Goal: Task Accomplishment & Management: Complete application form

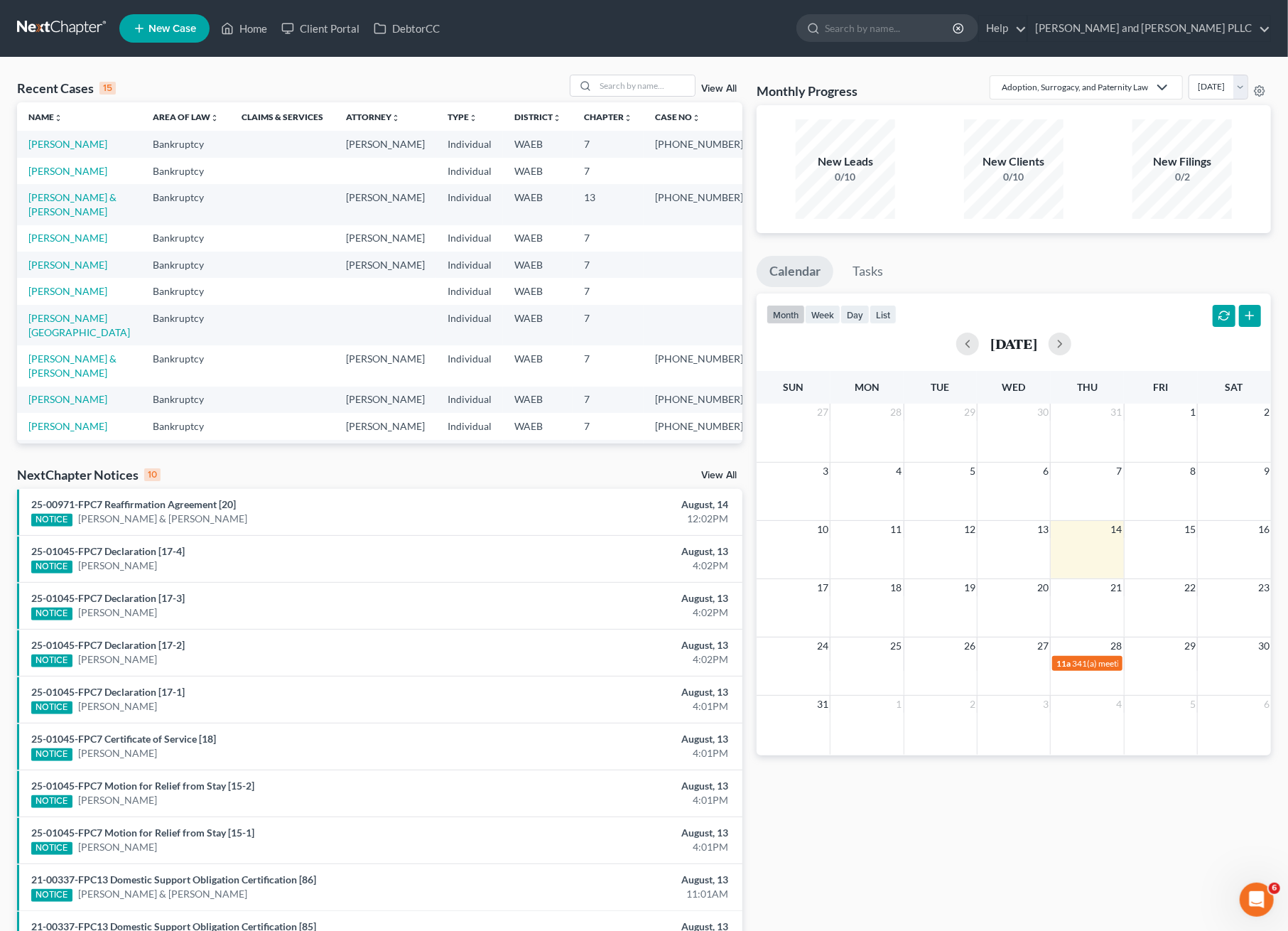
click at [172, 23] on span "New Case" at bounding box center [172, 29] width 48 height 11
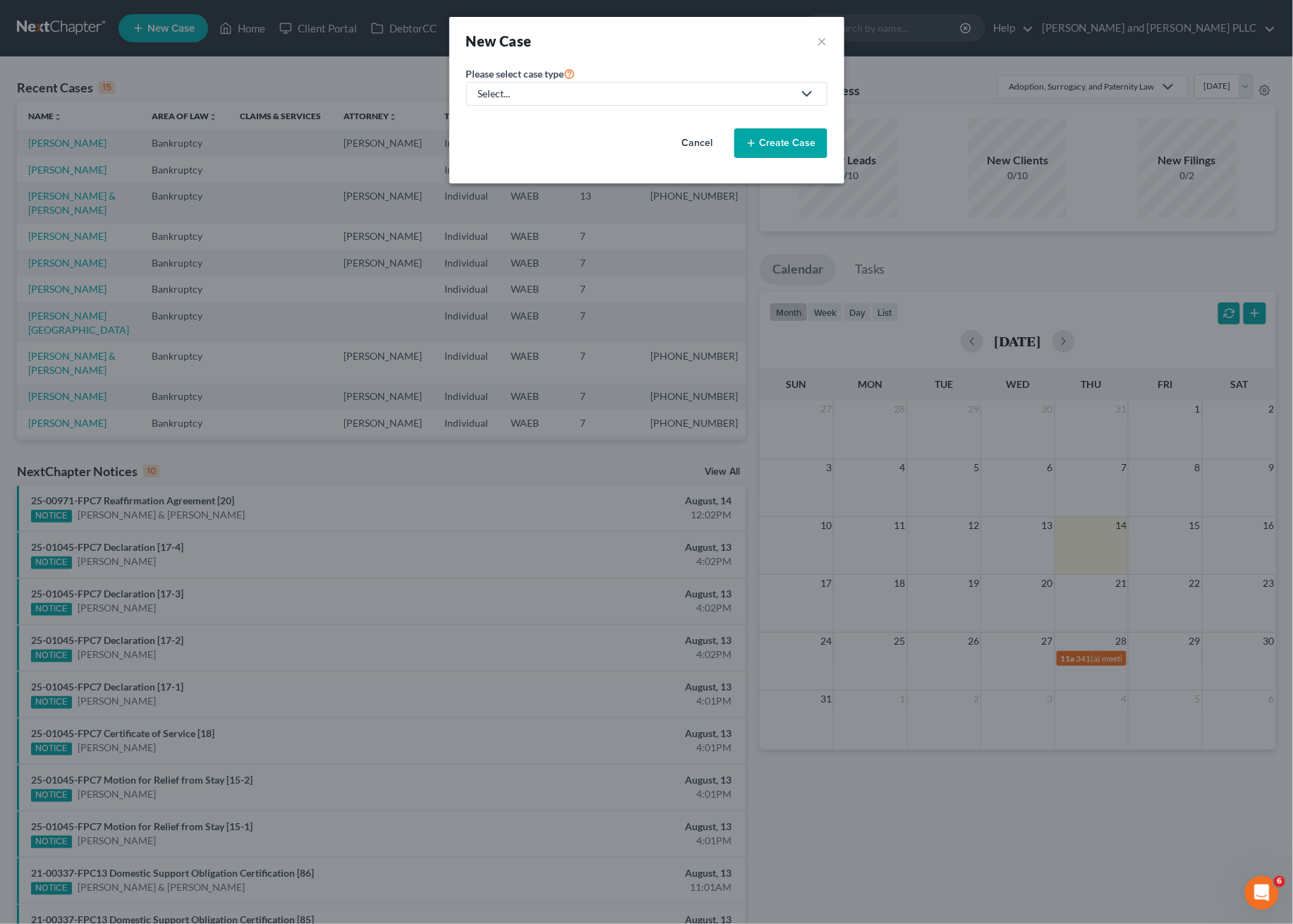
click at [529, 93] on div "Select..." at bounding box center [635, 94] width 315 height 14
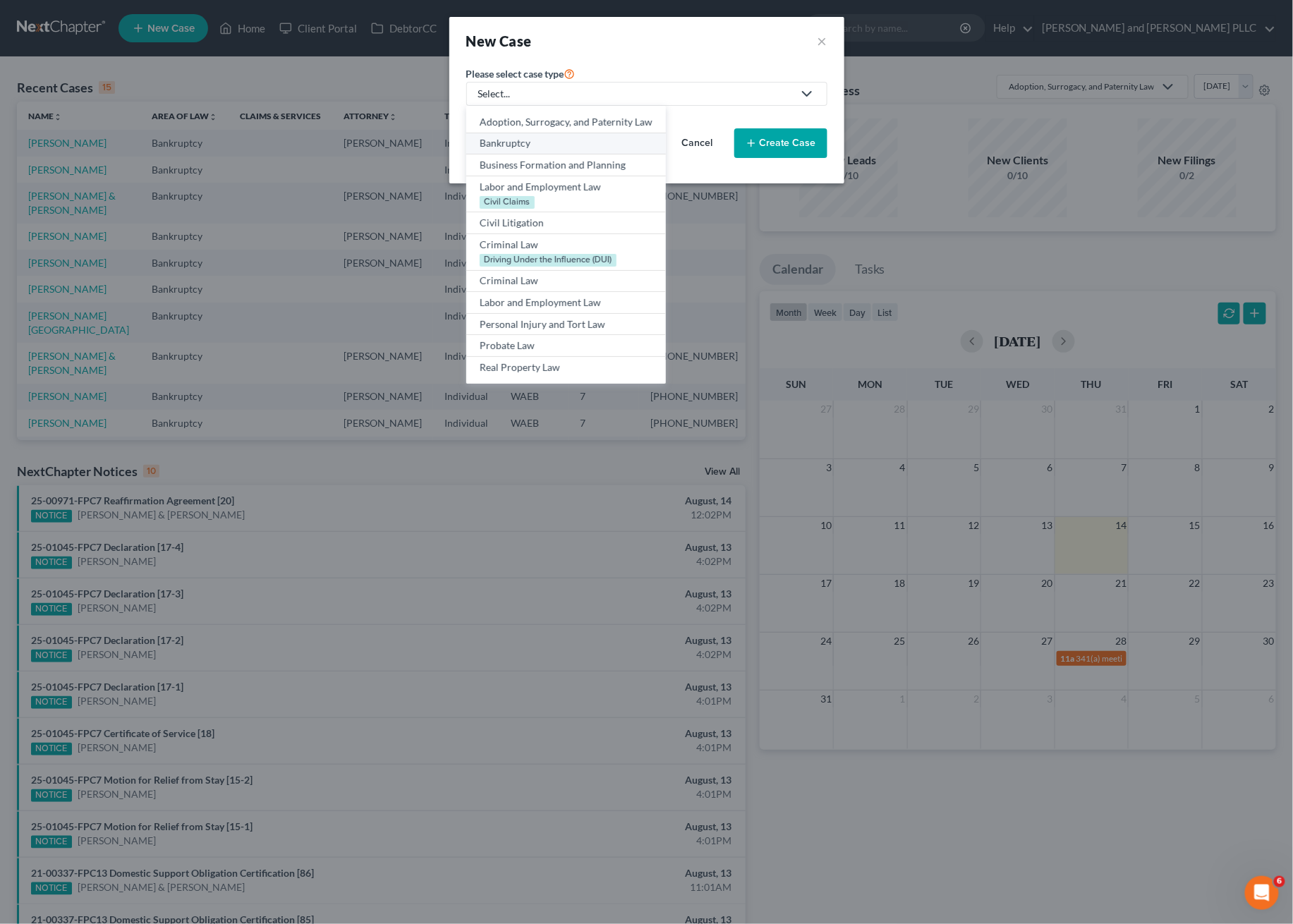
click at [513, 143] on div "Bankruptcy" at bounding box center [566, 143] width 173 height 14
select select "86"
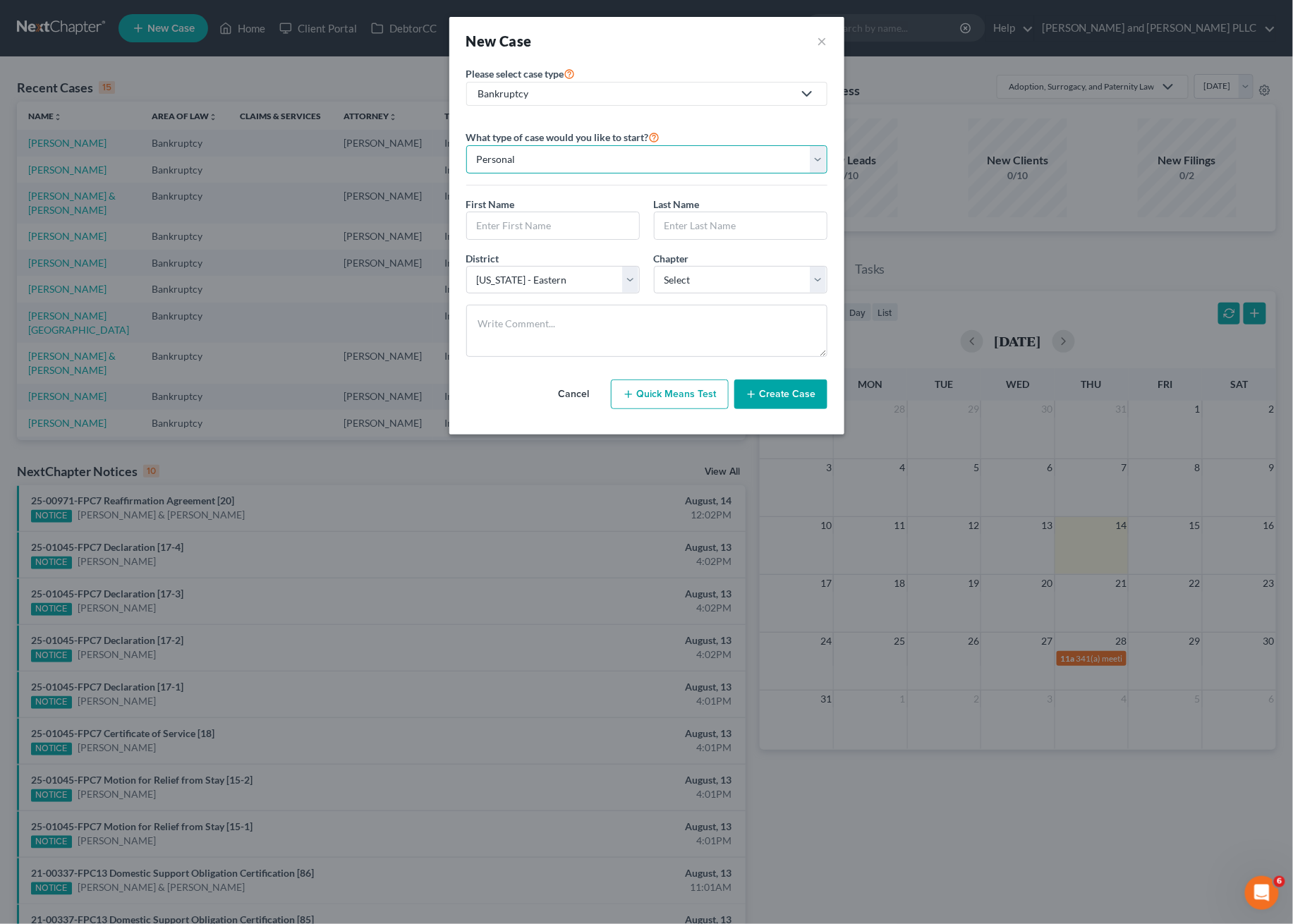
click at [617, 158] on select "Personal Business" at bounding box center [647, 159] width 361 height 28
click at [467, 145] on select "Personal Business" at bounding box center [647, 159] width 361 height 28
click at [546, 223] on input "text" at bounding box center [553, 225] width 172 height 27
type input "Dakota"
type input "Showalter"
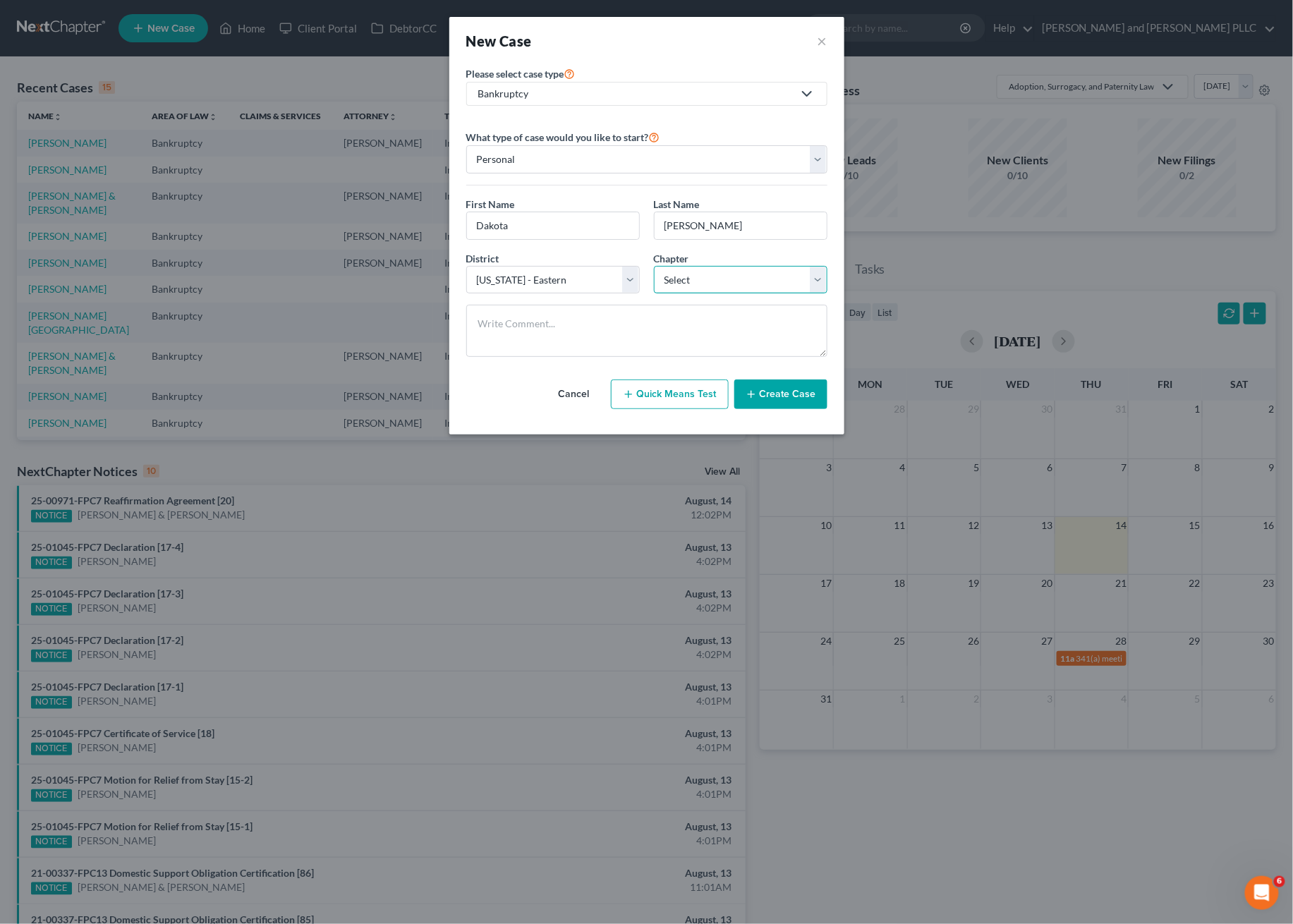
click at [752, 277] on select "Select 7 11 12 13" at bounding box center [740, 280] width 173 height 28
select select "0"
click at [654, 266] on select "Select 7 11 12 13" at bounding box center [740, 280] width 173 height 28
click at [554, 326] on textarea at bounding box center [647, 330] width 361 height 52
click at [766, 396] on button "Create Case" at bounding box center [781, 394] width 93 height 30
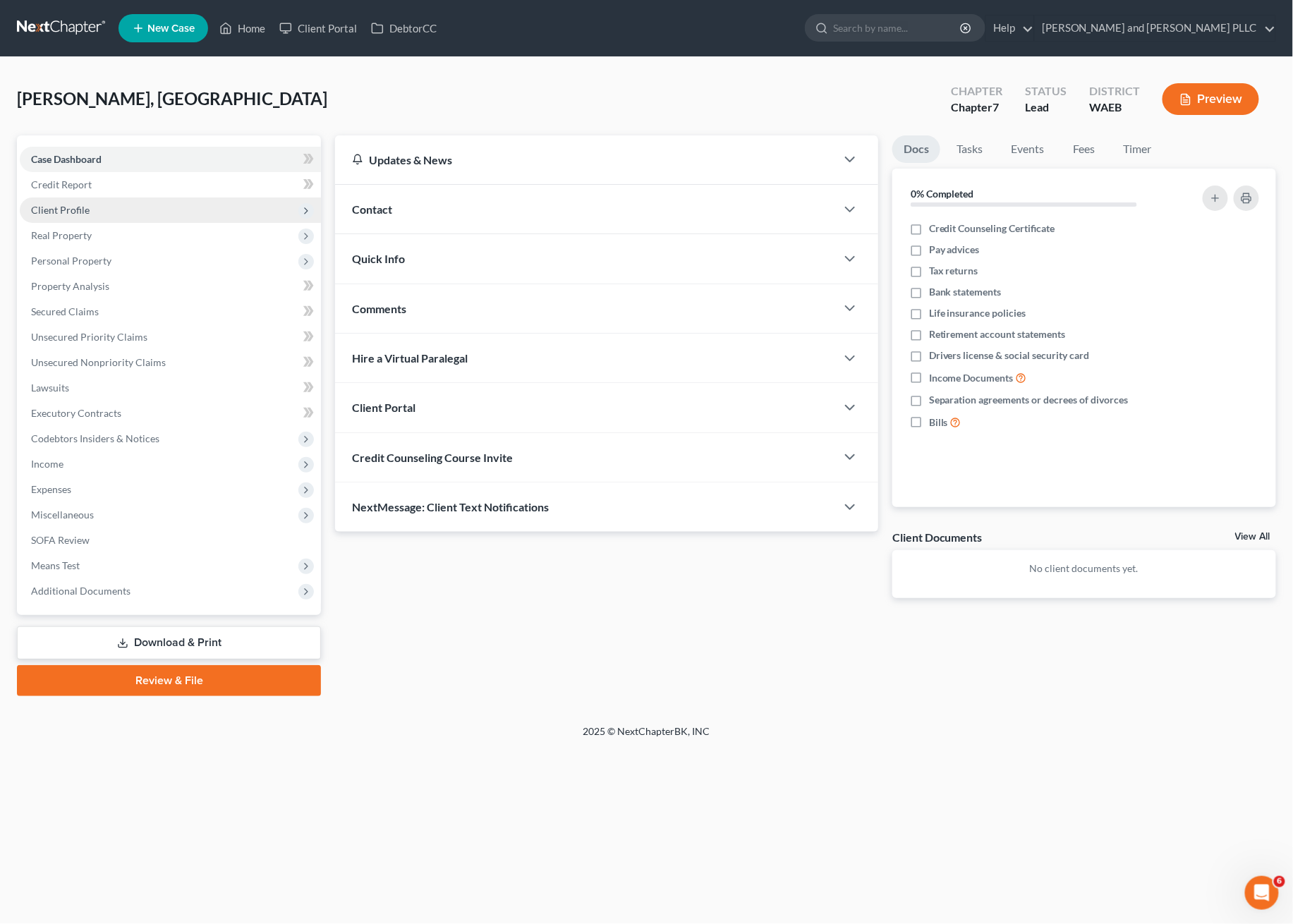
click at [71, 204] on span "Client Profile" at bounding box center [60, 210] width 58 height 12
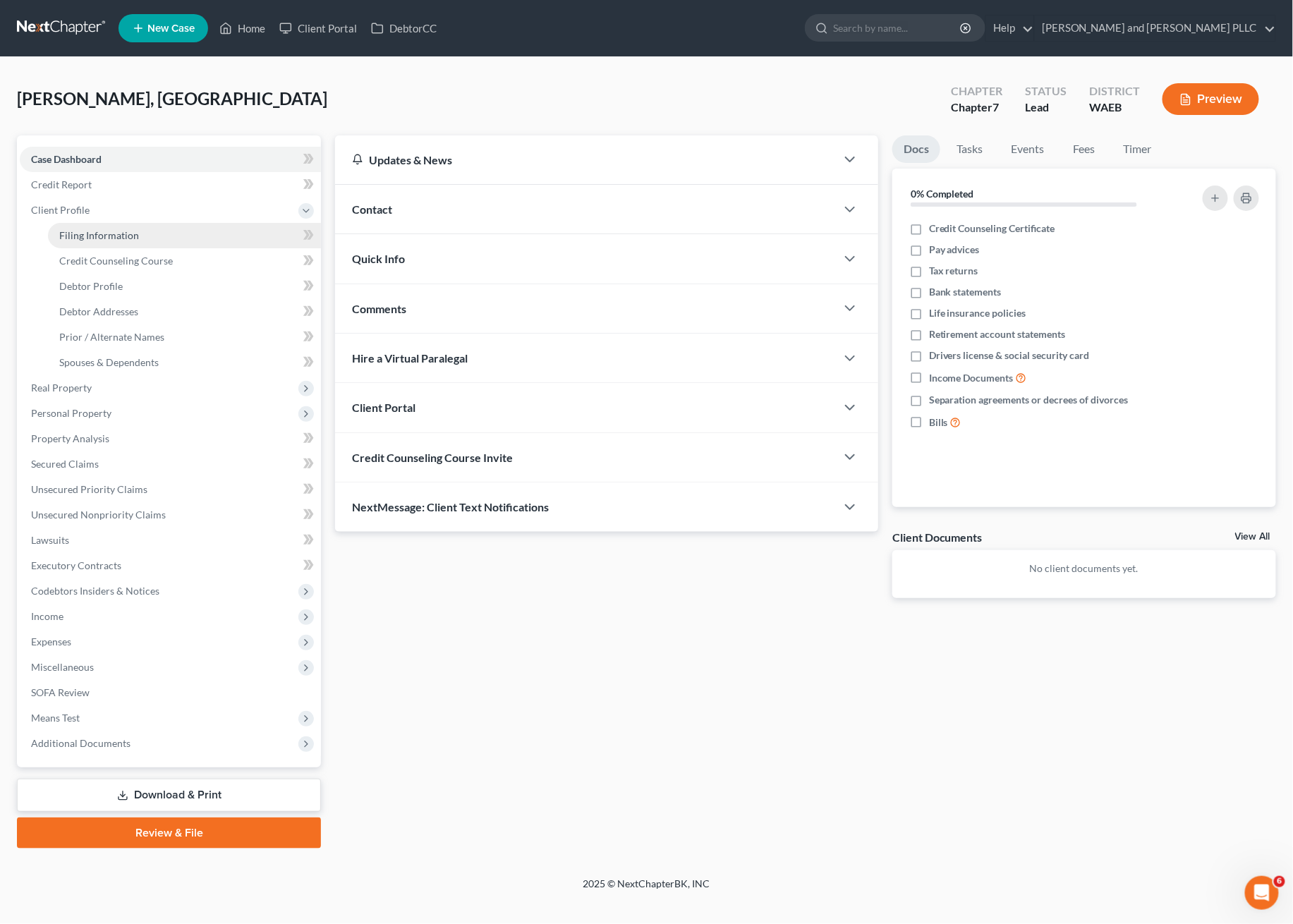
click at [144, 231] on link "Filing Information" at bounding box center [185, 235] width 273 height 26
select select "1"
select select "0"
select select "86"
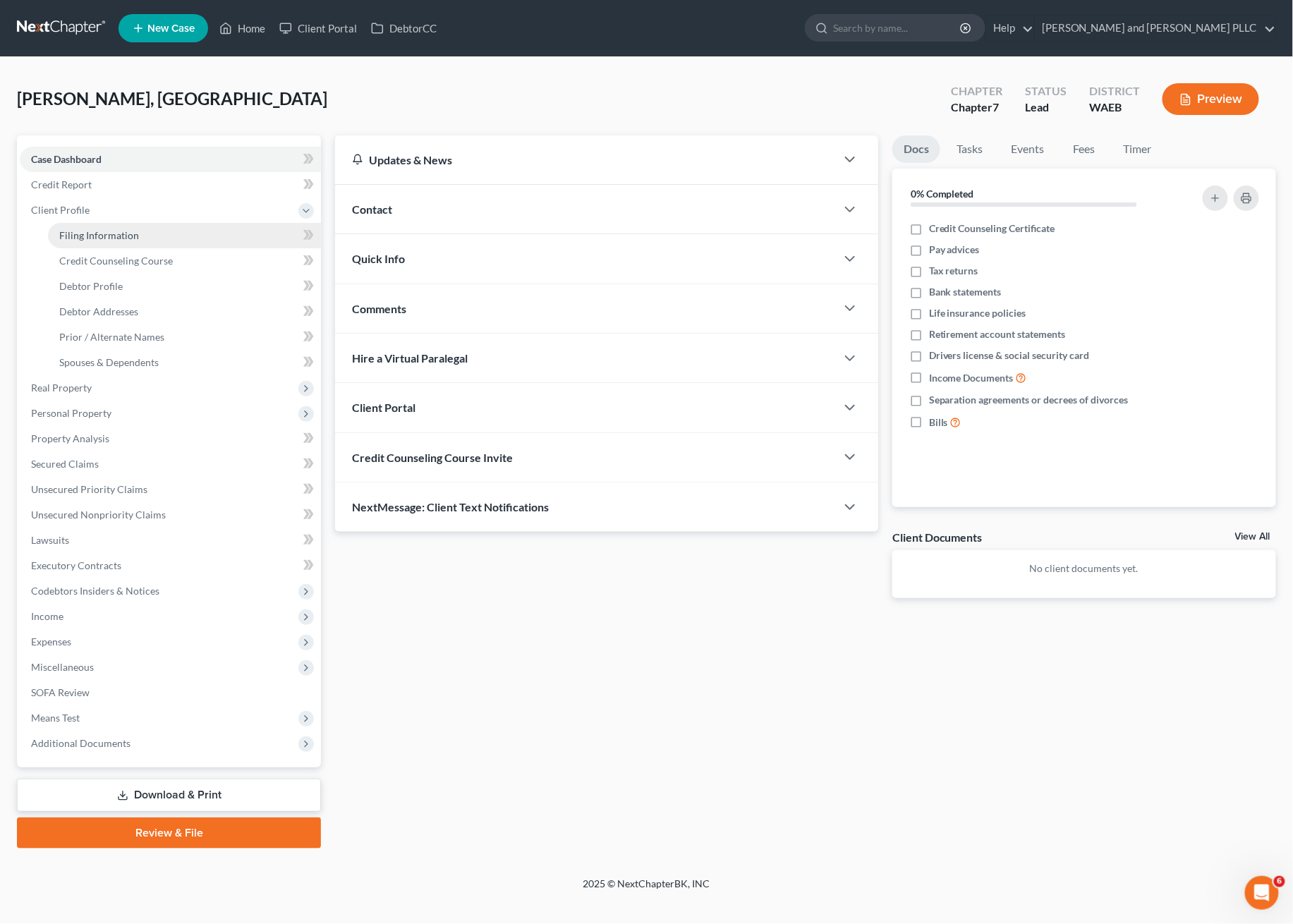
select select "50"
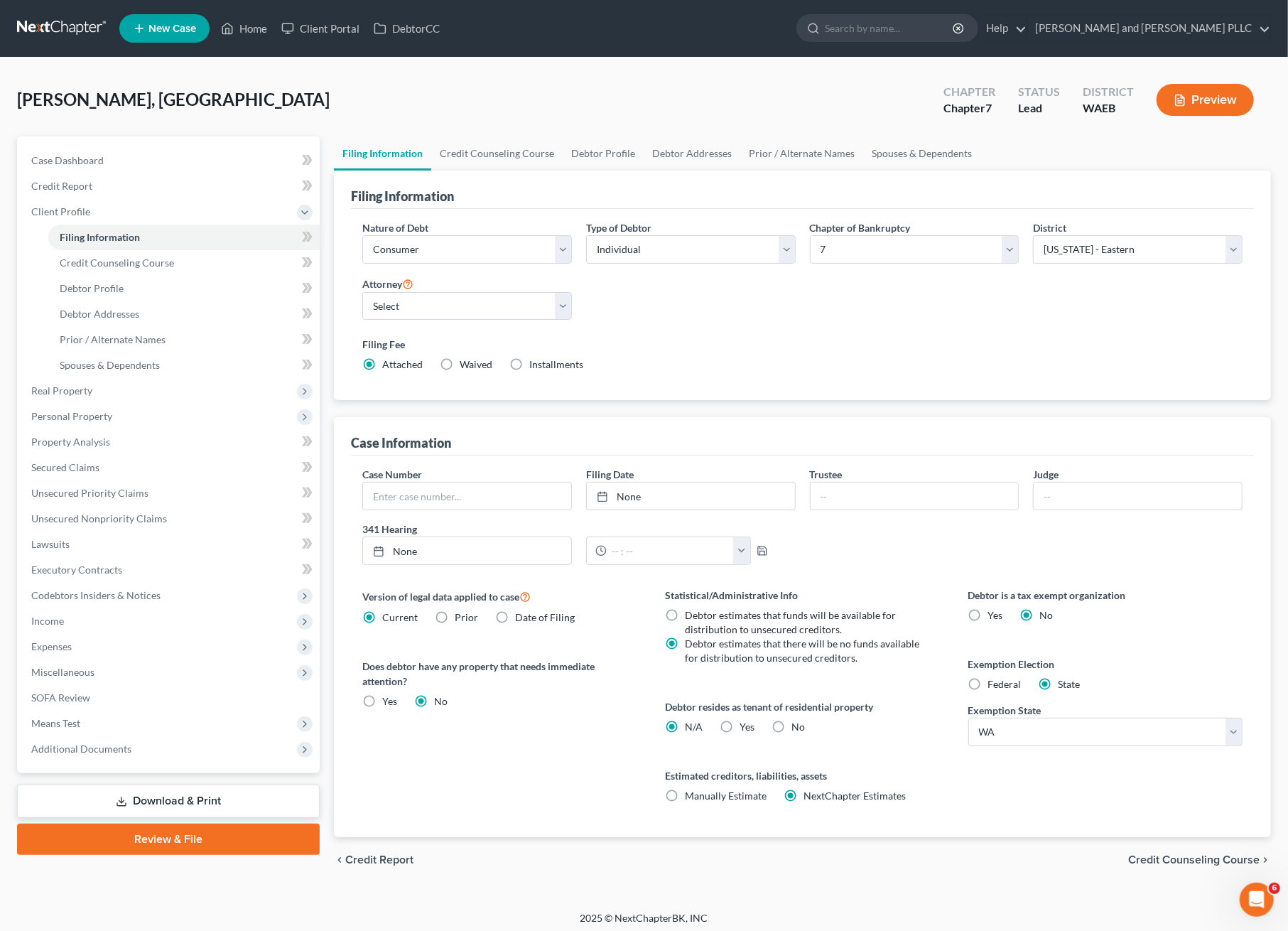
click at [680, 262] on div "Type of Debtor Select Individual Joint" at bounding box center [691, 248] width 224 height 55
drag, startPoint x: 684, startPoint y: 247, endPoint x: 671, endPoint y: 261, distance: 19.1
click at [684, 247] on select "Select Individual Joint" at bounding box center [691, 250] width 210 height 28
select select "1"
click at [587, 235] on select "Select Individual Joint" at bounding box center [691, 250] width 210 height 28
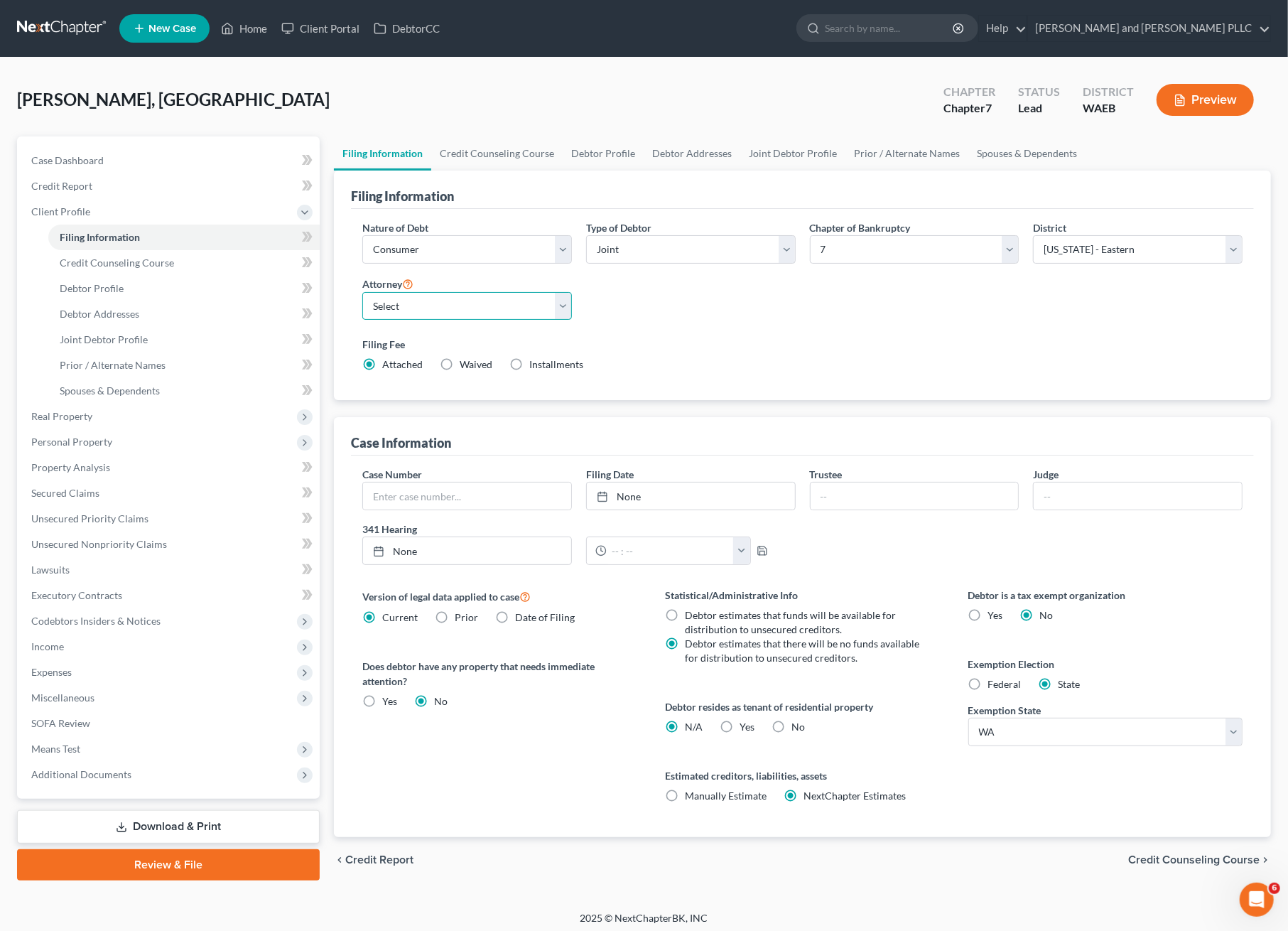
click at [491, 304] on select "Select Jonathan Edwards - WAEB" at bounding box center [467, 306] width 210 height 28
drag, startPoint x: 832, startPoint y: 340, endPoint x: 866, endPoint y: 320, distance: 39.4
click at [832, 340] on label "Filing Fee" at bounding box center [802, 344] width 881 height 15
click at [489, 159] on link "Credit Counseling Course" at bounding box center [497, 153] width 131 height 34
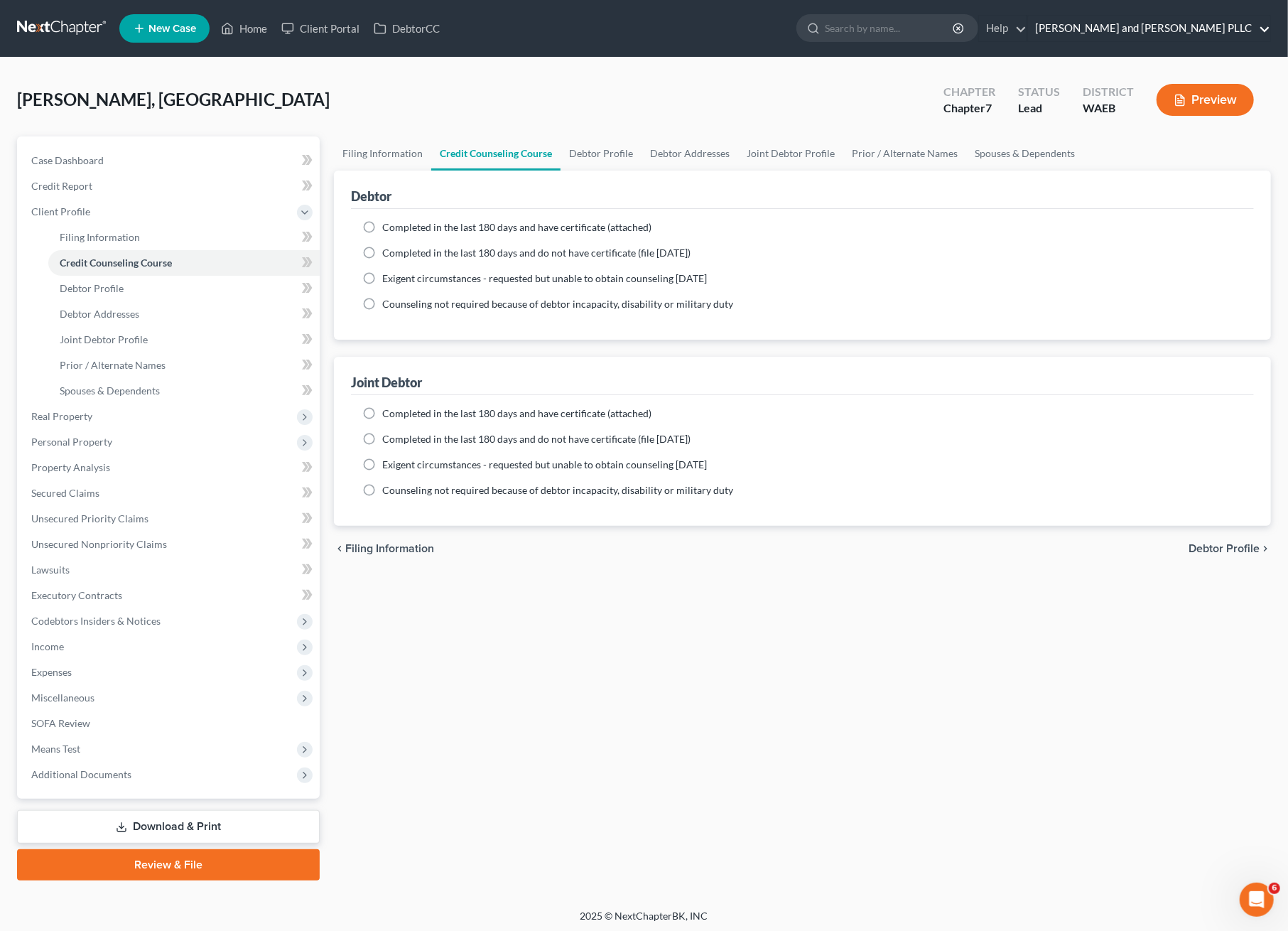
click at [1221, 20] on link "[PERSON_NAME] and [PERSON_NAME] PLLC" at bounding box center [1150, 28] width 242 height 26
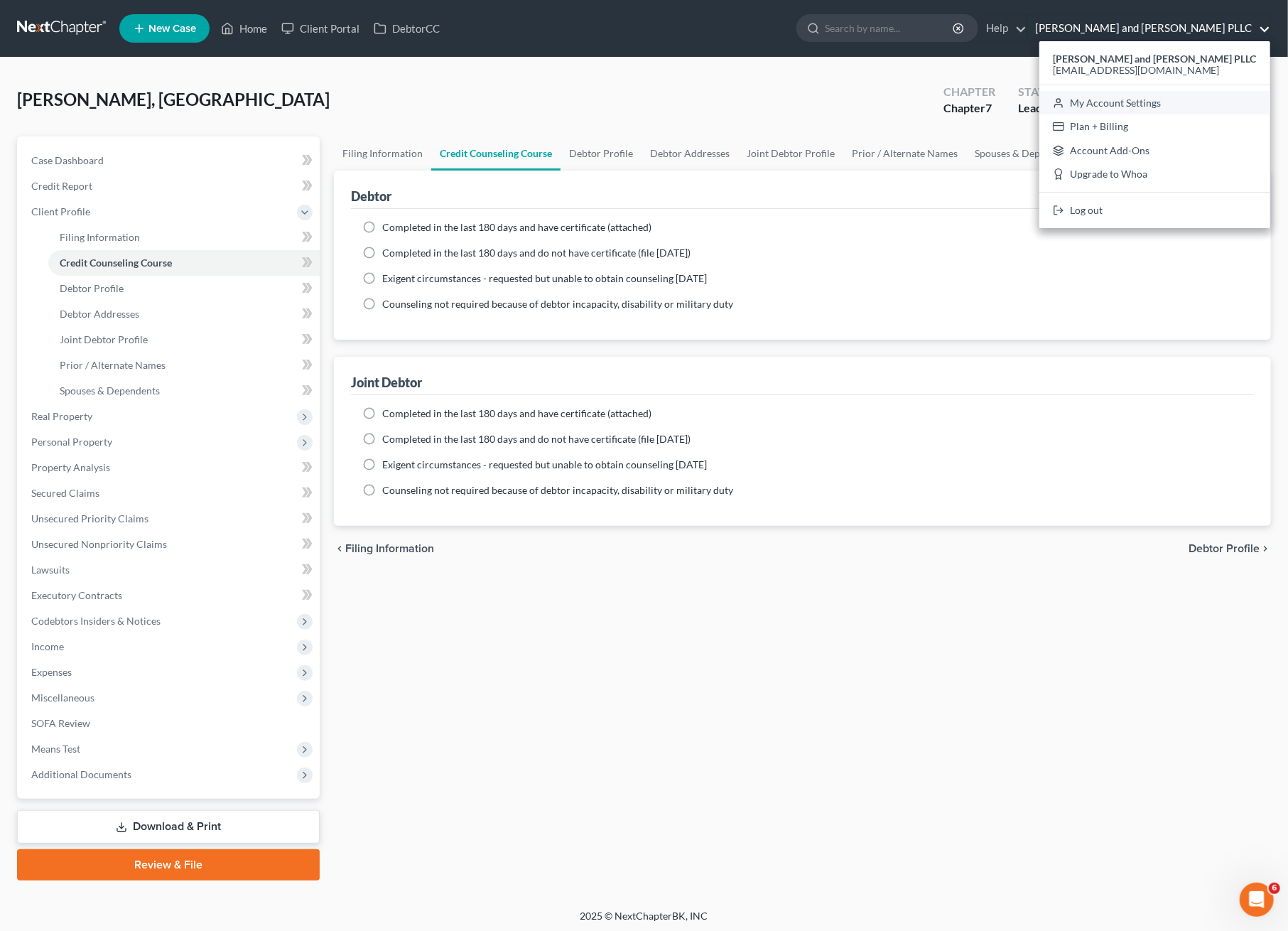
click at [1207, 101] on link "My Account Settings" at bounding box center [1154, 102] width 231 height 24
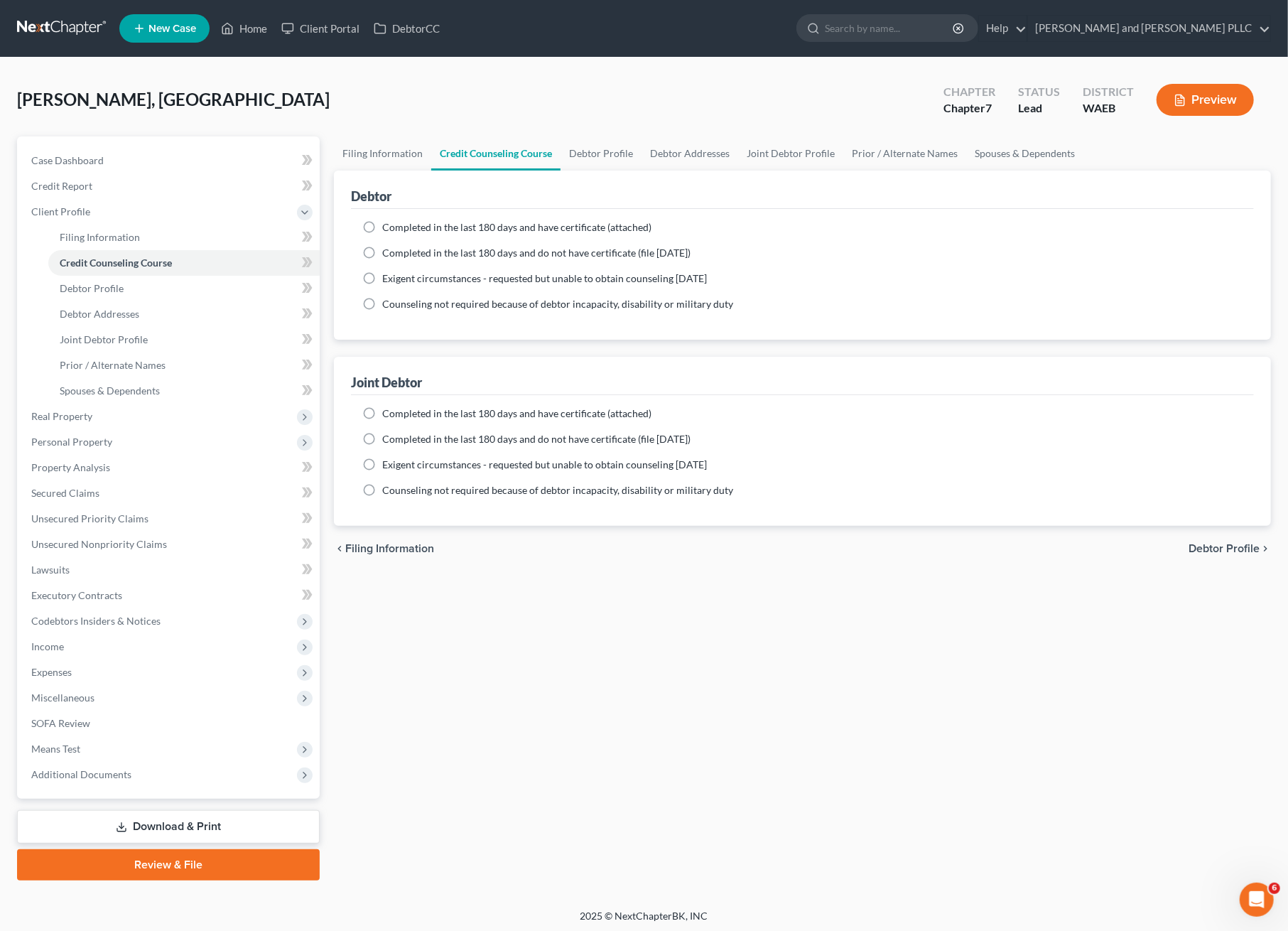
select select "86"
select select "29"
select select "50"
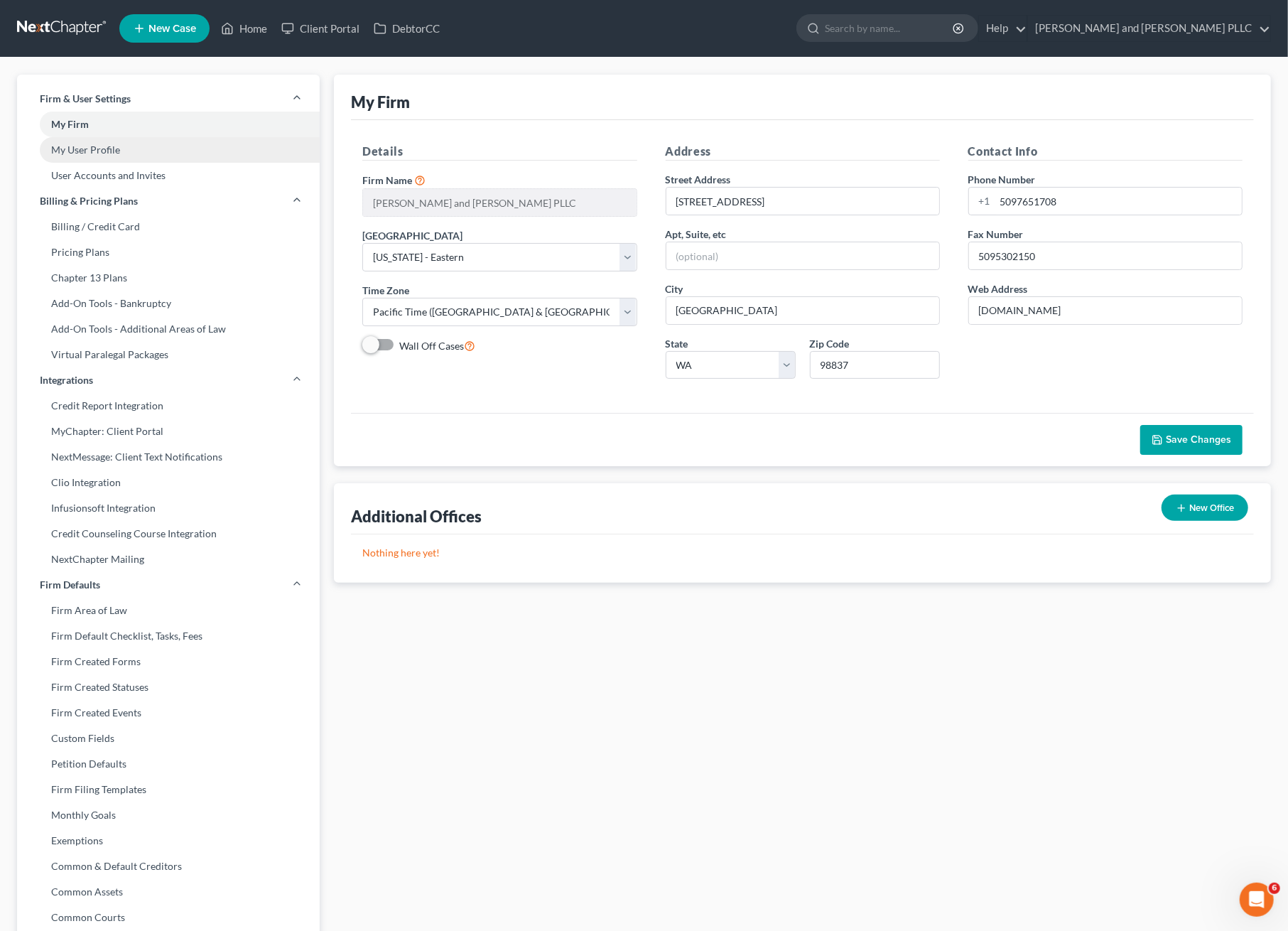
click at [99, 148] on link "My User Profile" at bounding box center [168, 149] width 303 height 26
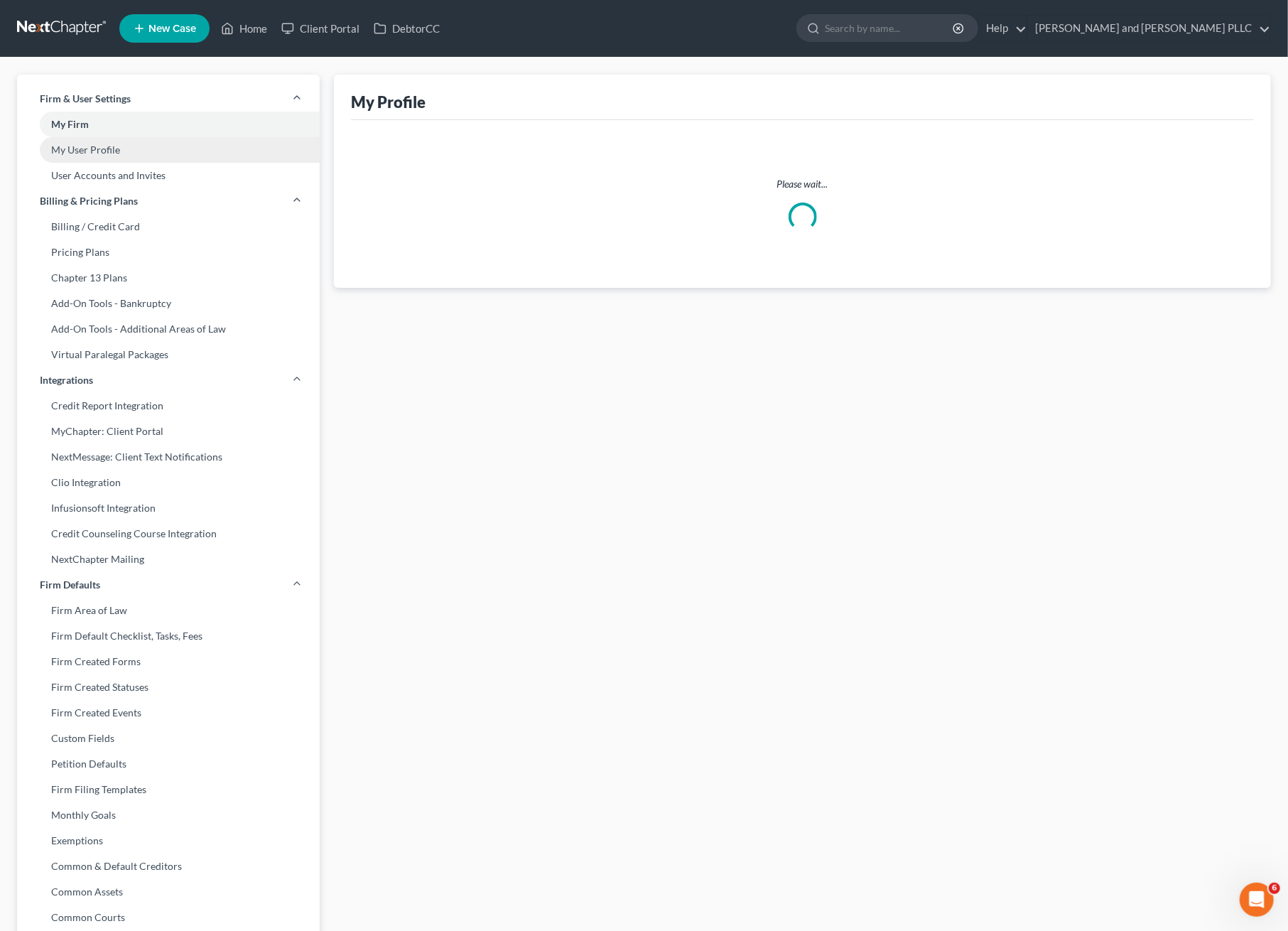
select select "50"
select select "attorney"
select select "0"
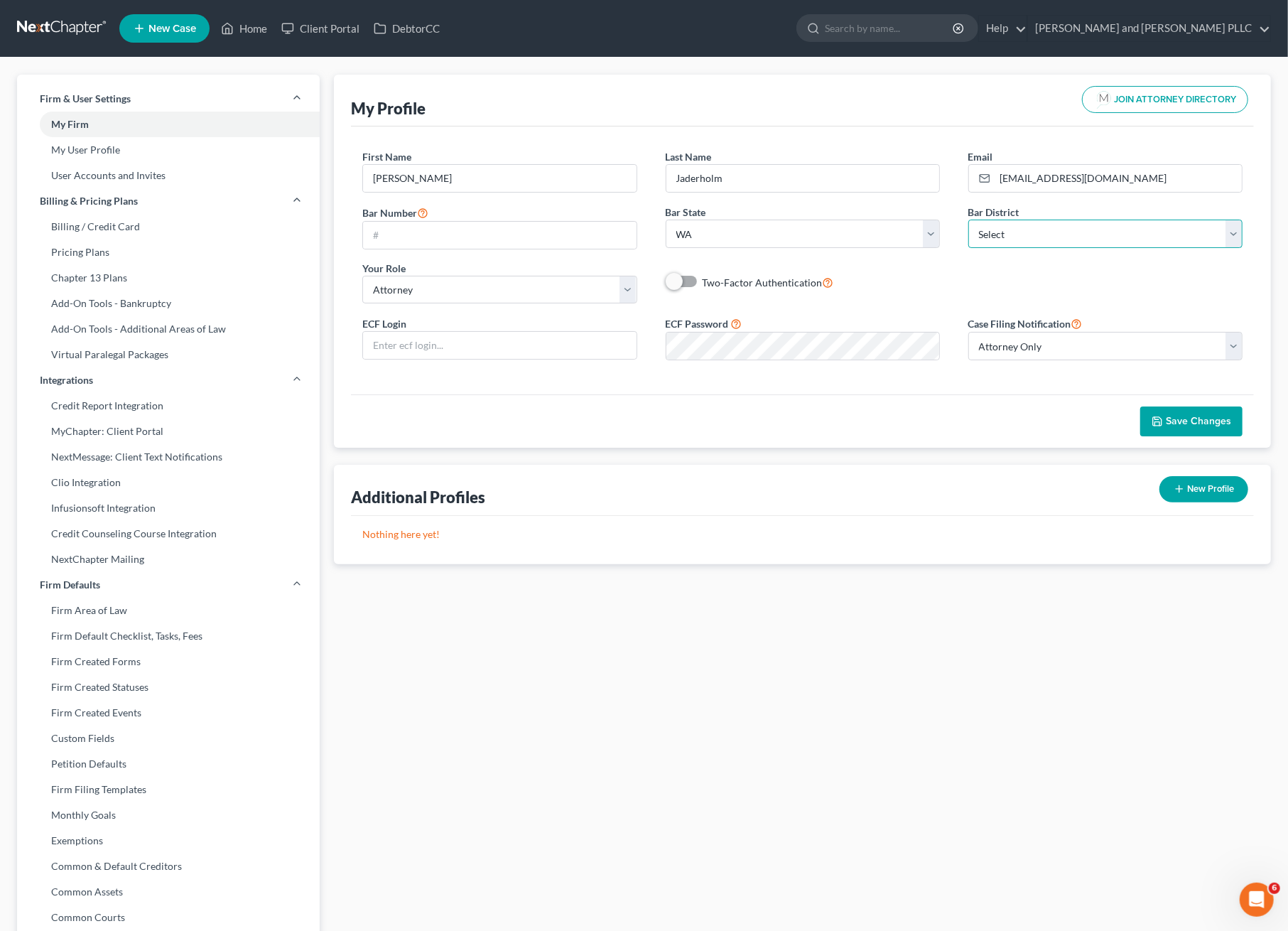
click at [1049, 227] on select "Select Alabama - Middle Alabama - Northern Alabama - Southern Alaska Arizona Ar…" at bounding box center [1105, 234] width 274 height 28
click at [827, 233] on select "State AL AK AR AZ CA CO CT DE DC FL GA GU HI ID IL IN IA KS KY LA ME MD MA MI M…" at bounding box center [802, 234] width 274 height 28
click at [393, 343] on input "text" at bounding box center [499, 345] width 273 height 27
click at [432, 291] on select "Select Attorney Paralegal Assistant" at bounding box center [499, 289] width 274 height 28
click at [362, 275] on select "Select Attorney Paralegal Assistant" at bounding box center [499, 289] width 274 height 28
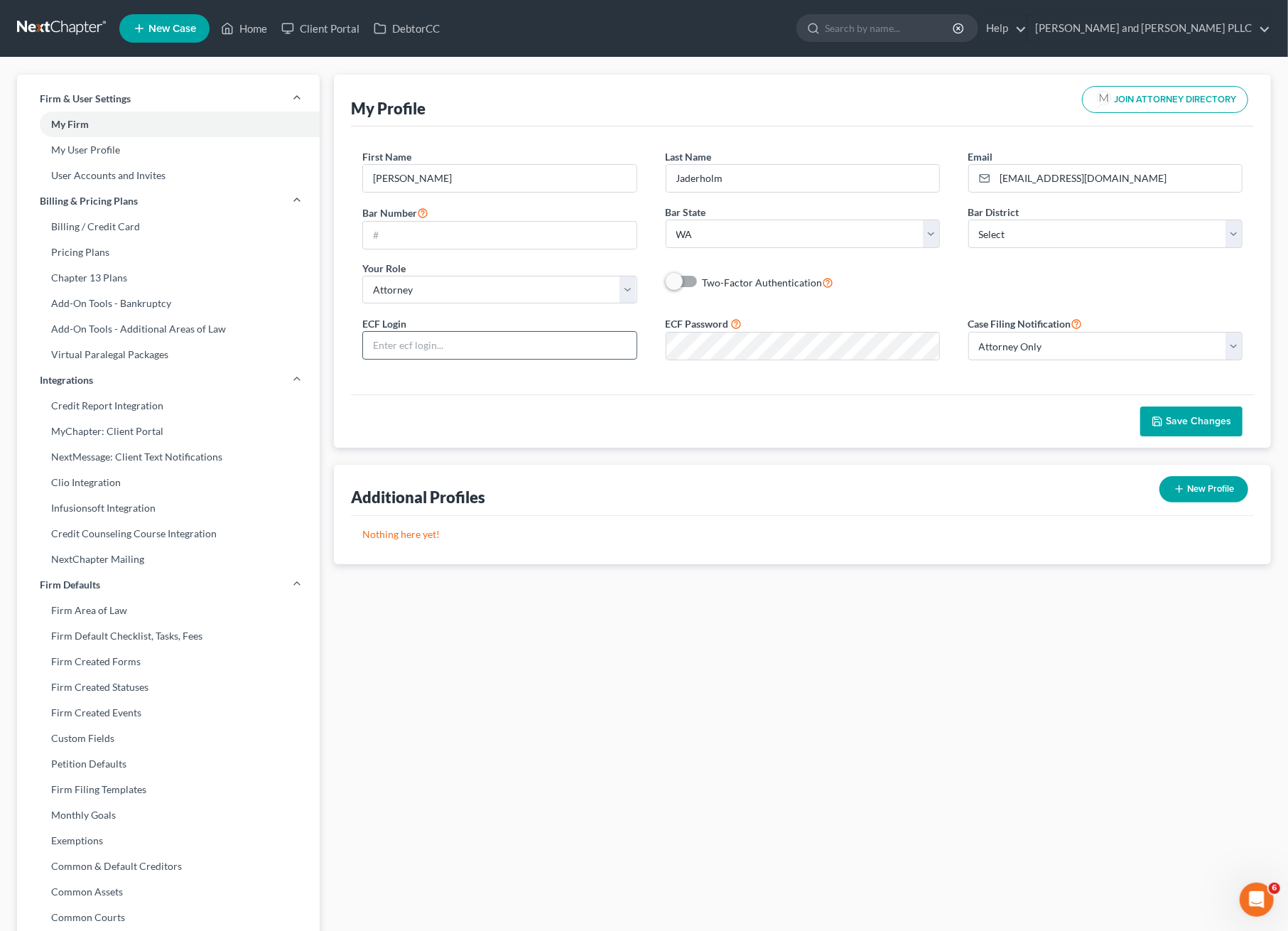
click at [427, 350] on input "text" at bounding box center [499, 345] width 273 height 27
click at [1076, 322] on icon at bounding box center [1077, 322] width 12 height 13
click at [1069, 337] on select "Select Attorney Only Attorney And Other Other Only" at bounding box center [1105, 346] width 274 height 28
click at [1092, 272] on div "First Name * Suzanne Last Name * Jaderholm Email * suzie@earlandedwards.com Bar…" at bounding box center [802, 232] width 909 height 166
click at [1057, 221] on select "Select Alabama - Middle Alabama - Northern Alabama - Southern Alaska Arizona Ar…" at bounding box center [1105, 234] width 274 height 28
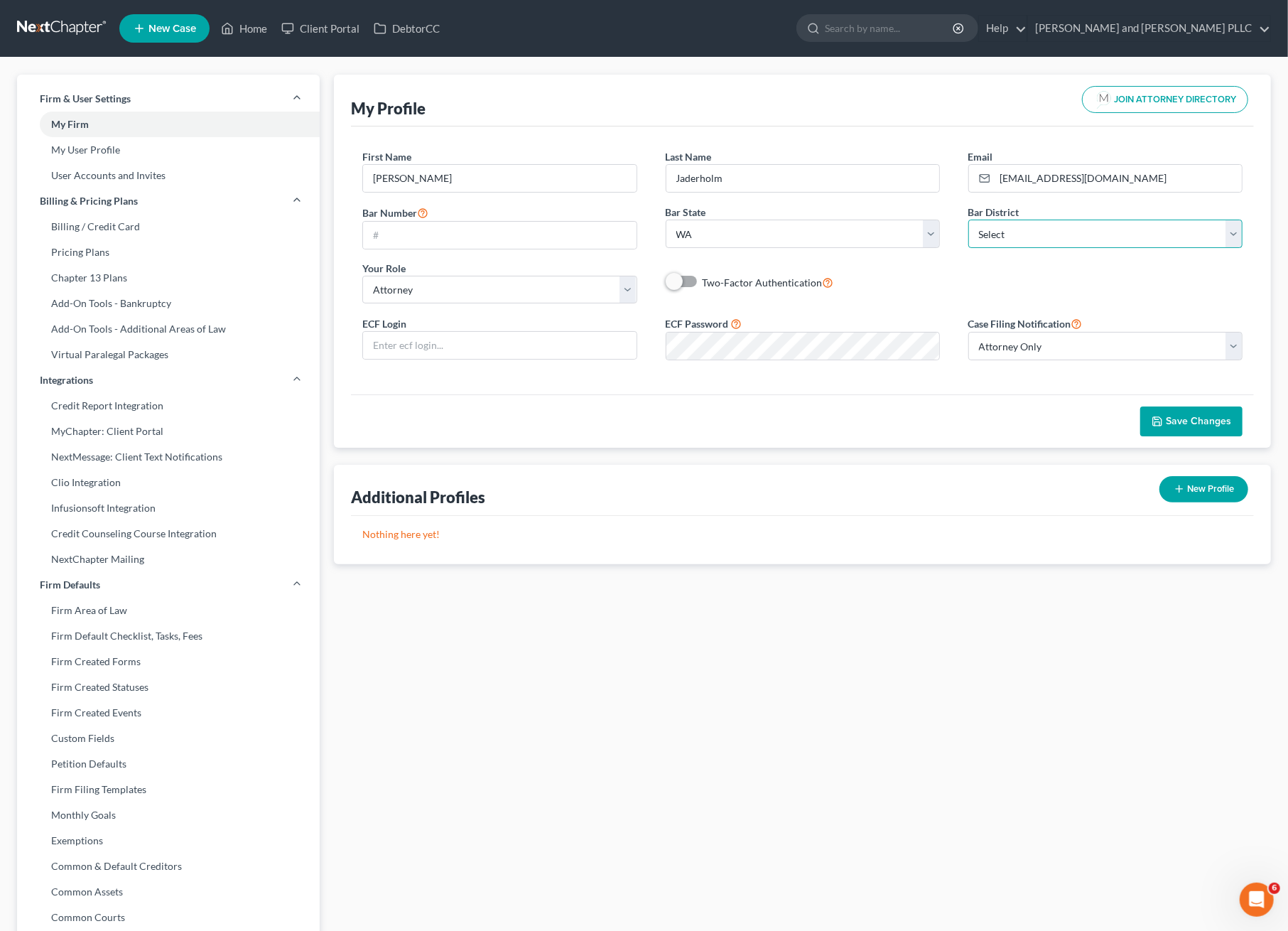
select select "86"
click at [968, 220] on select "Select Alabama - Middle Alabama - Northern Alabama - Southern Alaska Arizona Ar…" at bounding box center [1105, 234] width 274 height 28
click at [1036, 300] on div "First Name * Suzanne Last Name * Jaderholm Email * suzie@earlandedwards.com Bar…" at bounding box center [802, 232] width 909 height 166
click at [1184, 427] on span "Save Changes" at bounding box center [1199, 421] width 66 height 12
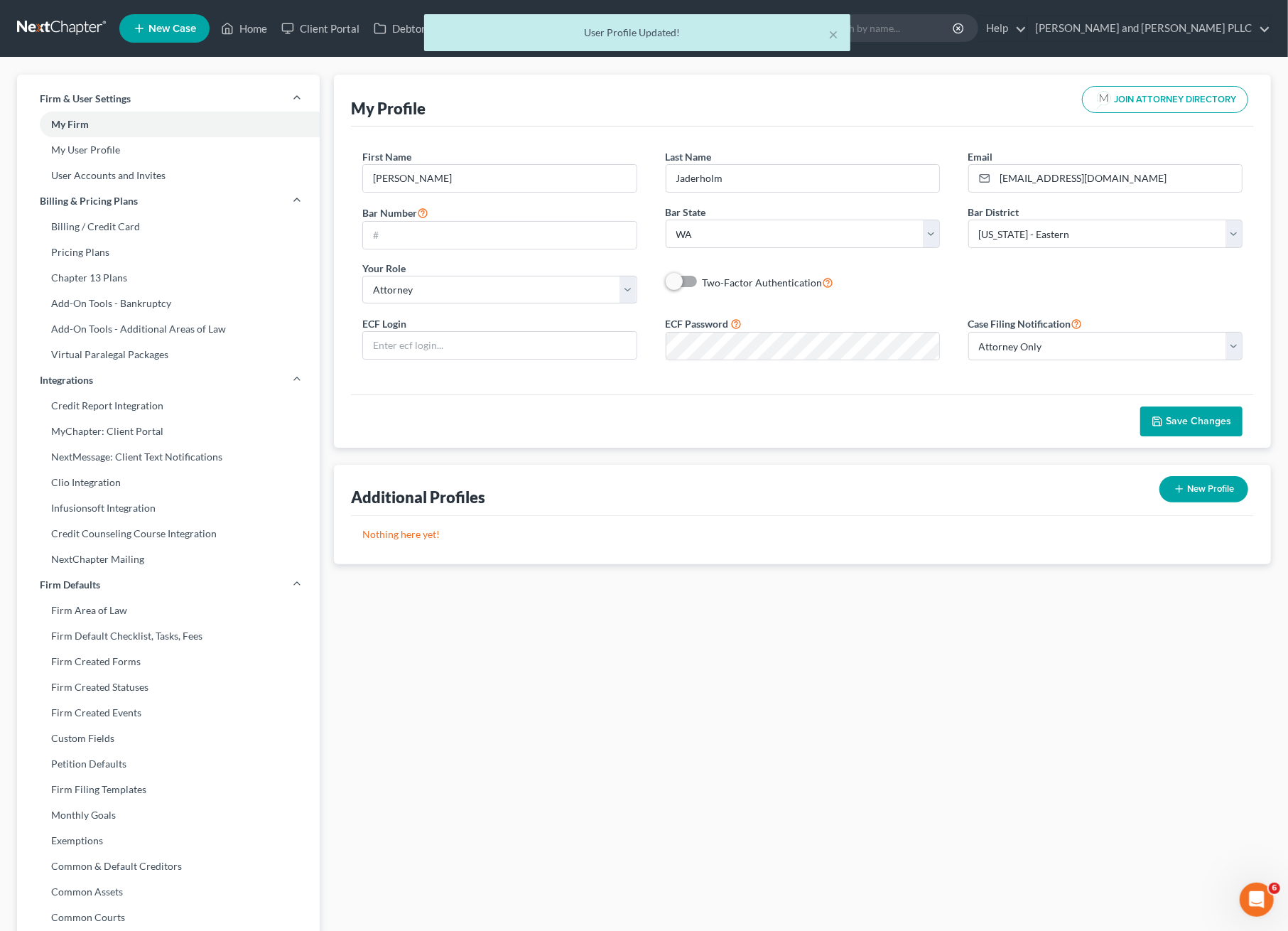
click at [1180, 102] on span "JOIN ATTORNEY DIRECTORY" at bounding box center [1175, 100] width 122 height 9
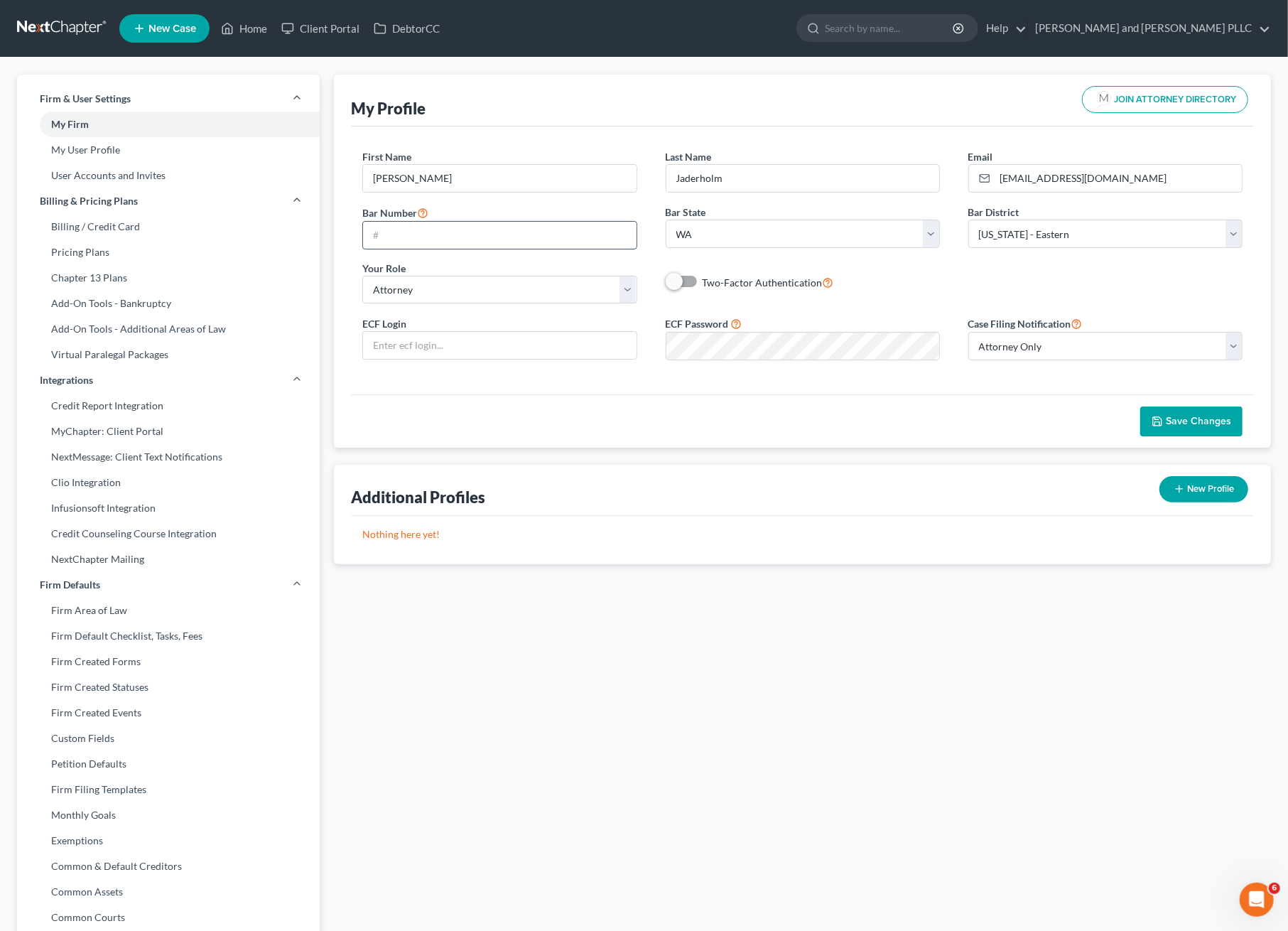
click at [504, 234] on input "text" at bounding box center [499, 235] width 273 height 27
click at [417, 233] on input "text" at bounding box center [499, 235] width 273 height 27
type input "63916"
click at [1201, 426] on span "Save Changes" at bounding box center [1199, 421] width 66 height 12
select select "86"
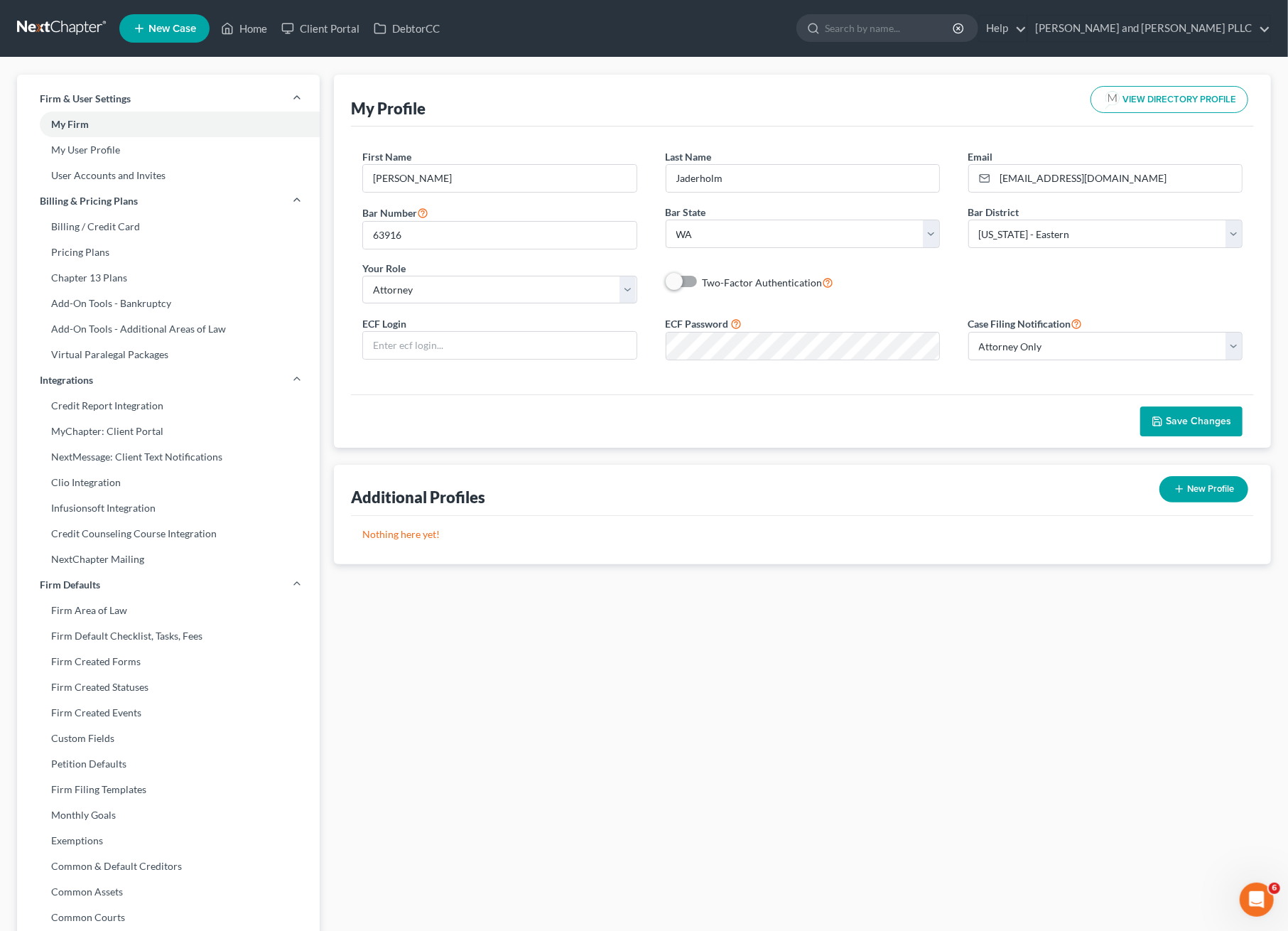
select select "29"
select select "50"
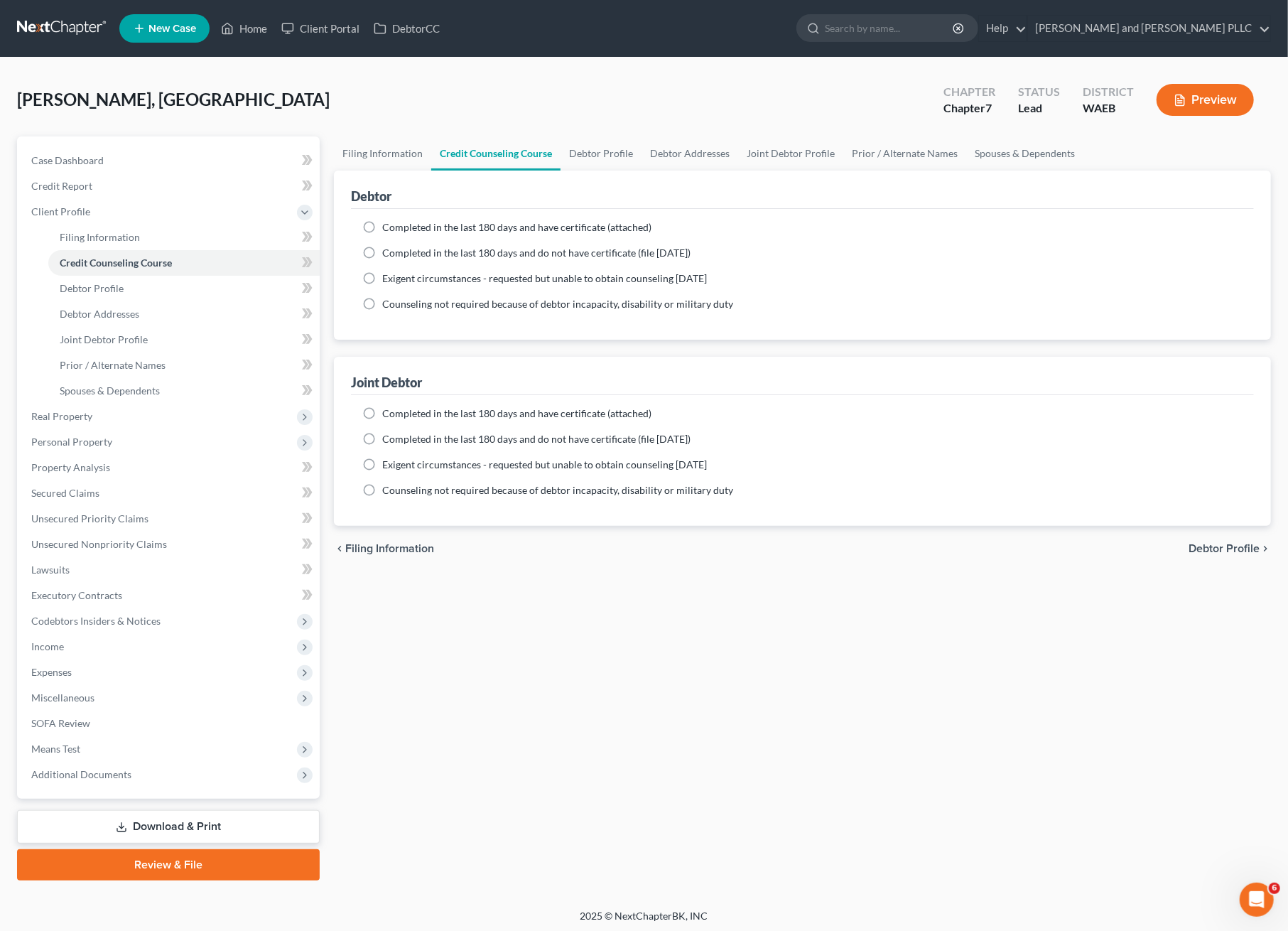
select select "1"
select select "0"
select select "86"
select select "50"
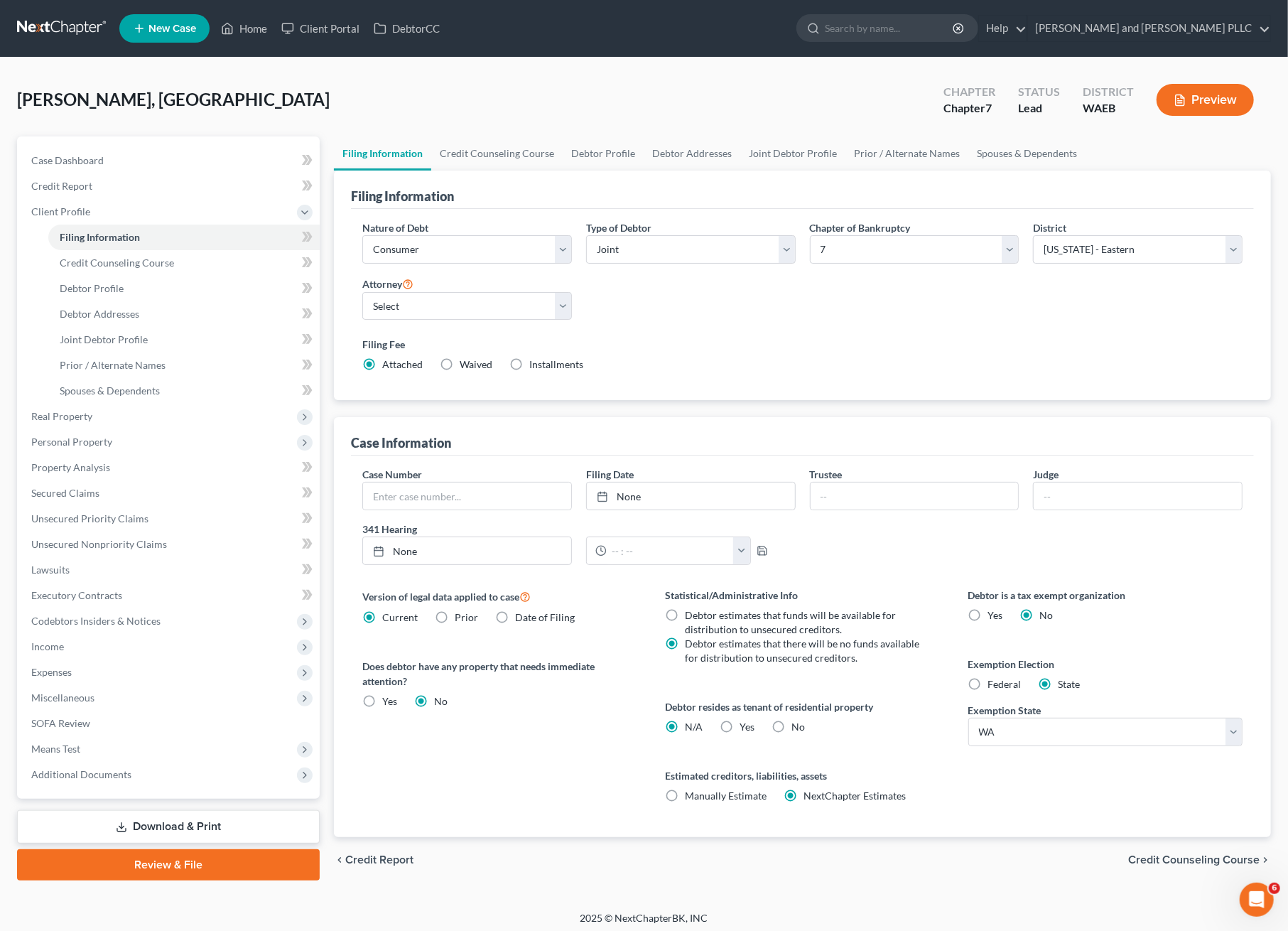
drag, startPoint x: 62, startPoint y: 0, endPoint x: 682, endPoint y: 307, distance: 691.8
click at [682, 307] on div "Nature of Debt Select Business Consumer Other Nature of Business Select Clearin…" at bounding box center [802, 302] width 895 height 164
click at [656, 329] on div "Nature of Debt Select Business Consumer Other Nature of Business Select Clearin…" at bounding box center [802, 302] width 895 height 164
click at [464, 301] on select "Select Jonathan Edwards - WAEB Suzanne Jaderholm - WAEB" at bounding box center [467, 306] width 210 height 28
select select "1"
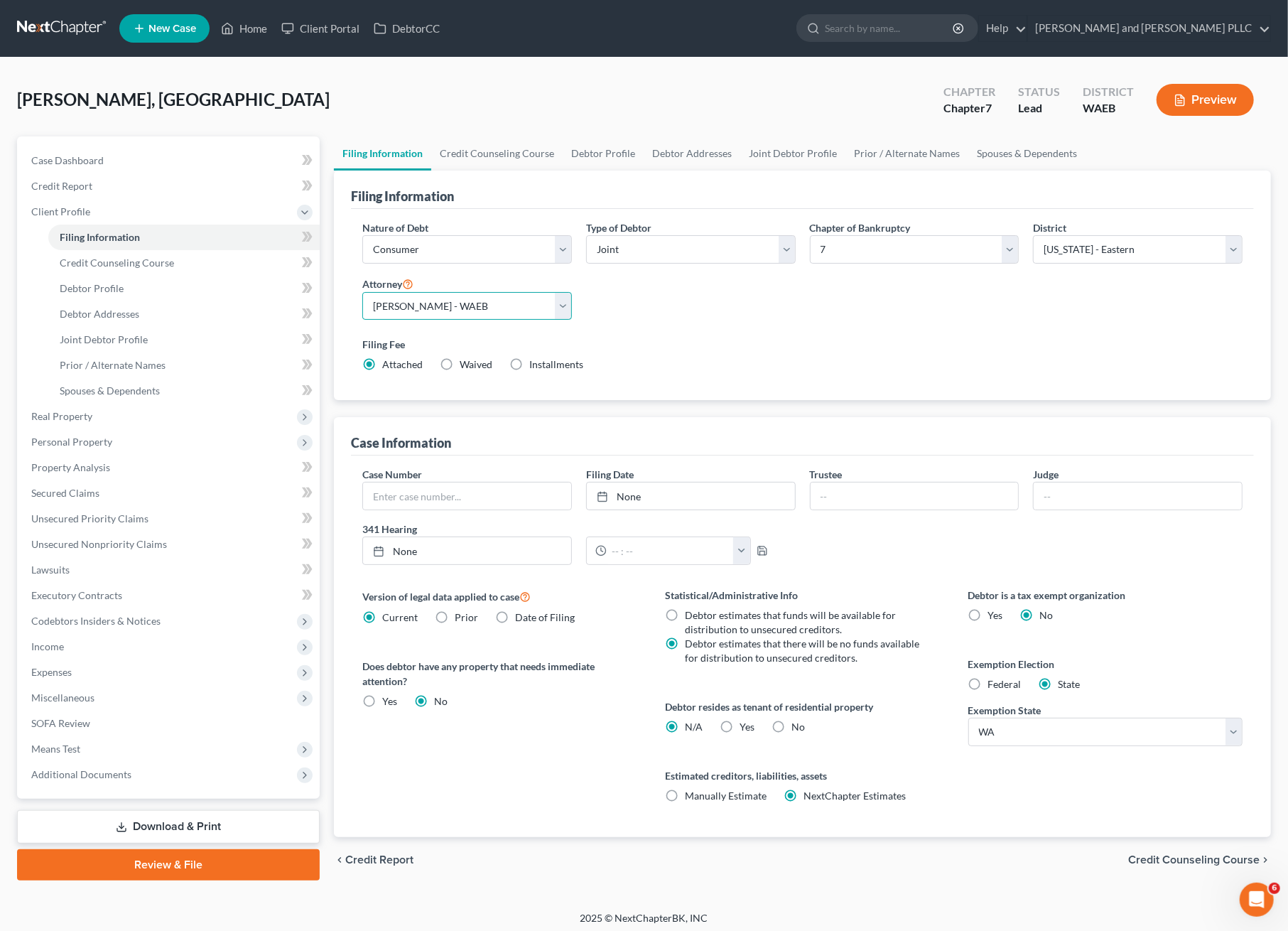
click at [362, 292] on select "Select Jonathan Edwards - WAEB Suzanne Jaderholm - WAEB" at bounding box center [467, 306] width 210 height 28
click at [727, 328] on div "Nature of Debt Select Business Consumer Other Nature of Business Select Clearin…" at bounding box center [802, 302] width 895 height 164
click at [524, 157] on link "Credit Counseling Course" at bounding box center [497, 153] width 131 height 34
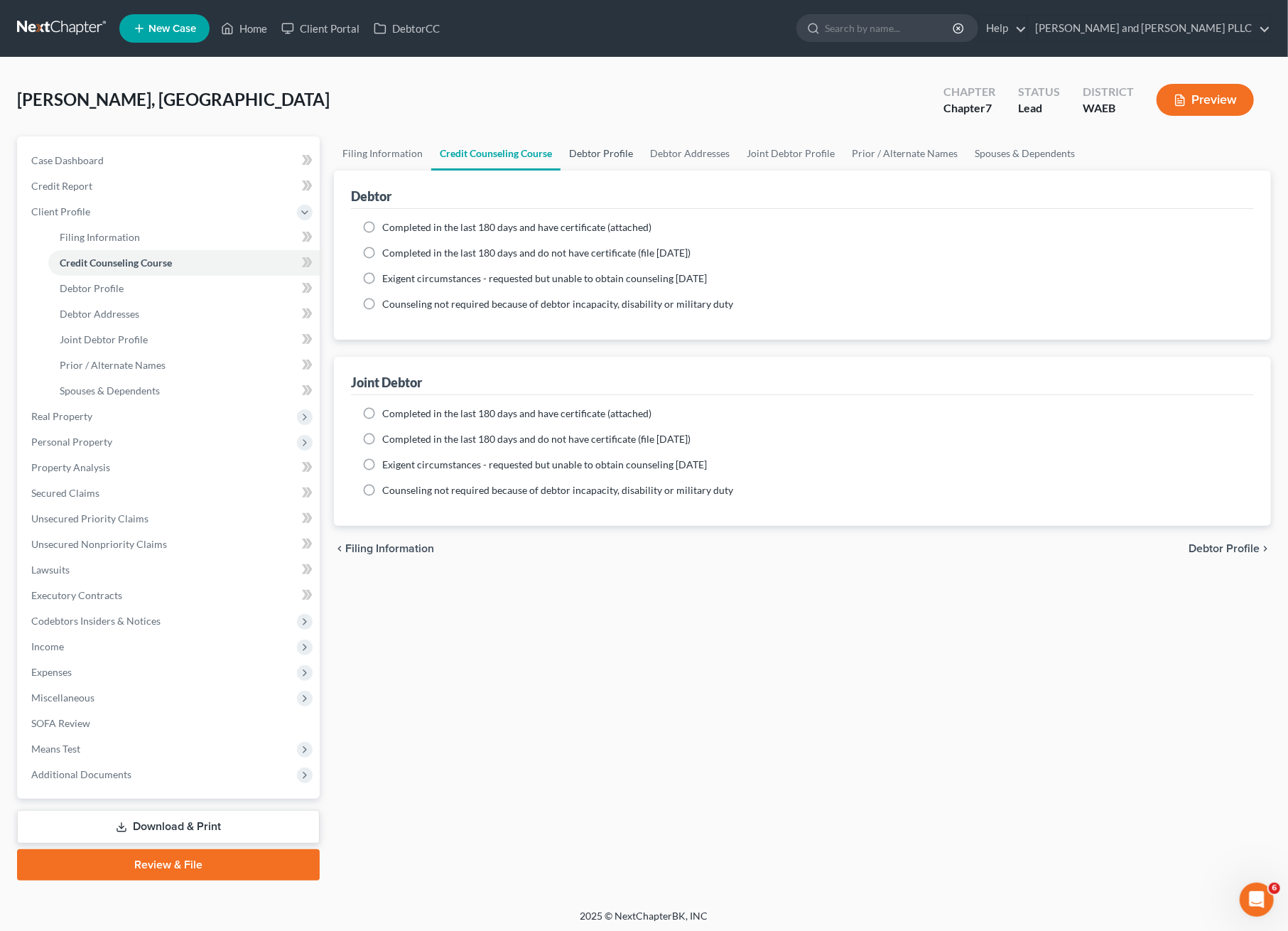
click at [604, 153] on link "Debtor Profile" at bounding box center [601, 153] width 81 height 34
select select "1"
select select "0"
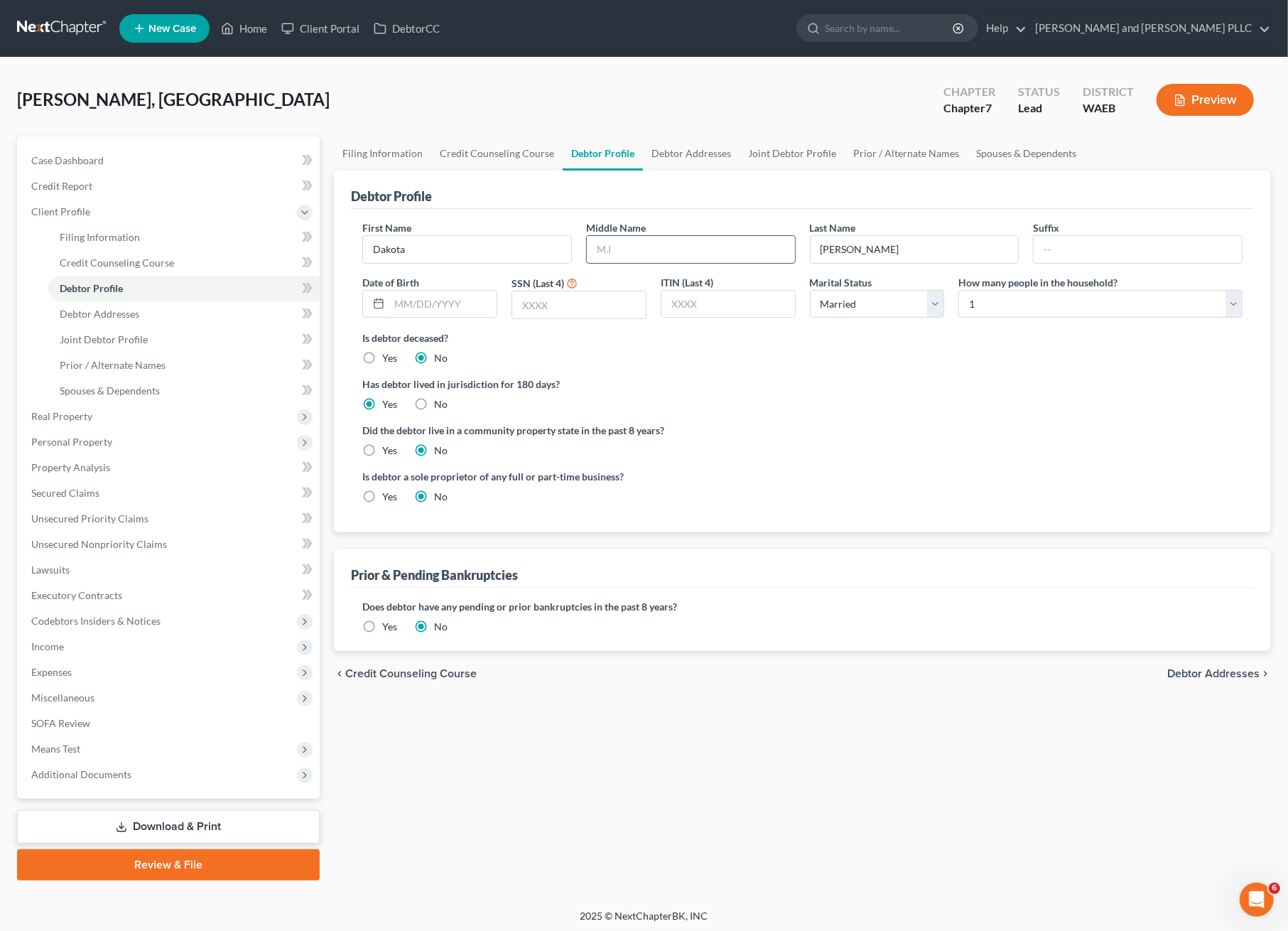
click at [697, 247] on input "text" at bounding box center [691, 250] width 208 height 27
type input "Justin"
click at [448, 300] on input "text" at bounding box center [443, 304] width 107 height 27
type input "08/17/1995"
click at [578, 293] on input "text" at bounding box center [579, 304] width 134 height 27
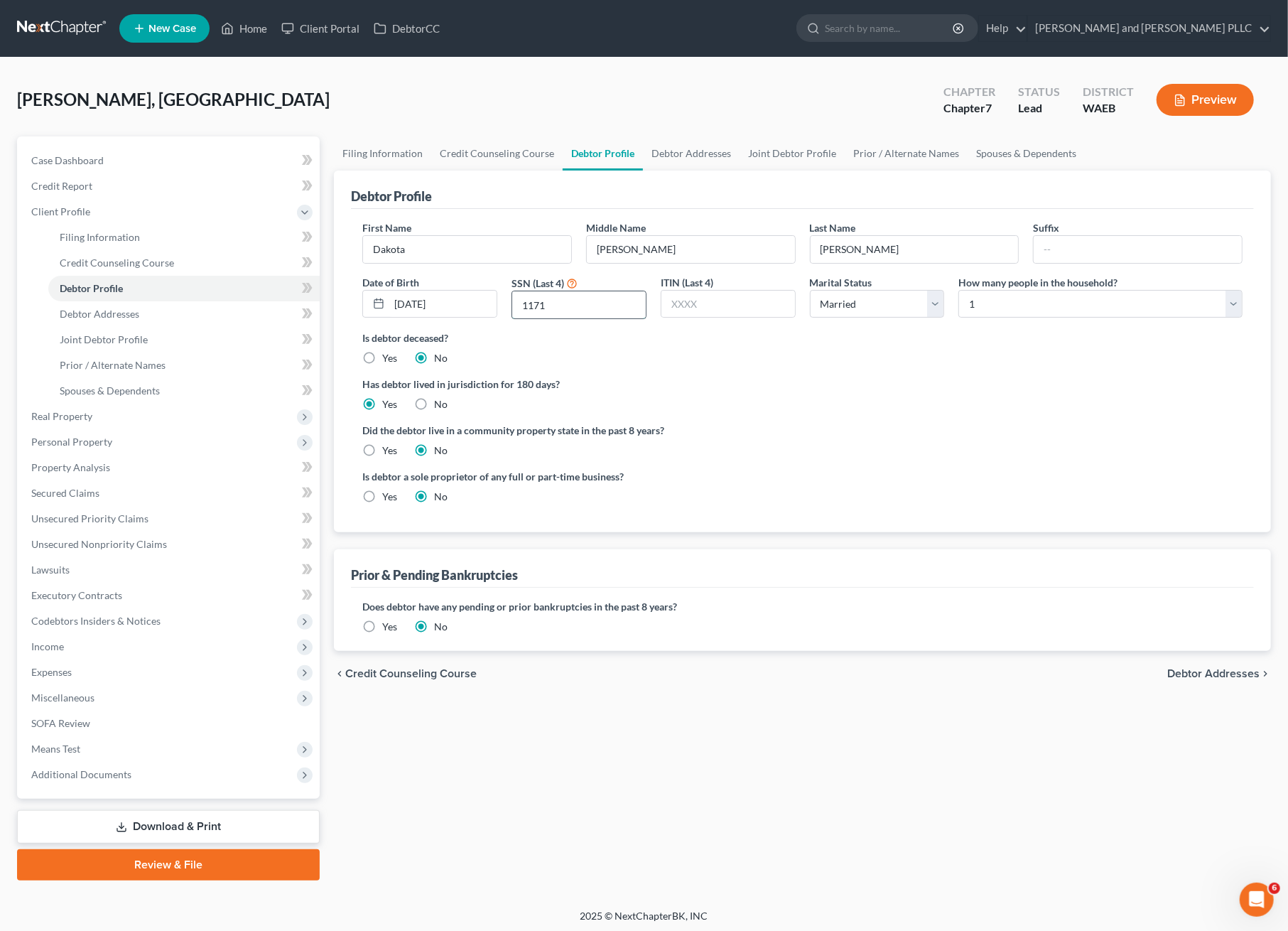
type input "1171"
click at [1180, 310] on select "Select 1 2 3 4 5 6 7 8 9 10 11 12 13 14 15 16 17 18 19 20" at bounding box center [1100, 304] width 284 height 28
select select "1"
click at [959, 290] on select "Select 1 2 3 4 5 6 7 8 9 10 11 12 13 14 15 16 17 18 19 20" at bounding box center [1100, 304] width 284 height 28
click at [381, 455] on div "Yes" at bounding box center [379, 451] width 35 height 14
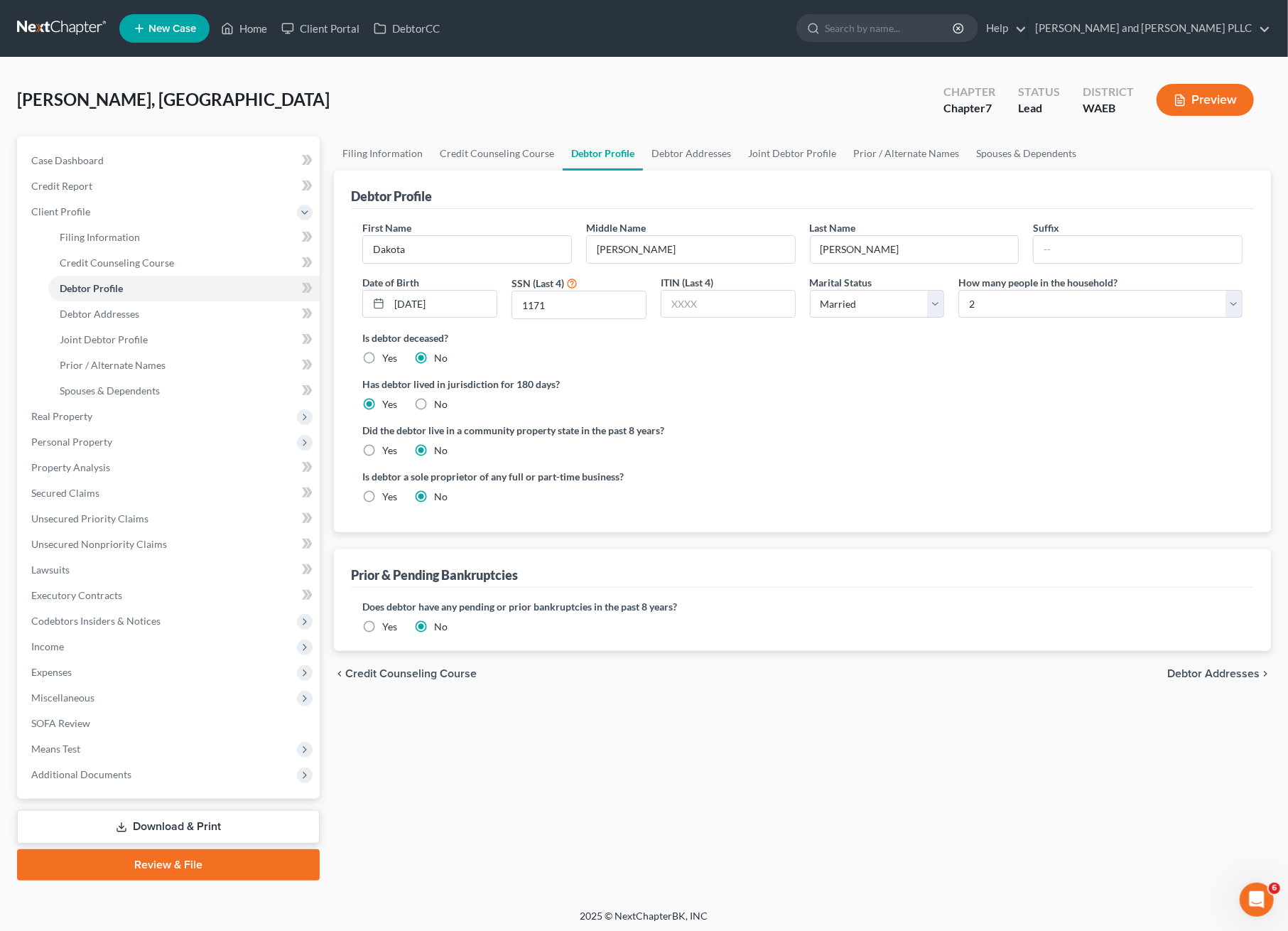
click at [382, 452] on label "Yes" at bounding box center [389, 451] width 15 height 14
click at [388, 452] on input "Yes" at bounding box center [393, 448] width 9 height 9
radio input "true"
radio input "false"
click at [1218, 678] on span "Debtor Addresses" at bounding box center [1214, 674] width 92 height 12
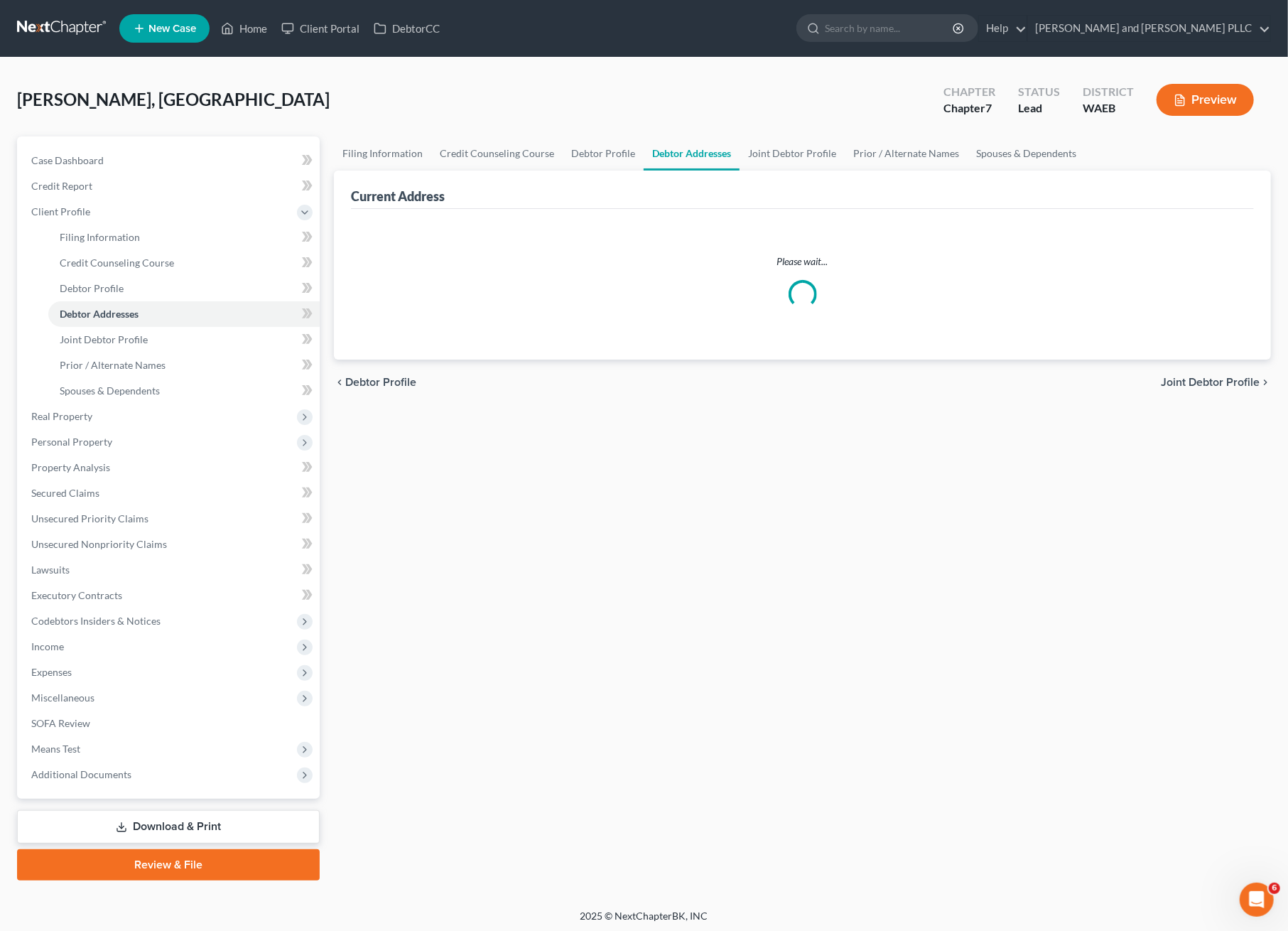
select select "0"
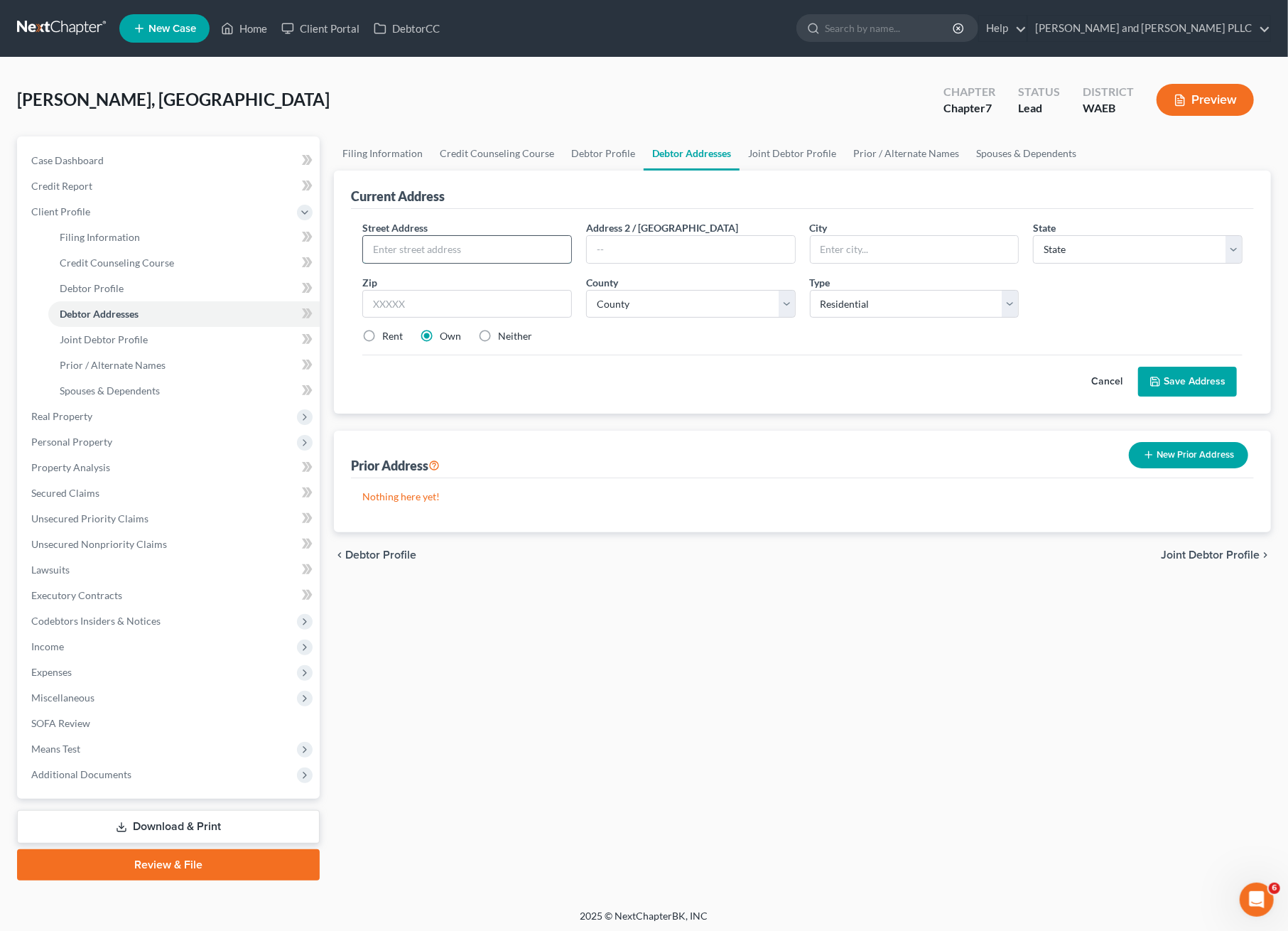
click at [452, 250] on input "text" at bounding box center [467, 250] width 208 height 27
type input "1407 Jadwin Ave"
type input "Richland"
click at [1064, 253] on select "State AL AK AR AZ CA CO CT DE DC FL GA GU HI ID IL IN IA KS KY LA ME MD MA MI M…" at bounding box center [1138, 250] width 210 height 28
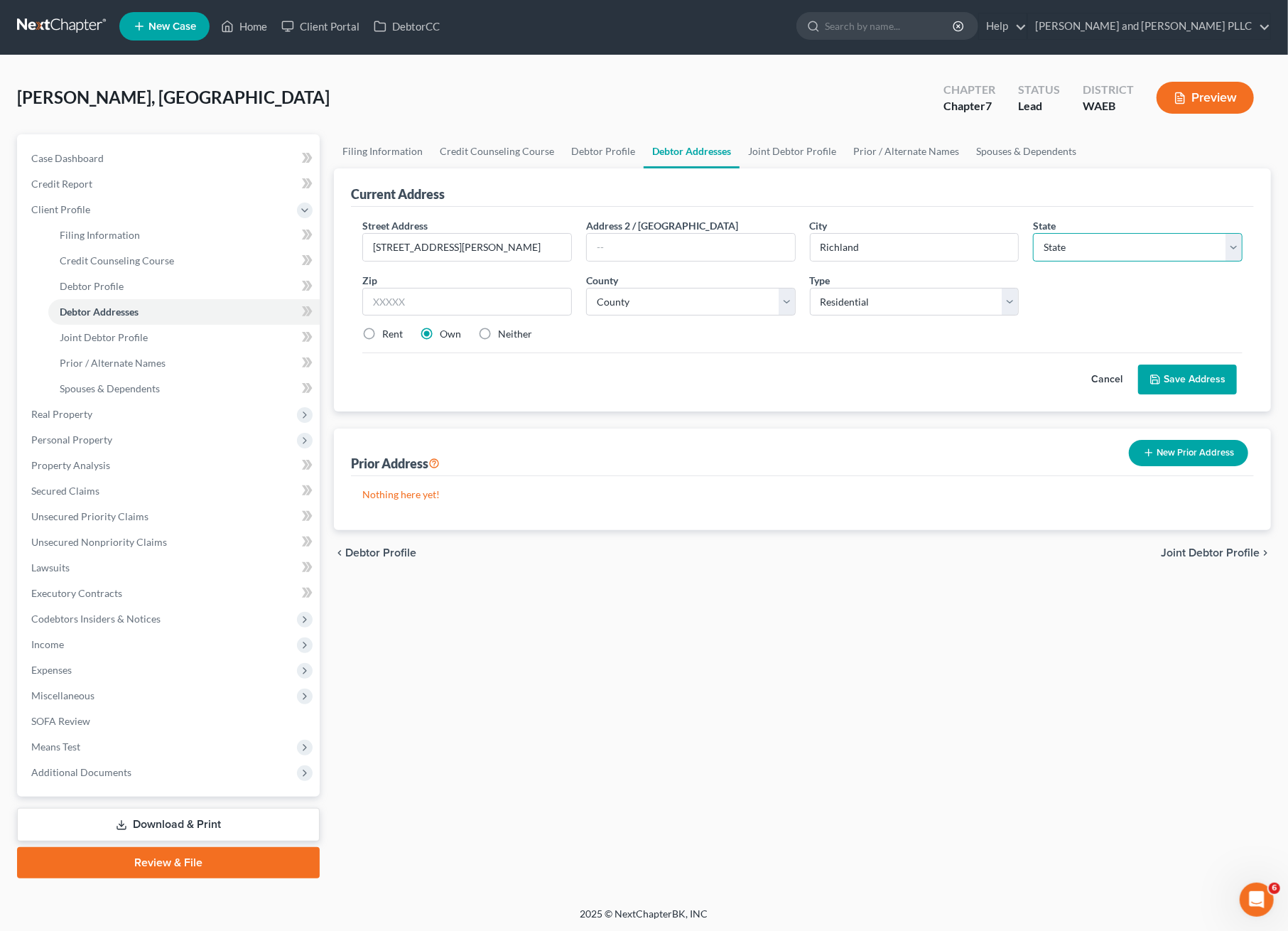
click at [1107, 248] on select "State AL AK AR AZ CA CO CT DE DC FL GA GU HI ID IL IN IA KS KY LA ME MD MA MI M…" at bounding box center [1138, 247] width 210 height 28
select select "50"
click at [1033, 233] on select "State AL AK AR AZ CA CO CT DE DC FL GA GU HI ID IL IN IA KS KY LA ME MD MA MI M…" at bounding box center [1138, 247] width 210 height 28
click at [438, 288] on input "text" at bounding box center [467, 302] width 210 height 28
type input "99354"
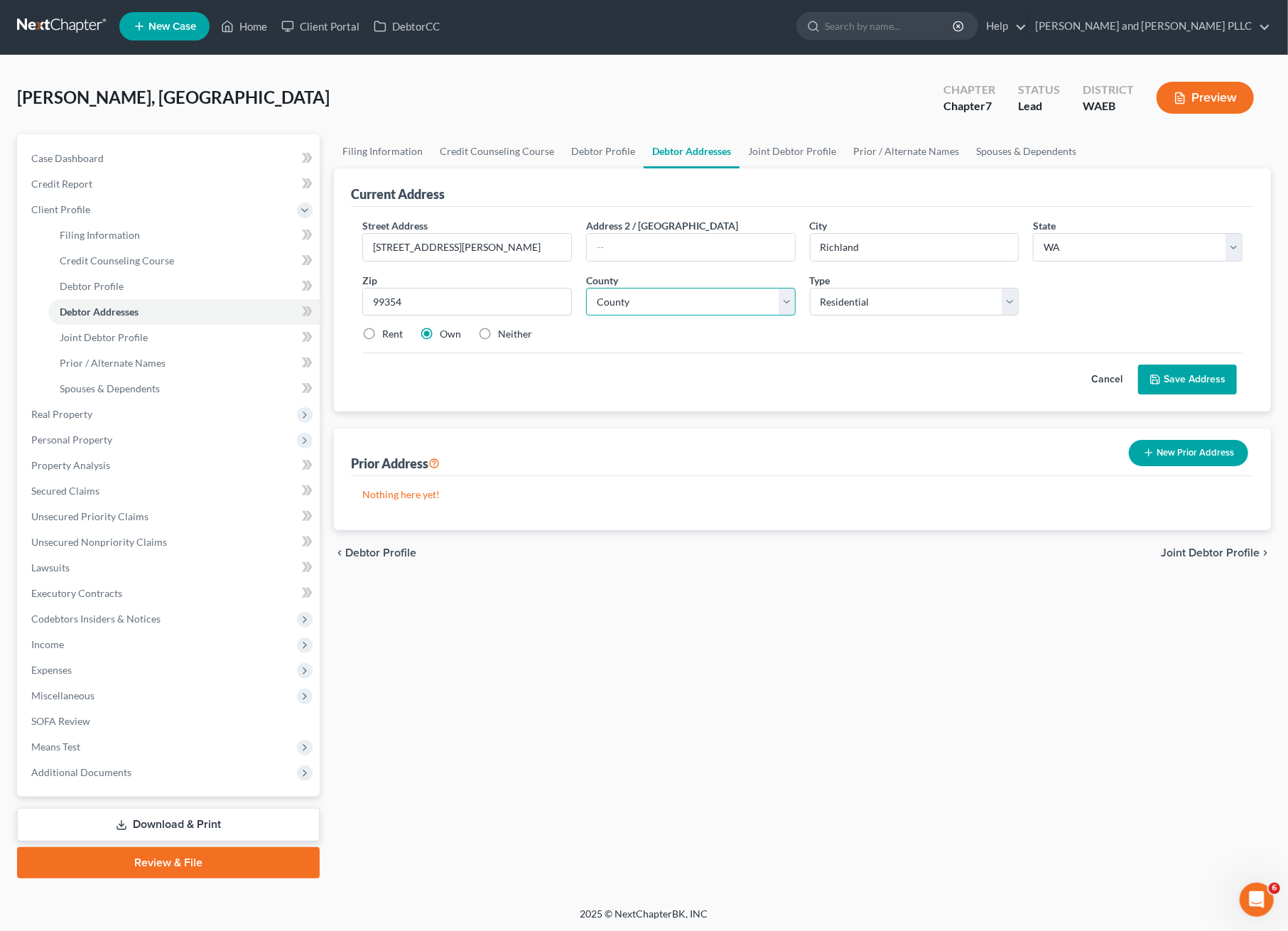
click at [680, 307] on select "County Adams County Asotin County Benton County Chelan County Clallam County Cl…" at bounding box center [691, 302] width 210 height 28
click at [958, 361] on div "Cancel Save Address" at bounding box center [802, 374] width 881 height 42
click at [834, 299] on select "Select Residential Mailing Rental Business" at bounding box center [915, 302] width 210 height 28
click at [708, 308] on select "County Adams County Asotin County Benton County Chelan County Clallam County Cl…" at bounding box center [691, 302] width 210 height 28
select select "2"
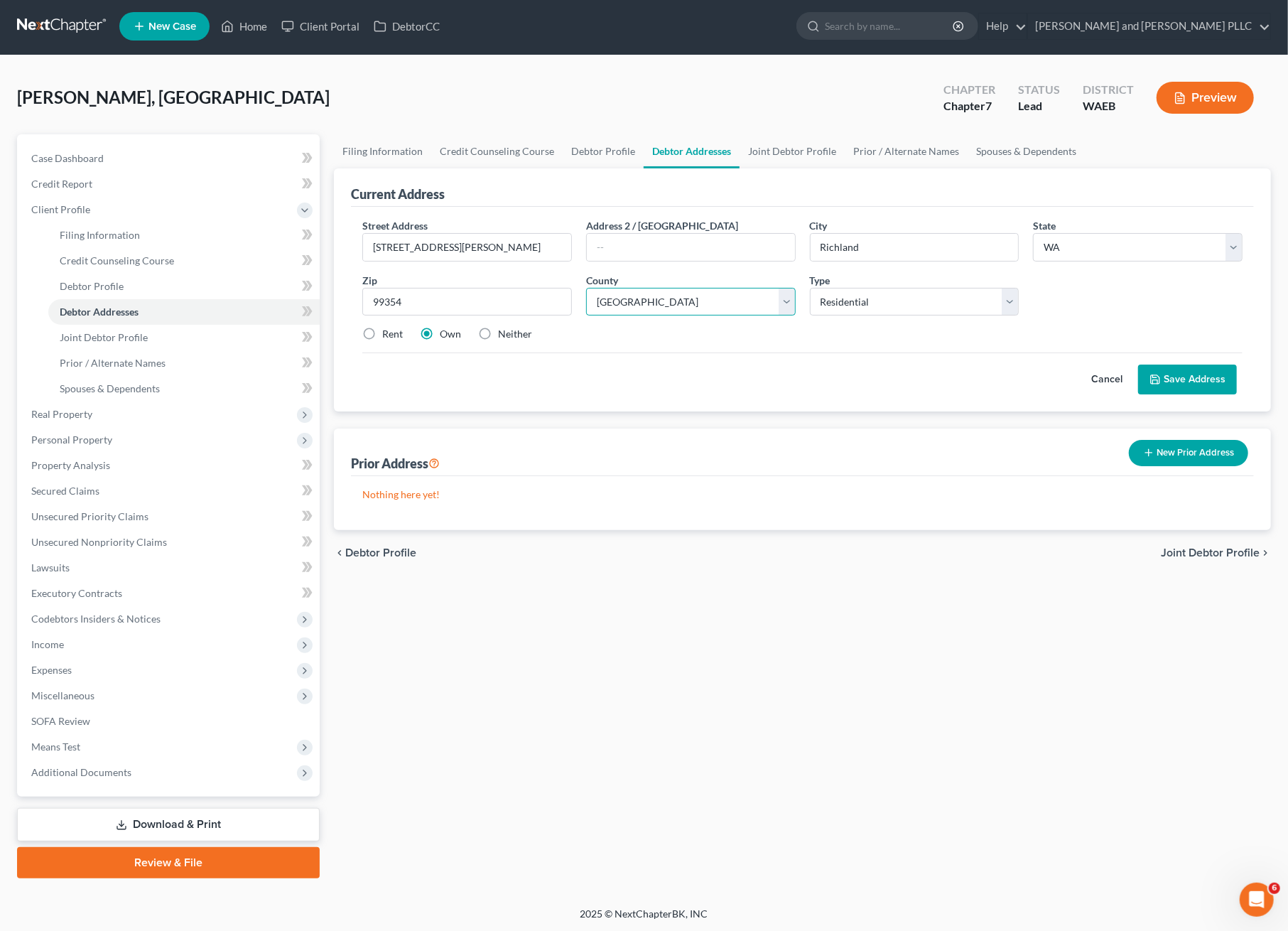
click at [587, 288] on select "County Adams County Asotin County Benton County Chelan County Clallam County Cl…" at bounding box center [691, 302] width 210 height 28
click at [877, 296] on select "Select Residential Mailing Rental Business" at bounding box center [915, 302] width 210 height 28
drag, startPoint x: 690, startPoint y: 338, endPoint x: 632, endPoint y: 335, distance: 58.1
click at [690, 338] on div "Rent Own Neither" at bounding box center [802, 334] width 895 height 14
click at [1207, 382] on button "Save Address" at bounding box center [1187, 379] width 99 height 30
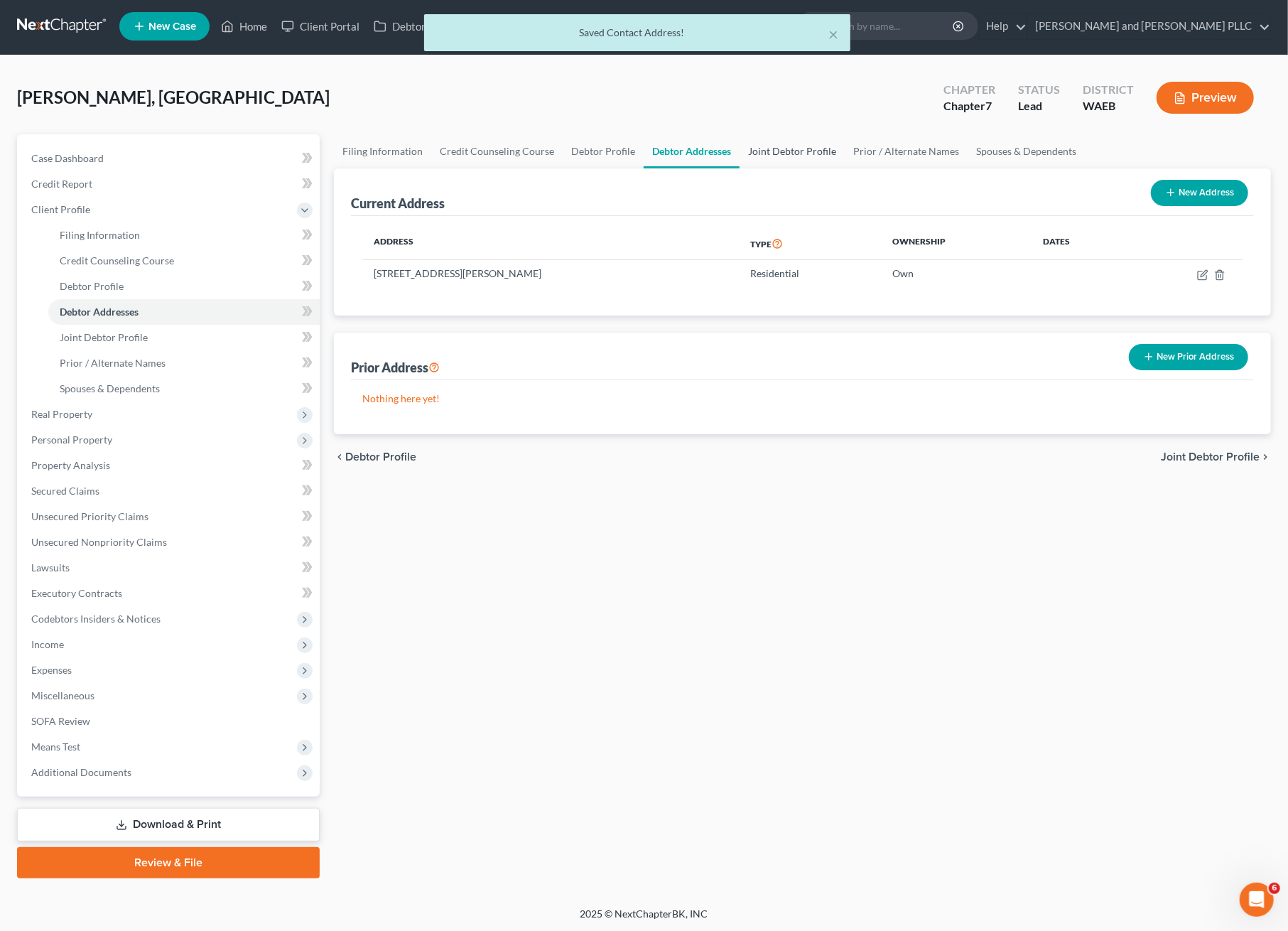
click at [770, 152] on link "Joint Debtor Profile" at bounding box center [792, 152] width 105 height 34
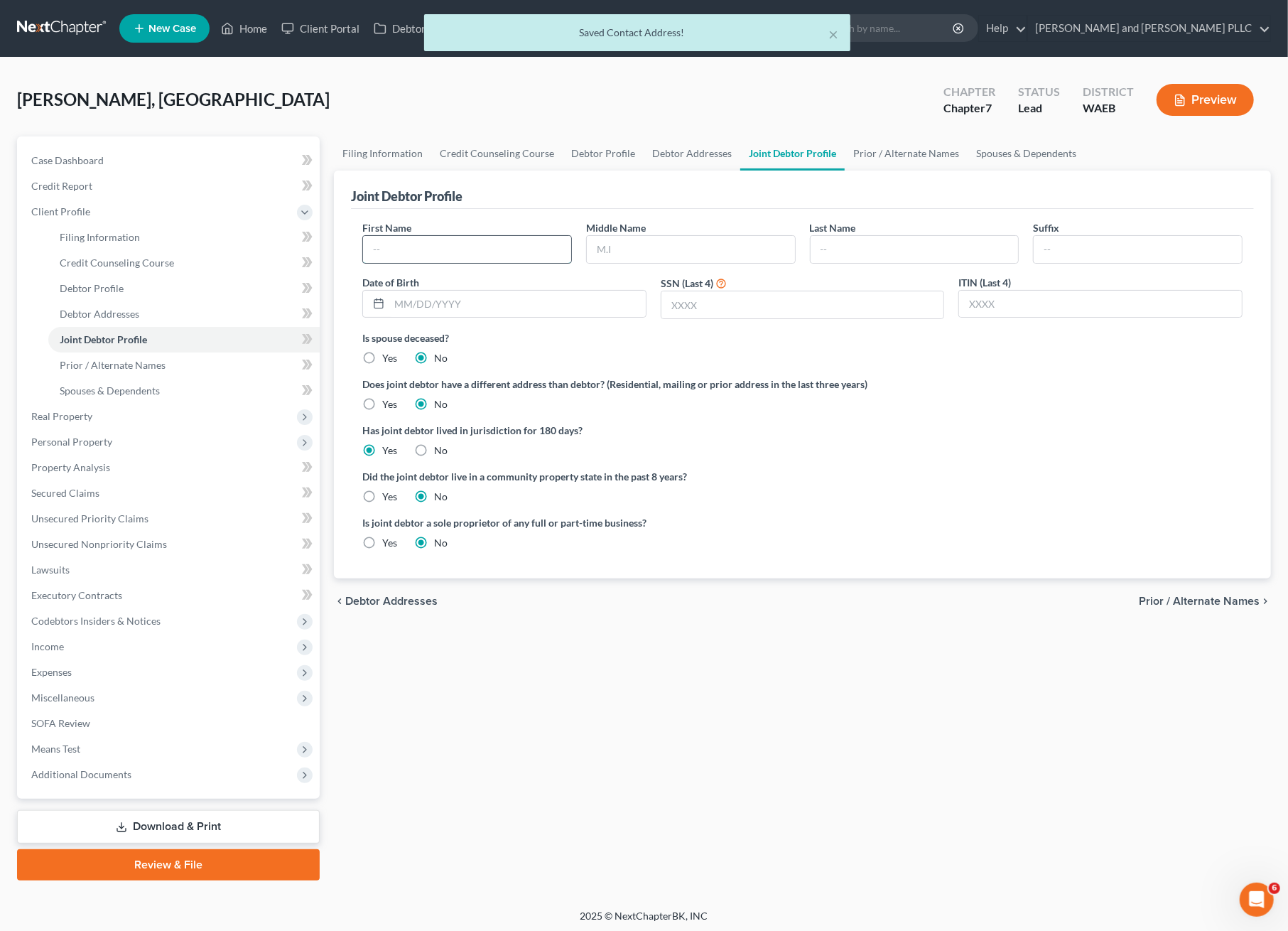
click at [389, 246] on input "text" at bounding box center [467, 250] width 208 height 27
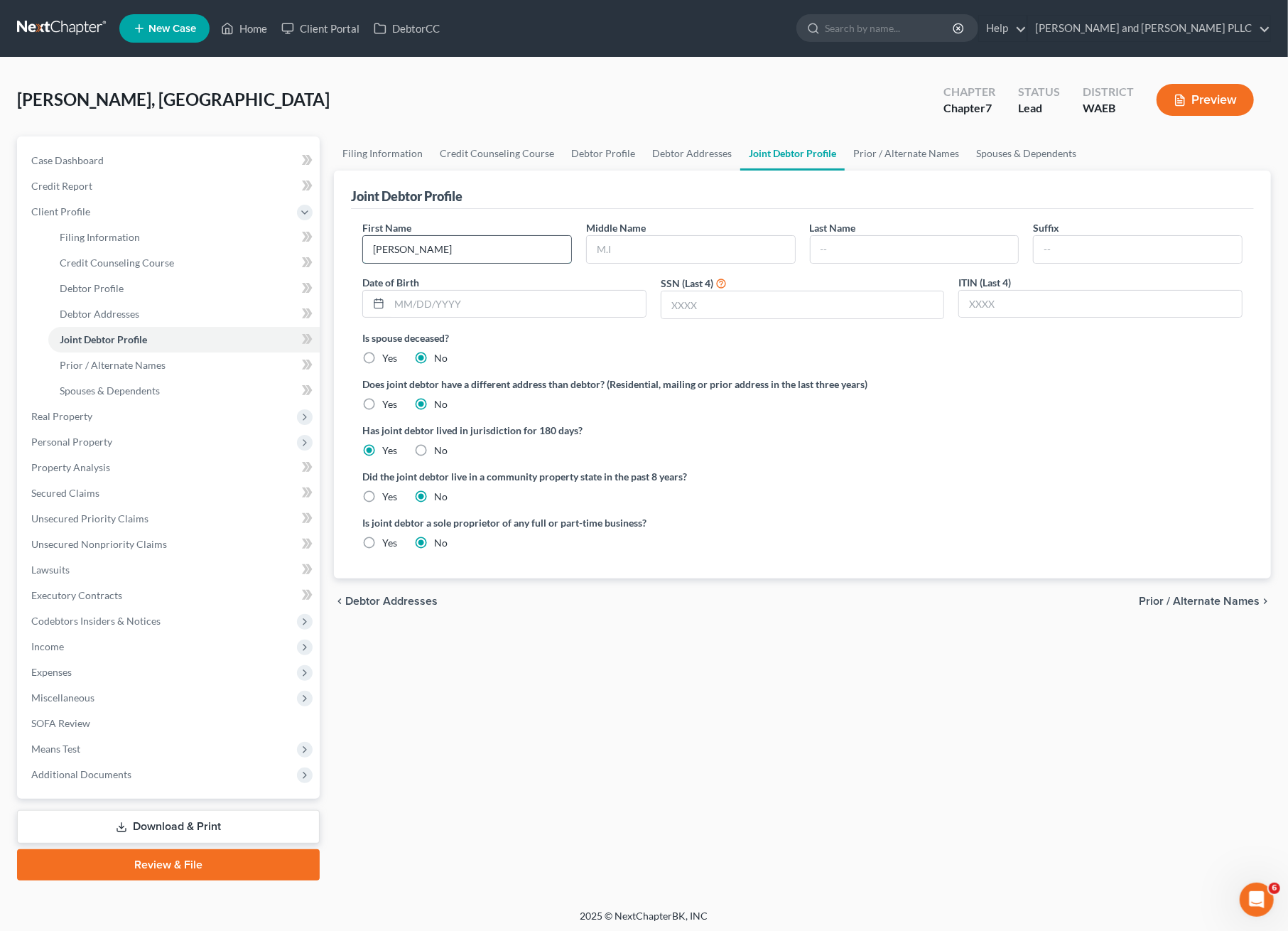
type input "Kathryn"
type input "Frances"
type input "Showalter"
click at [448, 305] on input "text" at bounding box center [518, 304] width 257 height 27
type input "10/13/1997"
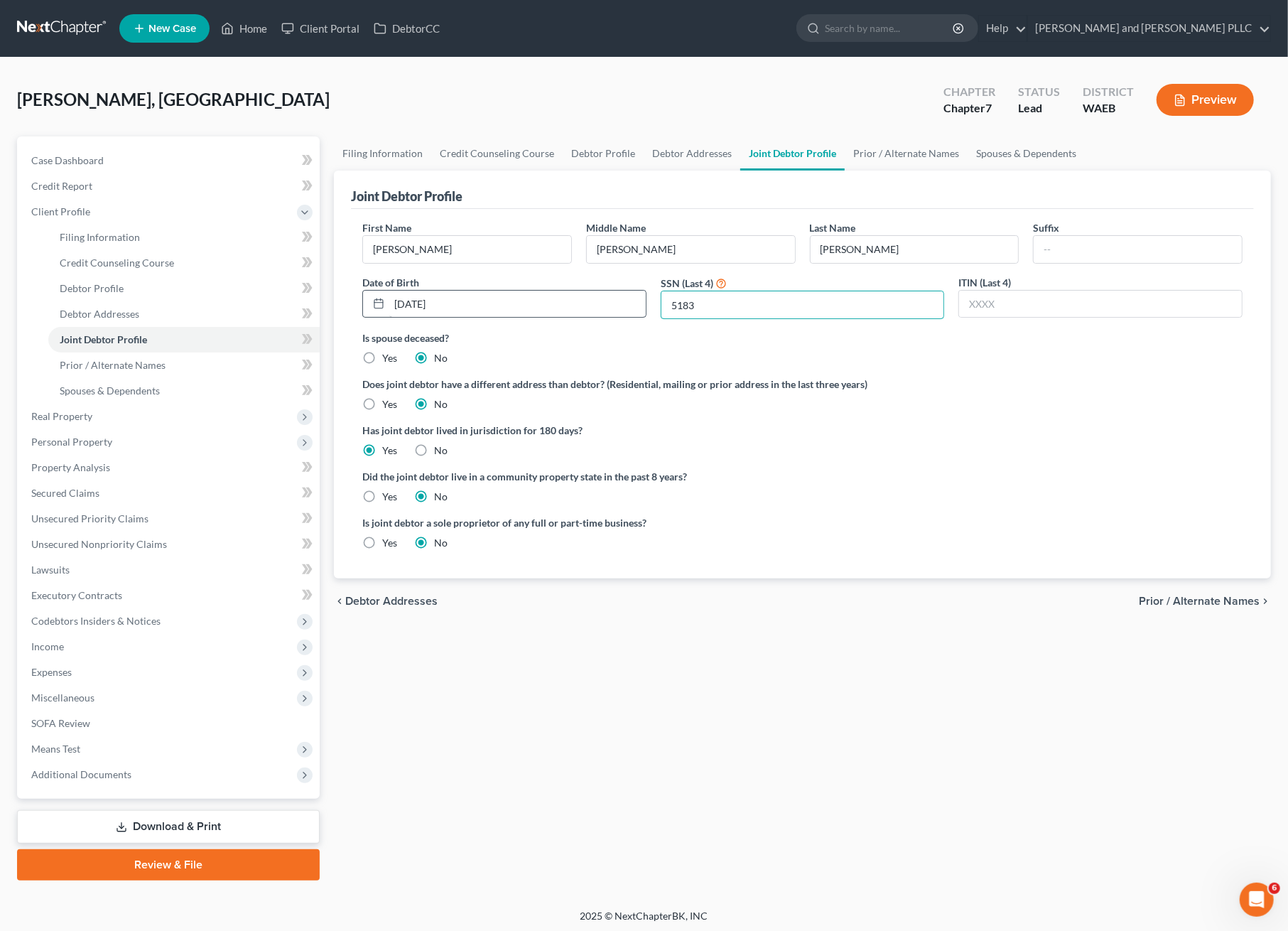
type input "5183"
click at [382, 498] on label "Yes" at bounding box center [389, 497] width 15 height 14
click at [388, 498] on input "Yes" at bounding box center [393, 494] width 9 height 9
radio input "true"
radio input "false"
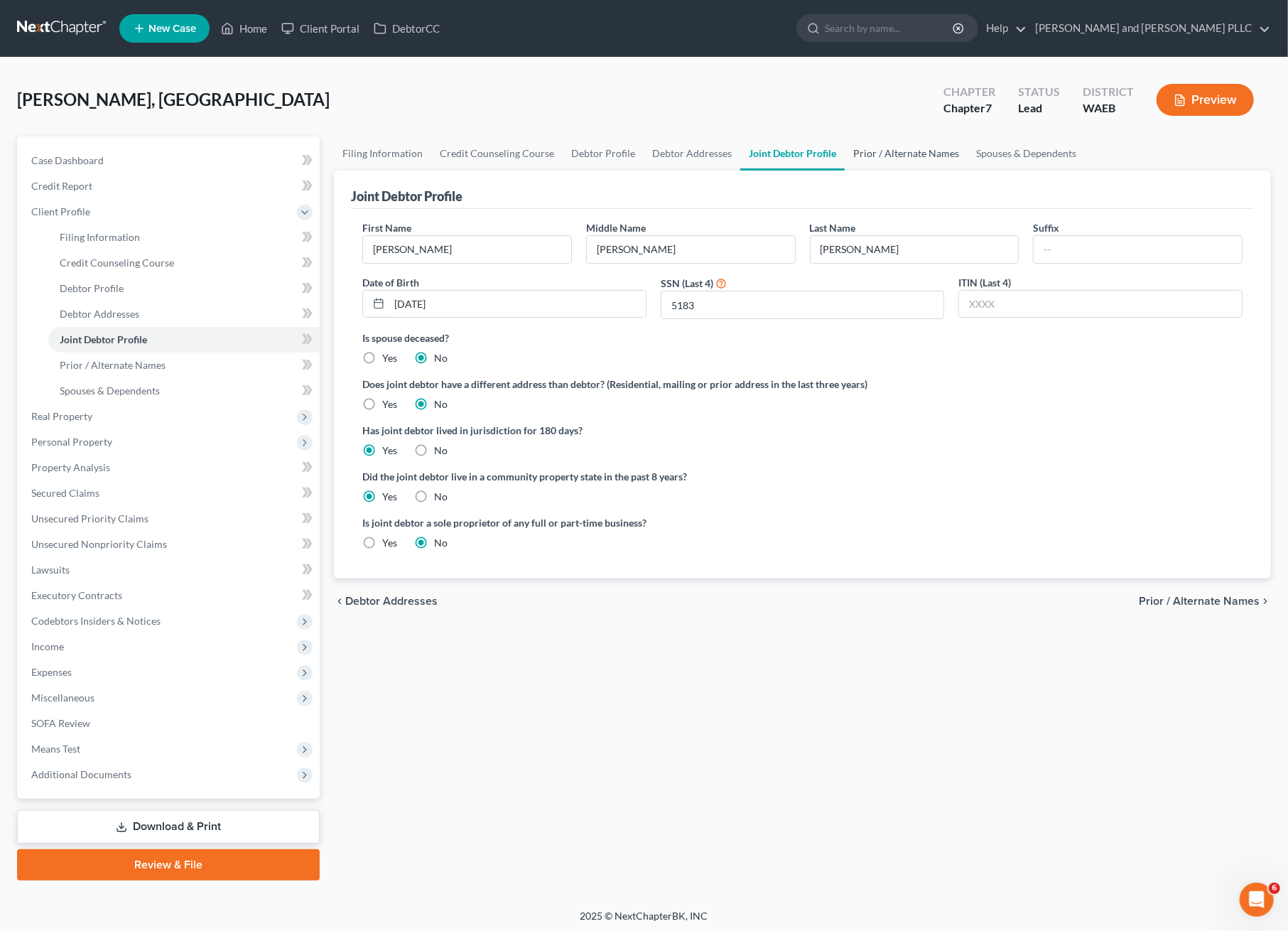
click at [907, 152] on link "Prior / Alternate Names" at bounding box center [906, 153] width 123 height 34
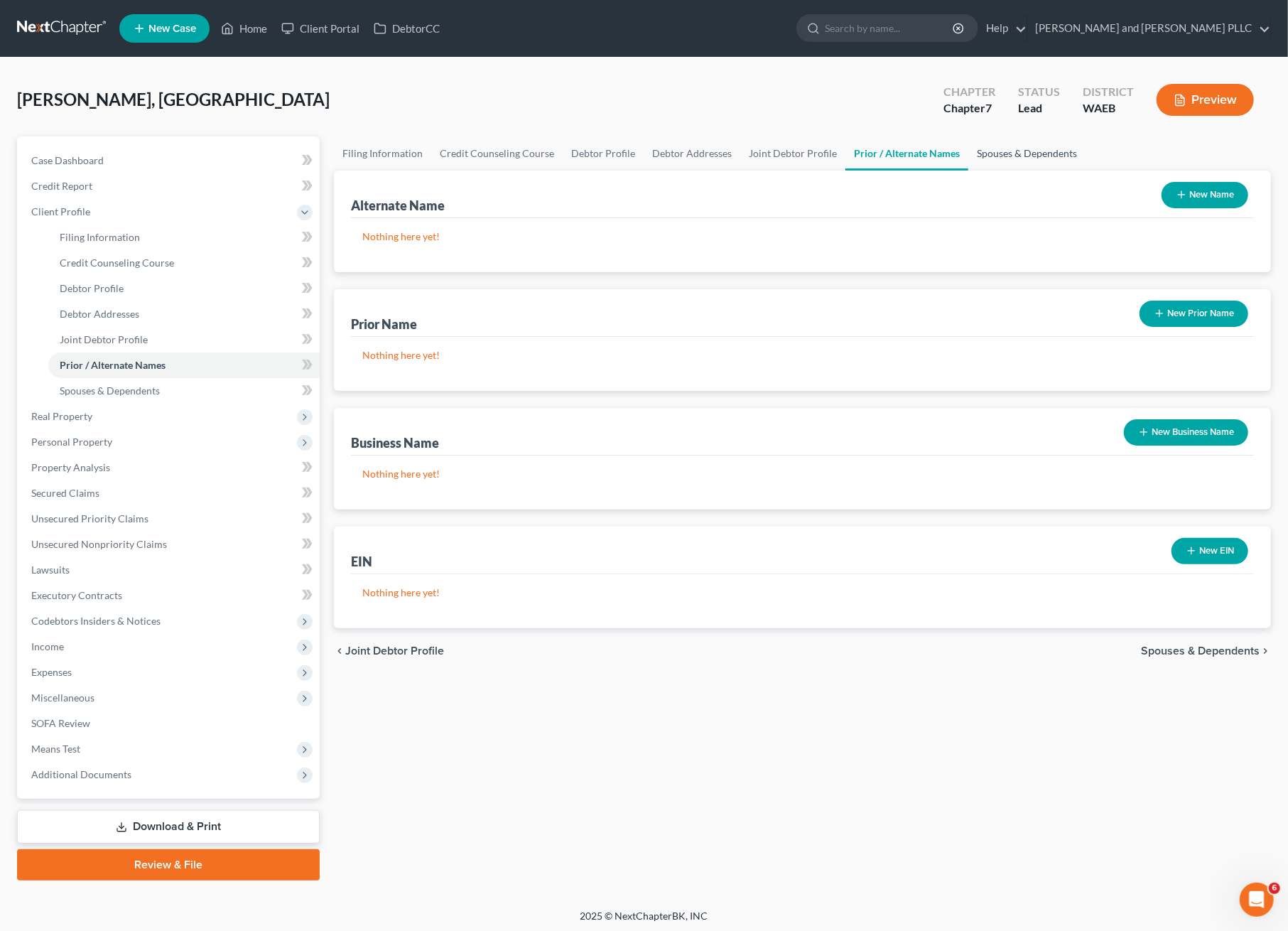
click at [1015, 149] on link "Spouses & Dependents" at bounding box center [1027, 153] width 117 height 34
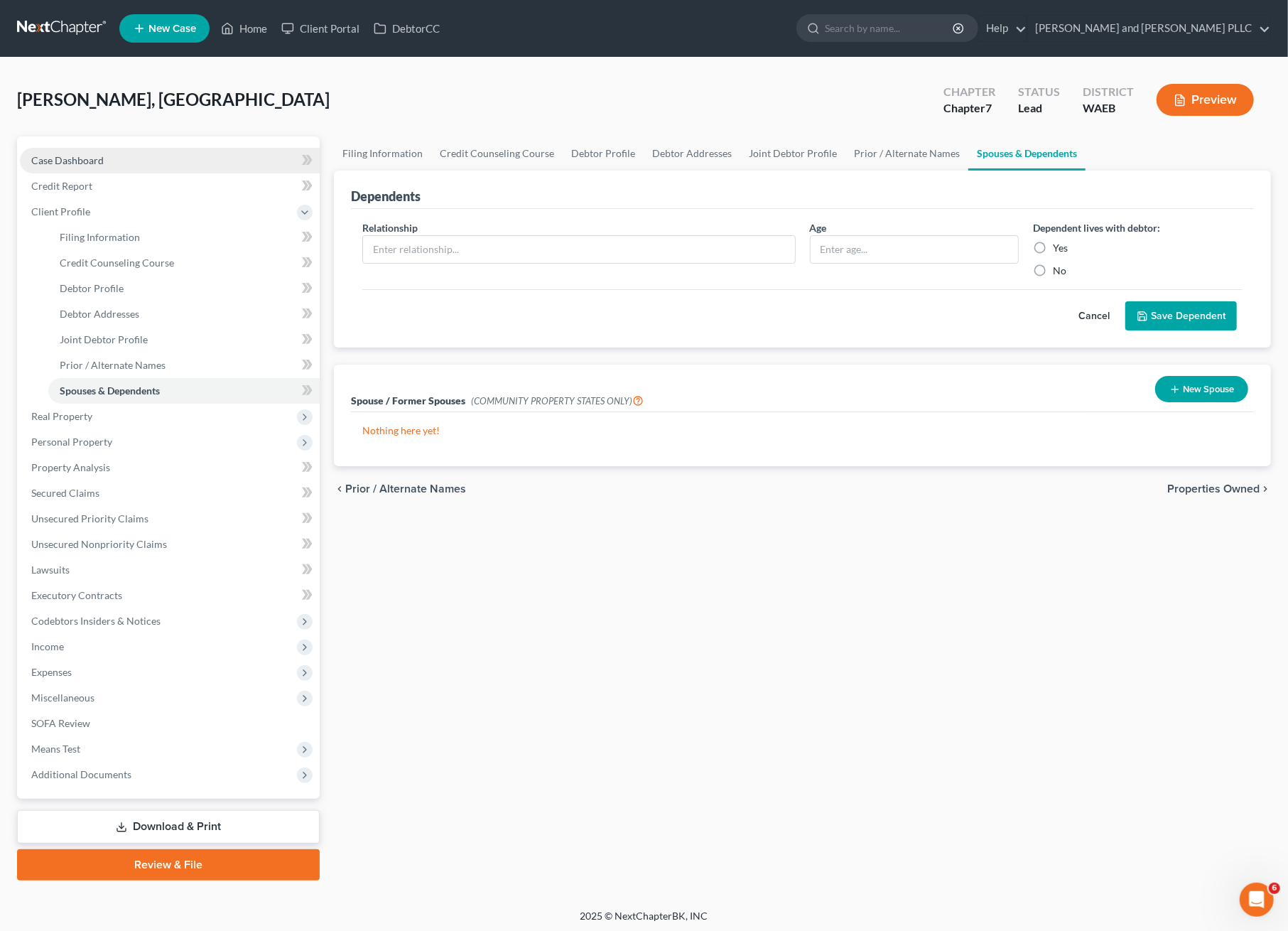
click at [94, 160] on span "Case Dashboard" at bounding box center [67, 160] width 73 height 12
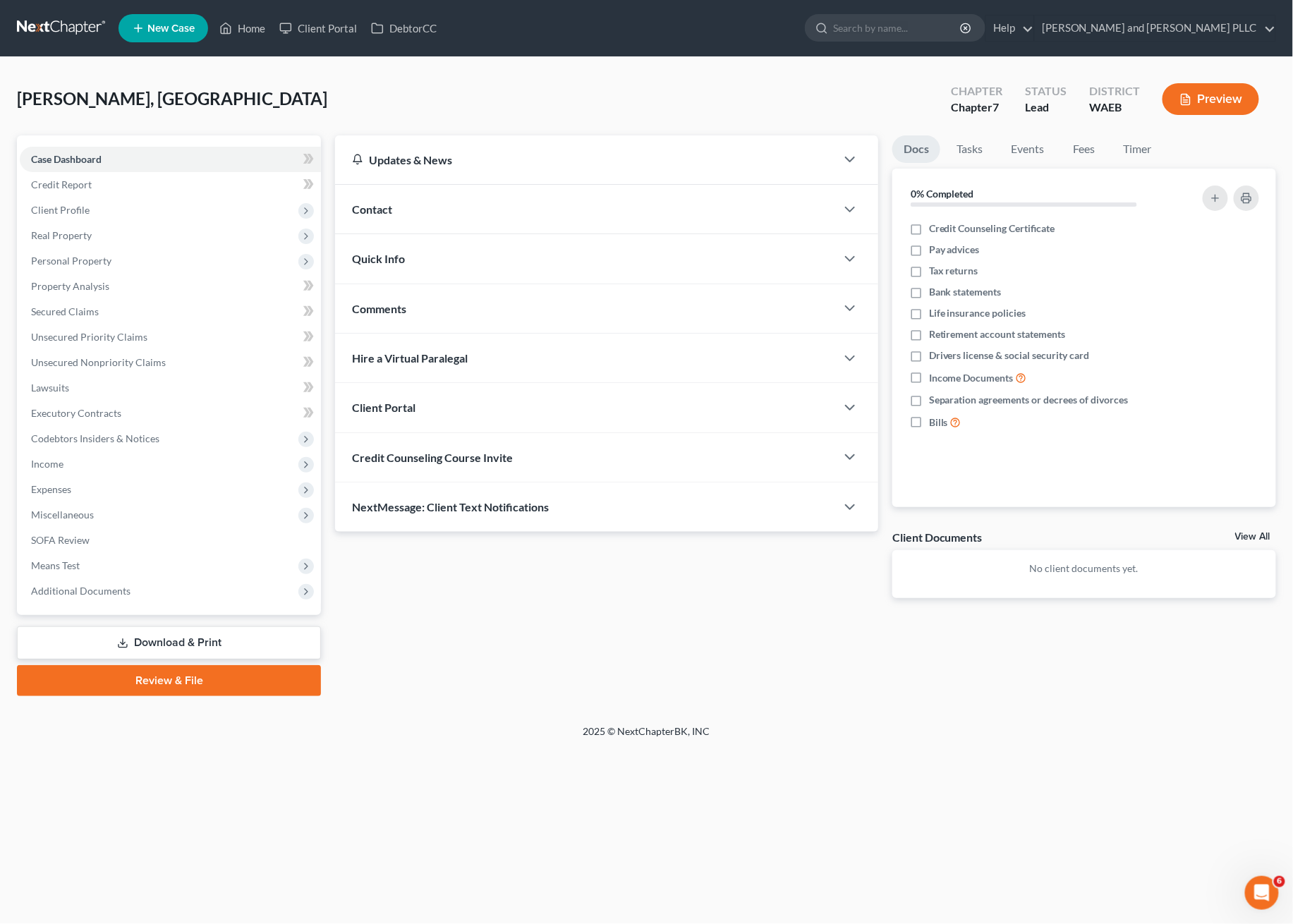
click at [443, 403] on div "Client Portal" at bounding box center [586, 407] width 501 height 49
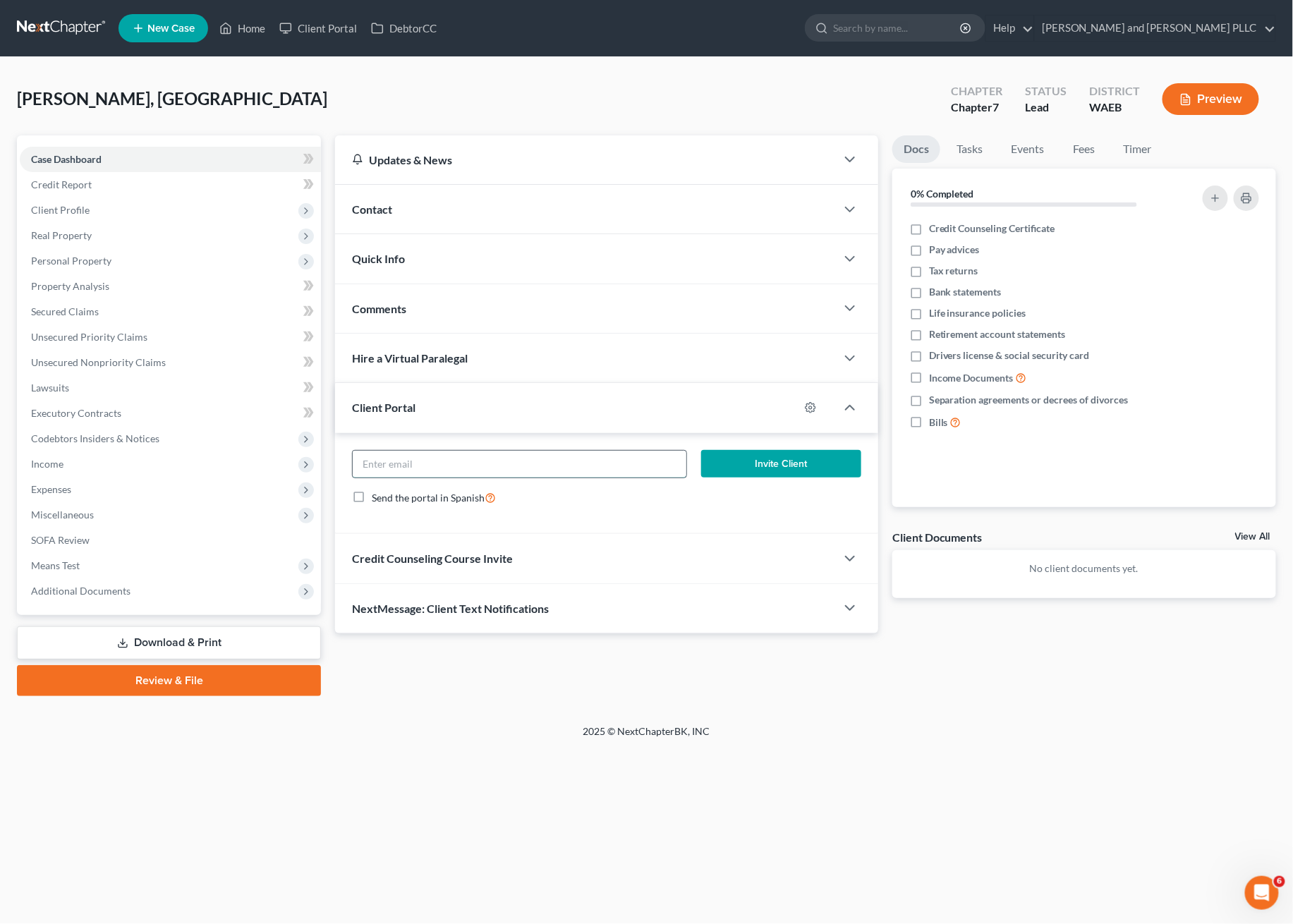
click at [535, 469] on input "email" at bounding box center [519, 464] width 333 height 27
click at [447, 221] on div "Contact" at bounding box center [586, 209] width 501 height 49
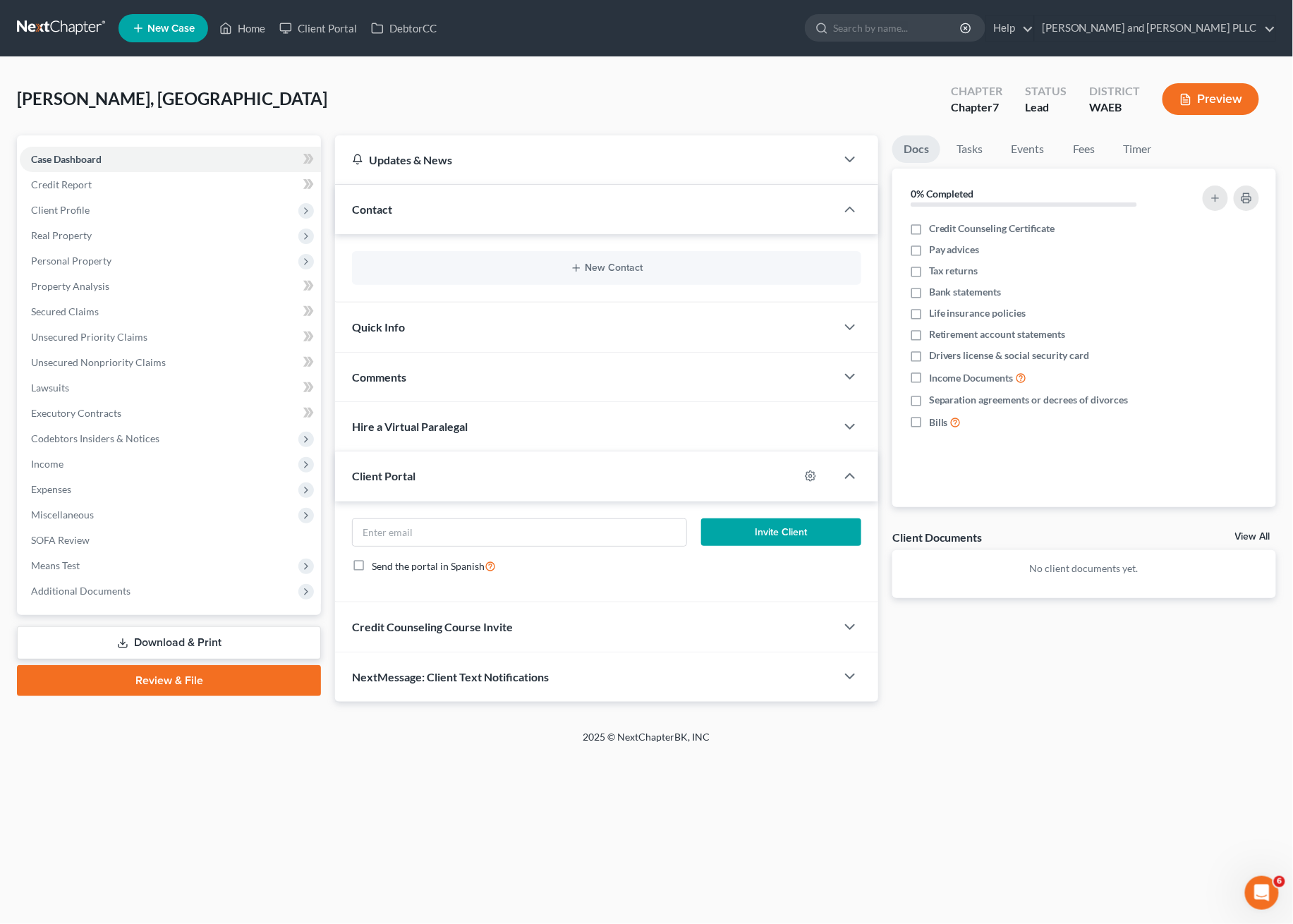
click at [418, 311] on div "Quick Info" at bounding box center [586, 327] width 501 height 49
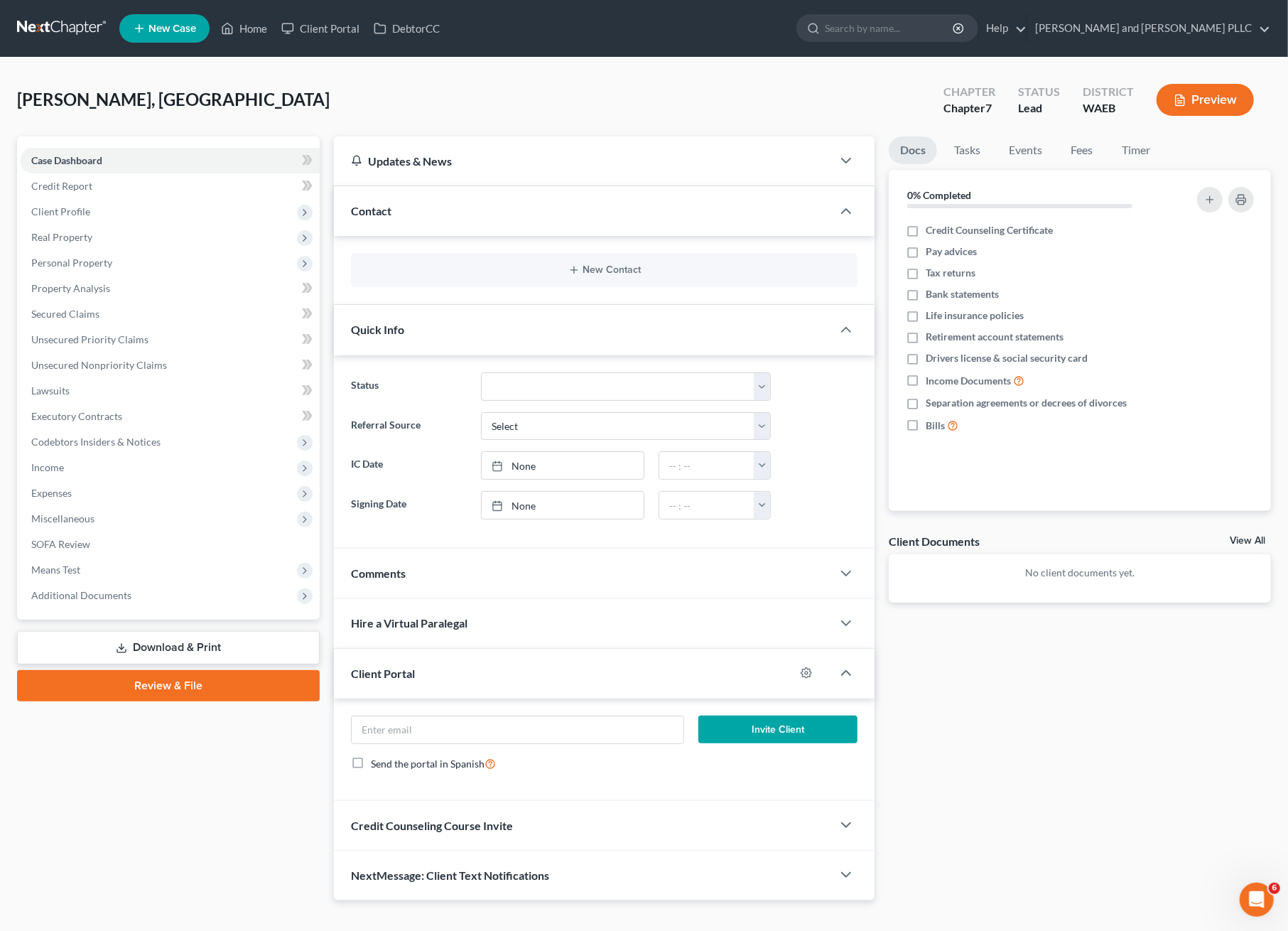
click at [467, 579] on div "Comments" at bounding box center [583, 573] width 498 height 49
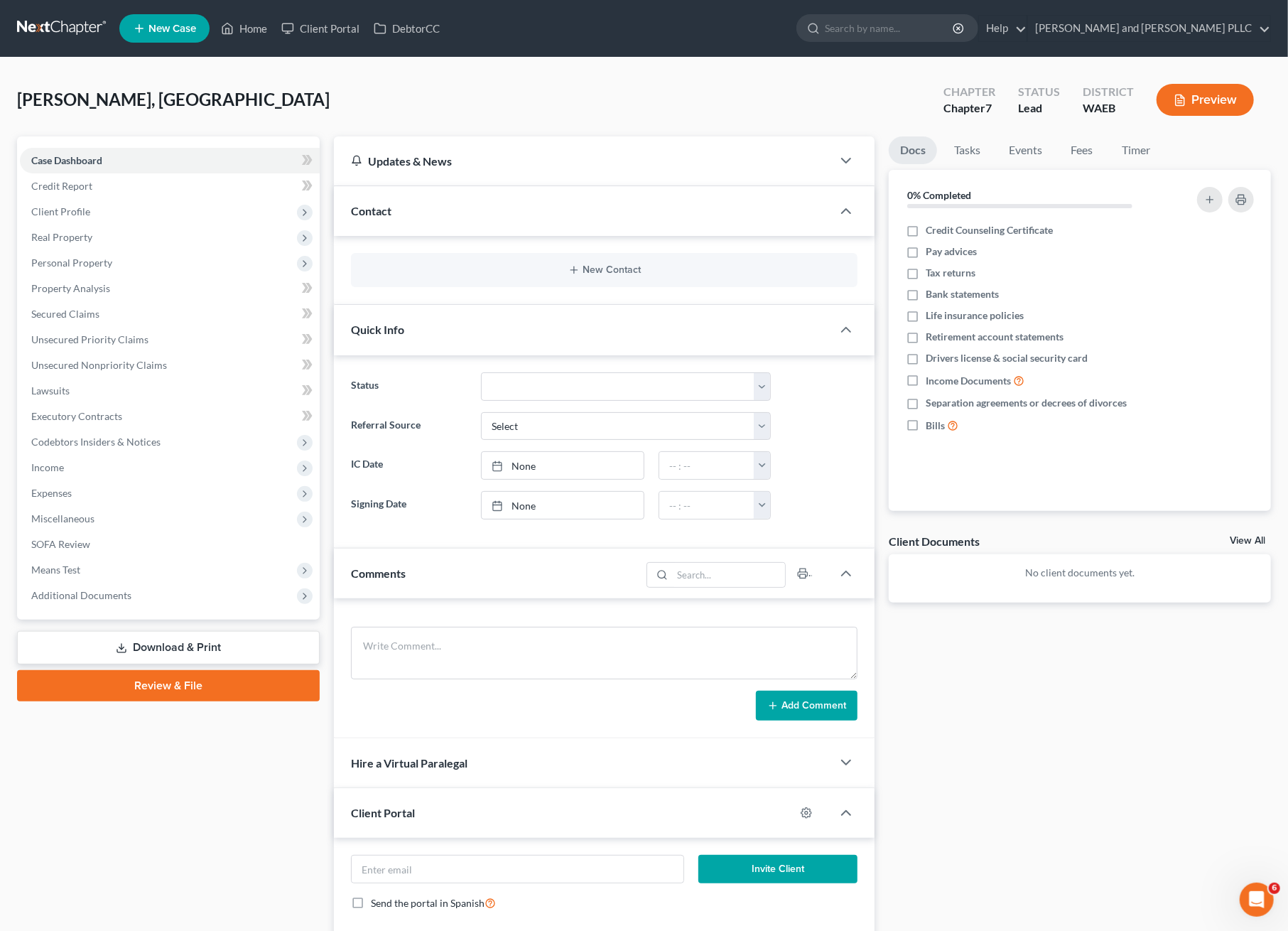
click at [479, 573] on div "Comments" at bounding box center [487, 573] width 307 height 49
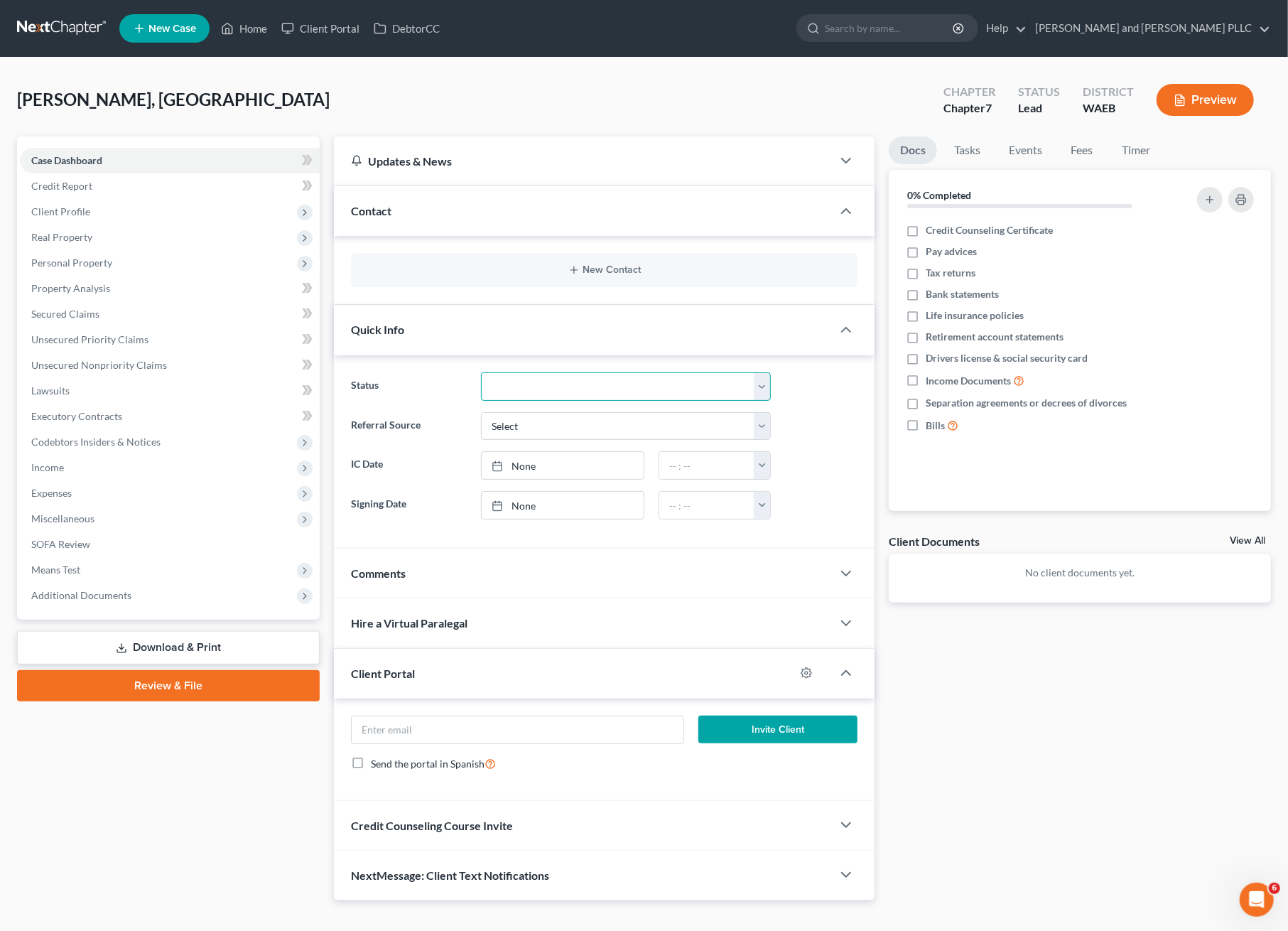
click at [569, 397] on select "Discharged Discharged & Reported Discharge Litigation Dismissal Notice Dismisse…" at bounding box center [626, 386] width 290 height 28
click at [202, 790] on div "Case Dashboard Payments Invoices Payments Payments Credit Report Client Profile" at bounding box center [168, 518] width 317 height 764
click at [508, 827] on span "Credit Counseling Course Invite" at bounding box center [432, 825] width 162 height 13
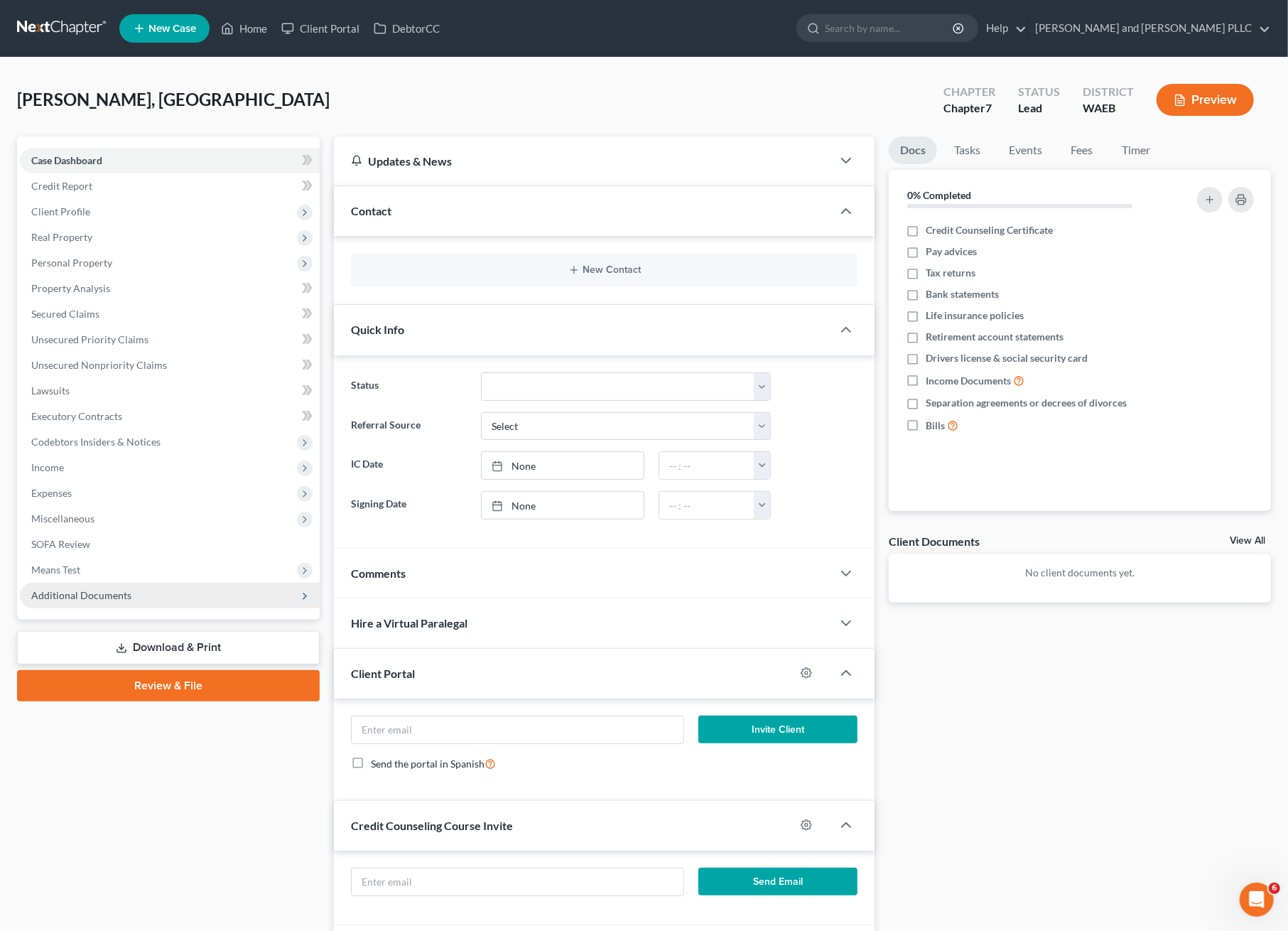
click at [107, 591] on span "Additional Documents" at bounding box center [81, 595] width 100 height 12
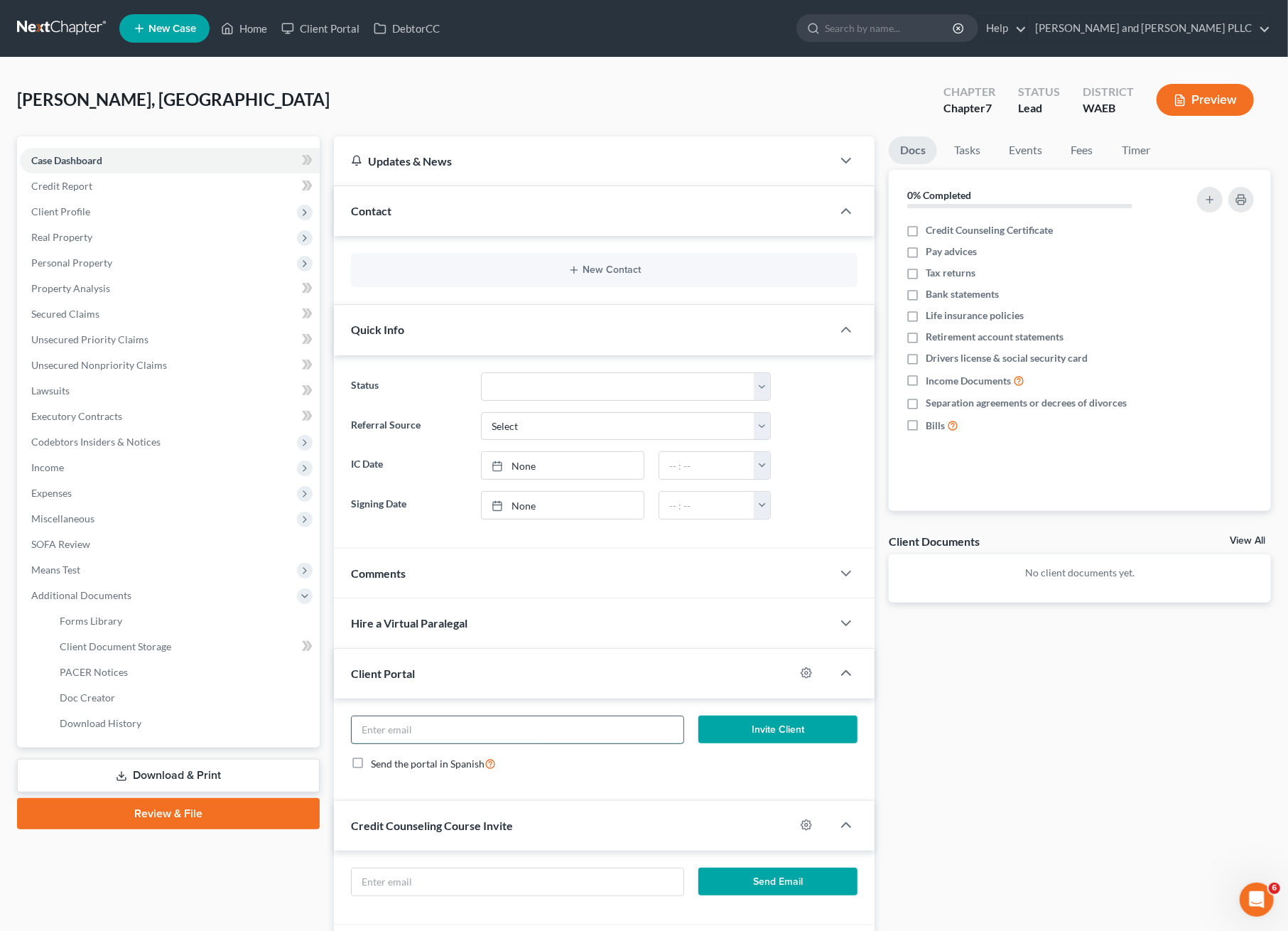
click at [609, 732] on input "email" at bounding box center [518, 730] width 332 height 27
paste input "dakotashowalter216@gmail.com"
type input "dakotashowalter216@gmail.com"
click at [780, 731] on button "Invite Client" at bounding box center [778, 730] width 160 height 28
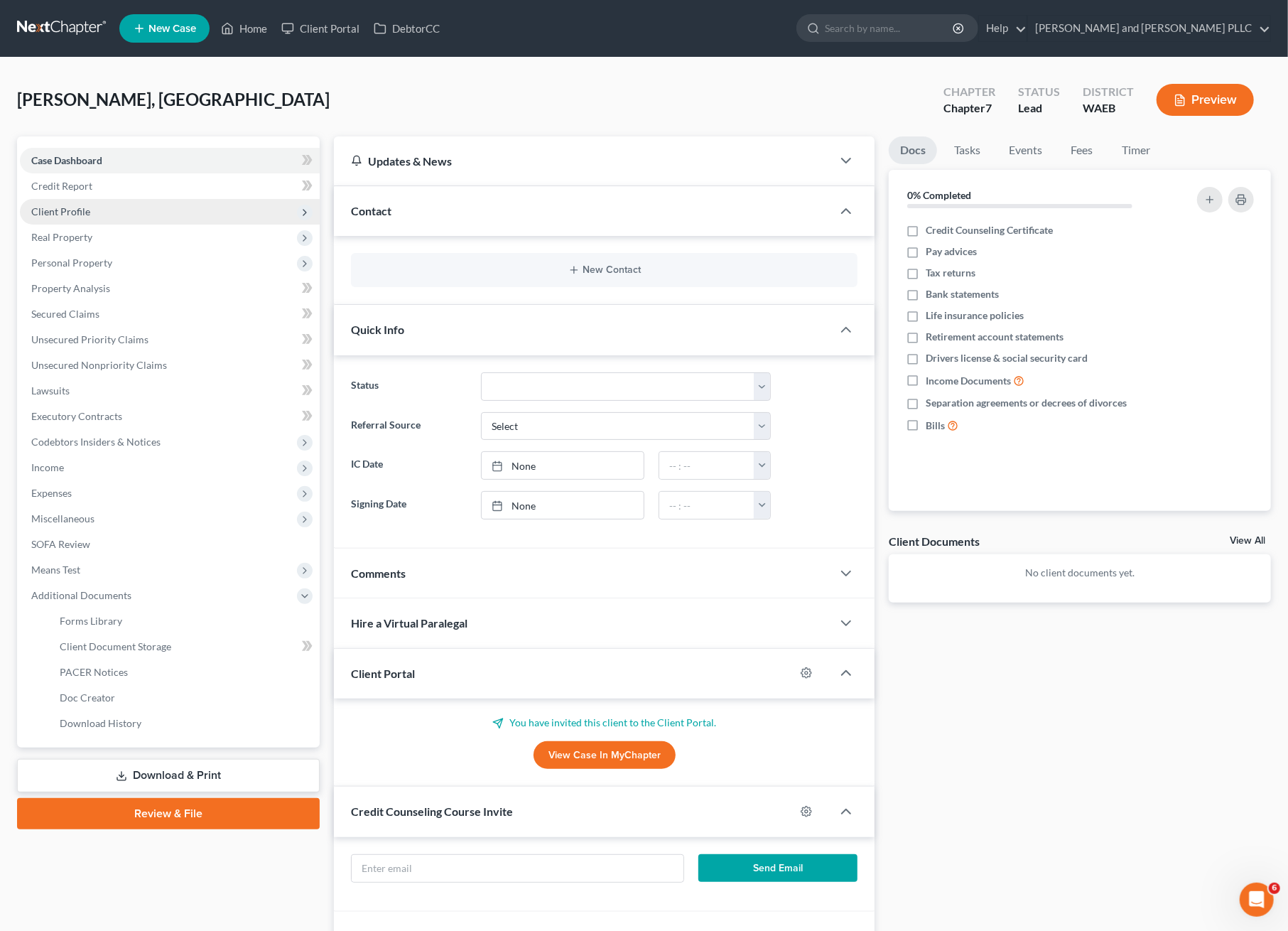
click at [76, 215] on span "Client Profile" at bounding box center [60, 211] width 59 height 12
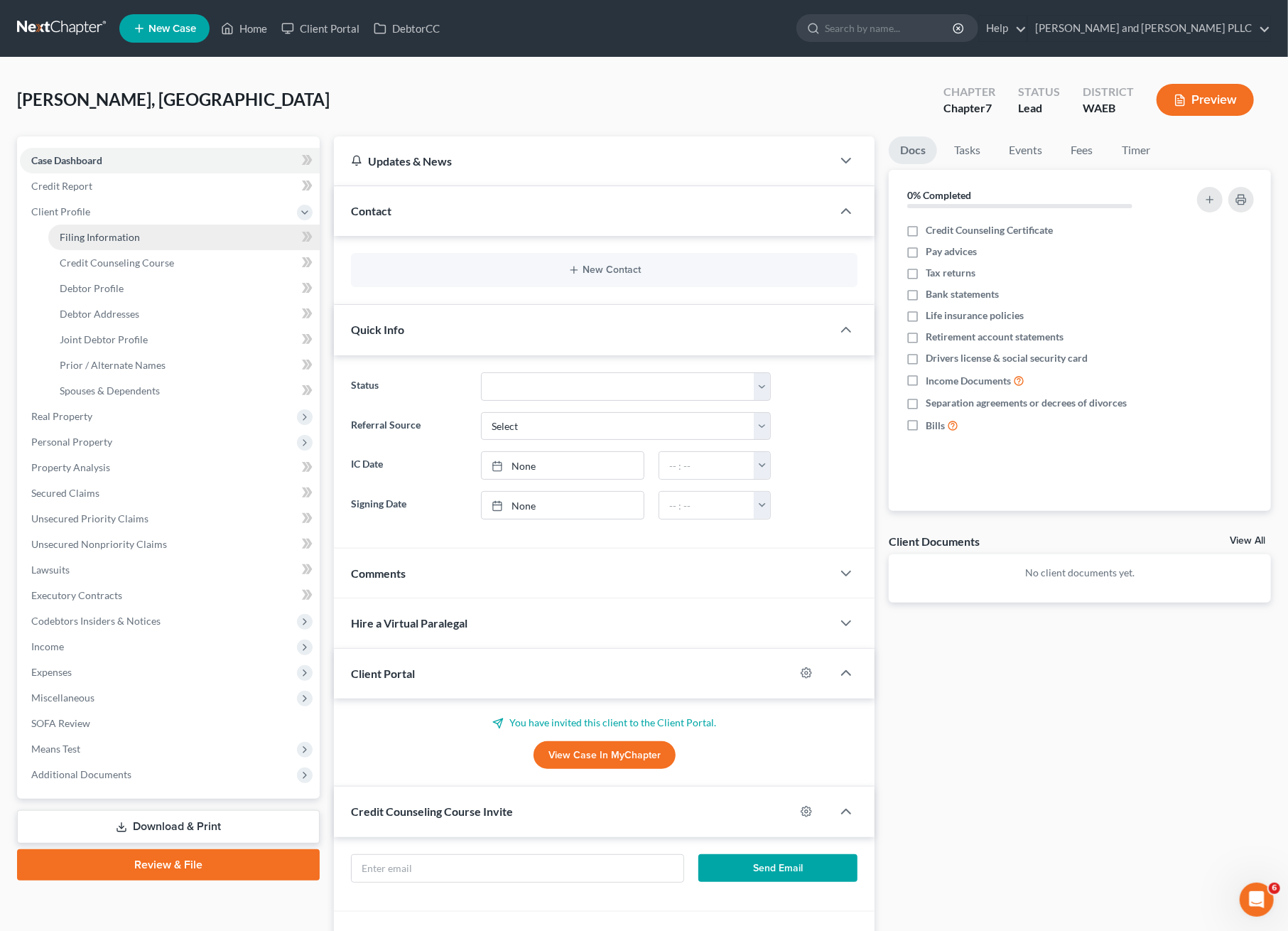
click at [75, 235] on span "Filing Information" at bounding box center [99, 236] width 81 height 12
select select "1"
select select "0"
select select "86"
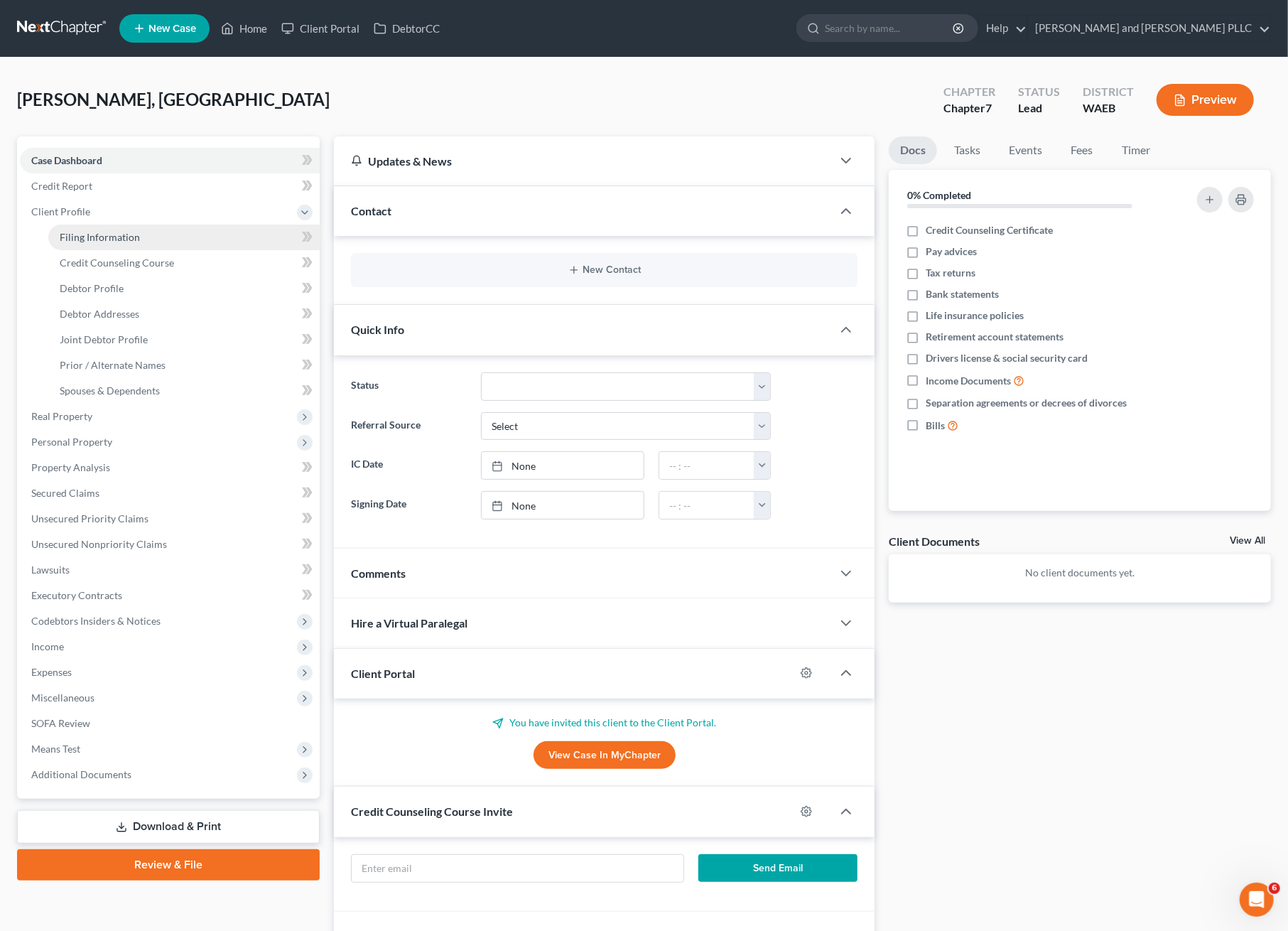
select select "1"
select select "50"
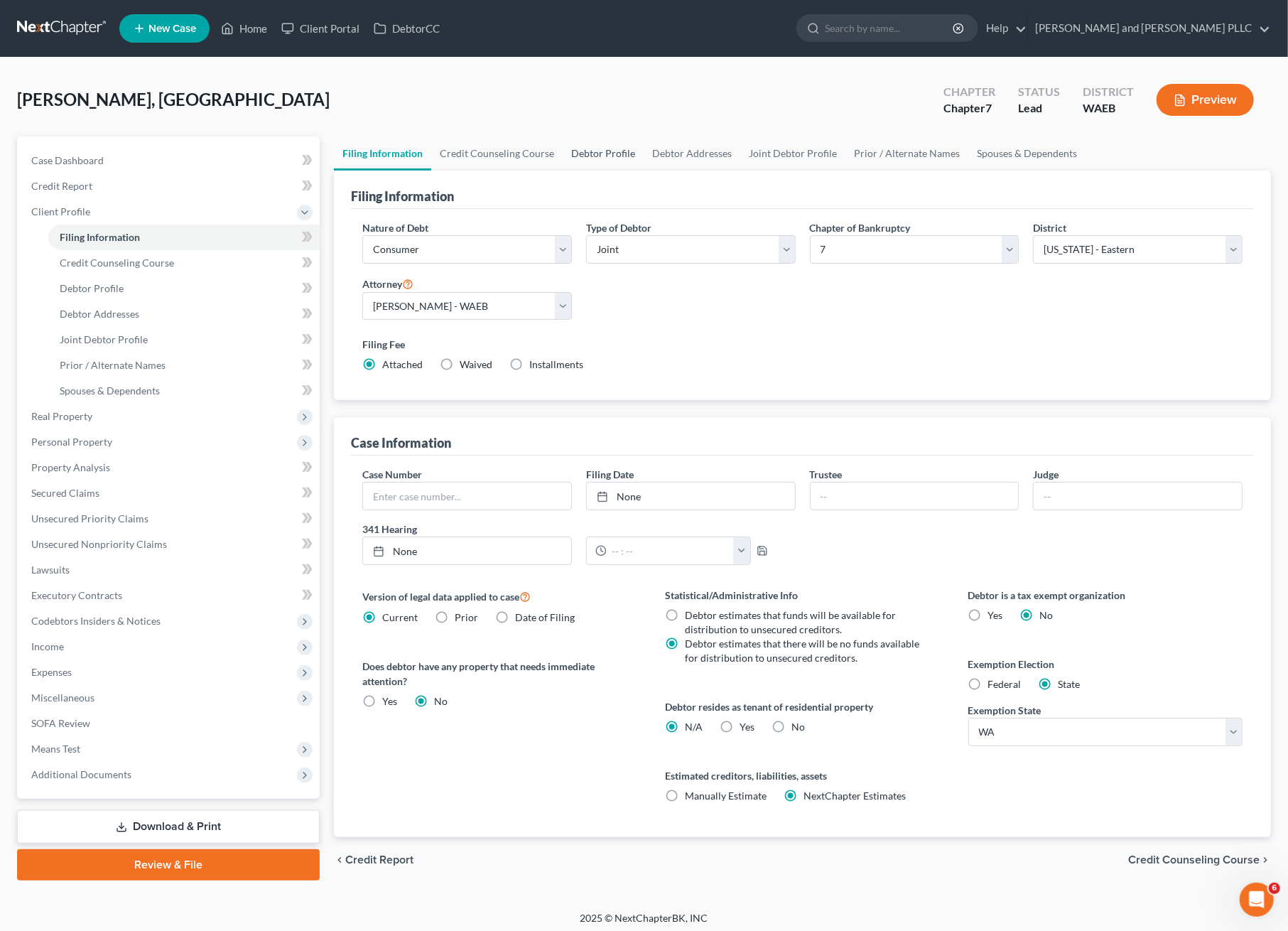
click at [593, 146] on link "Debtor Profile" at bounding box center [604, 153] width 81 height 34
select select "1"
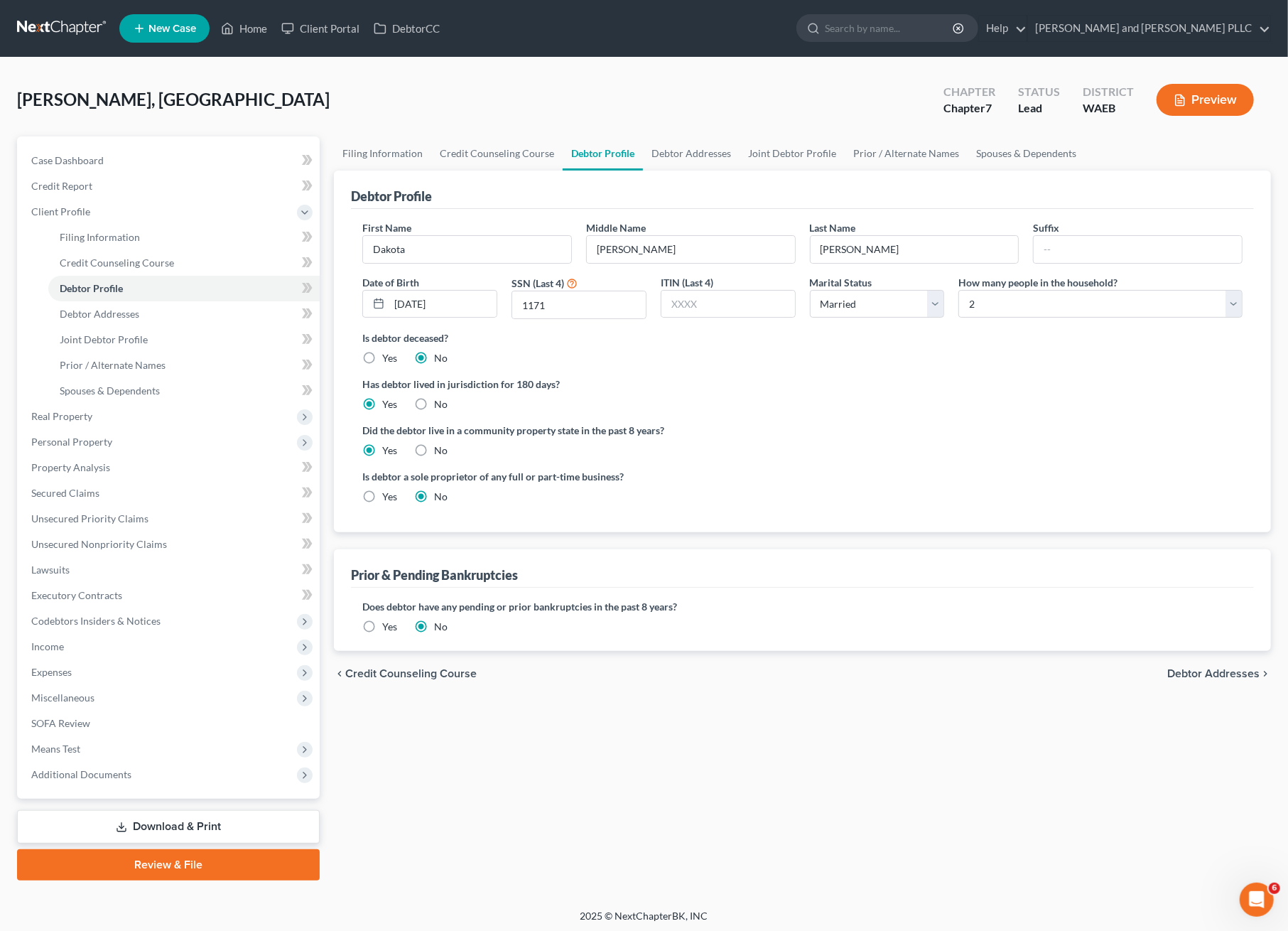
click at [563, 147] on link "Debtor Profile" at bounding box center [603, 153] width 81 height 34
click at [536, 149] on link "Credit Counseling Course" at bounding box center [497, 153] width 131 height 34
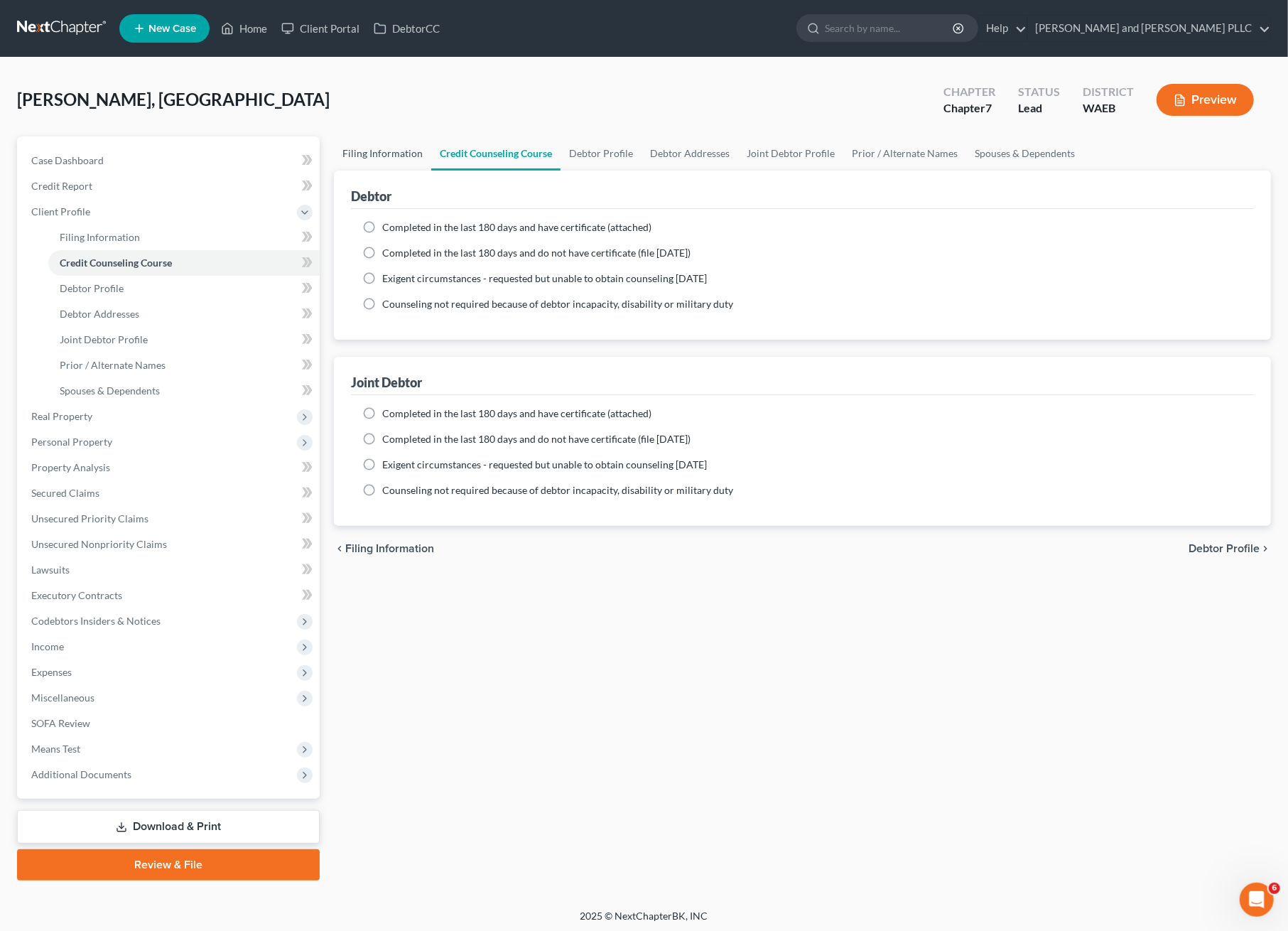
click at [371, 153] on link "Filing Information" at bounding box center [382, 153] width 97 height 34
select select "1"
select select "0"
select select "86"
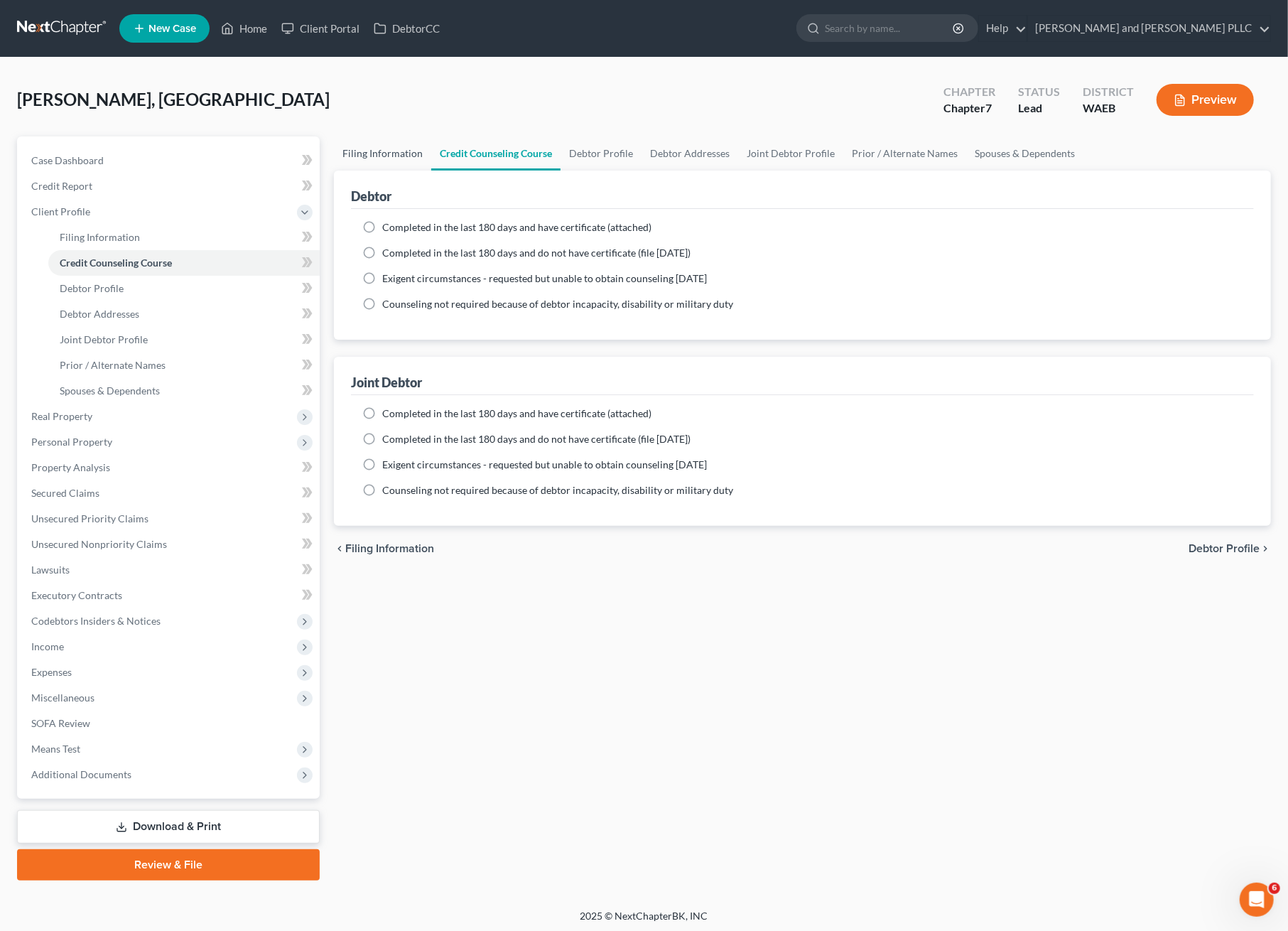
select select "1"
select select "50"
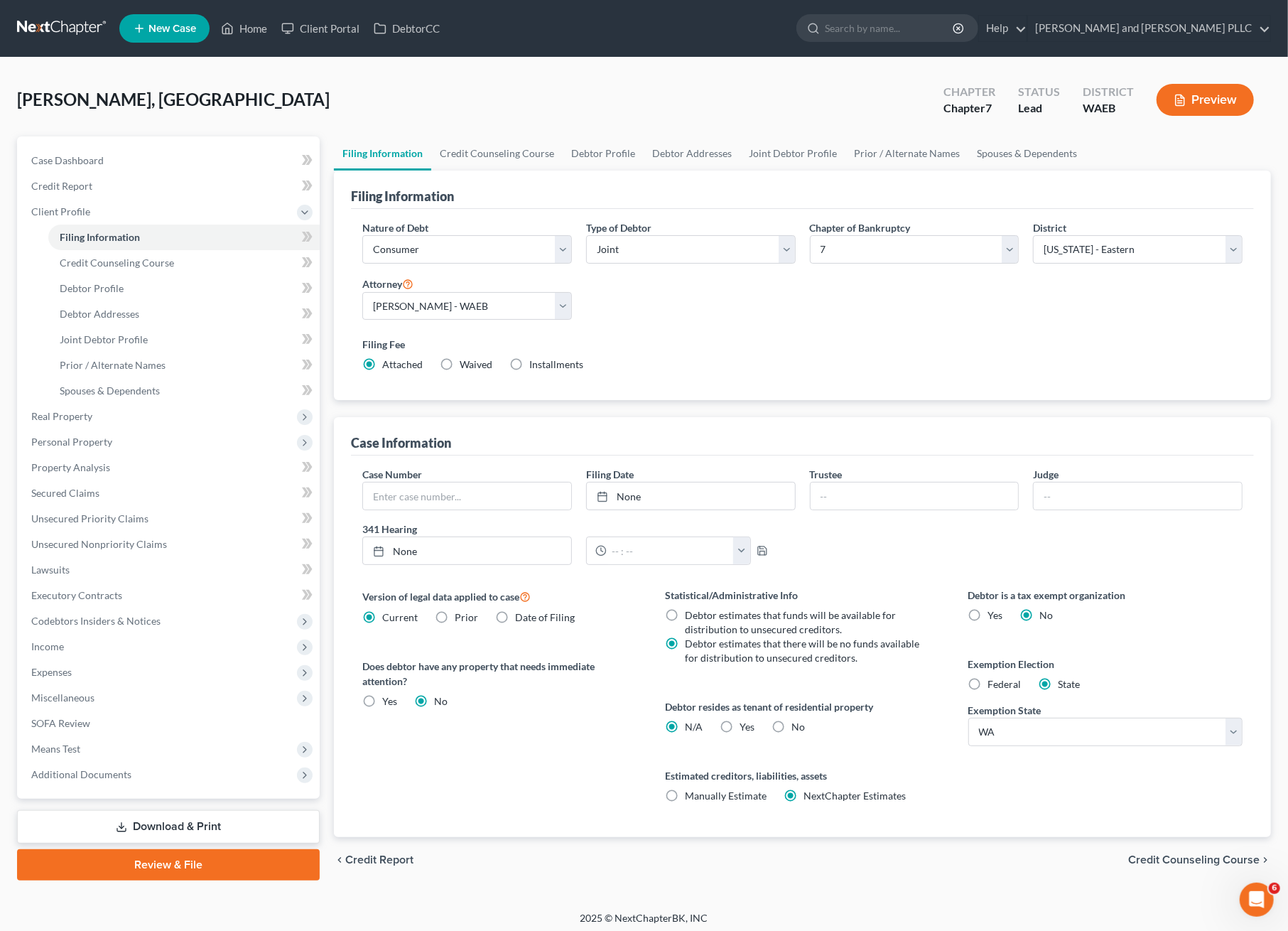
scroll to position [4, 0]
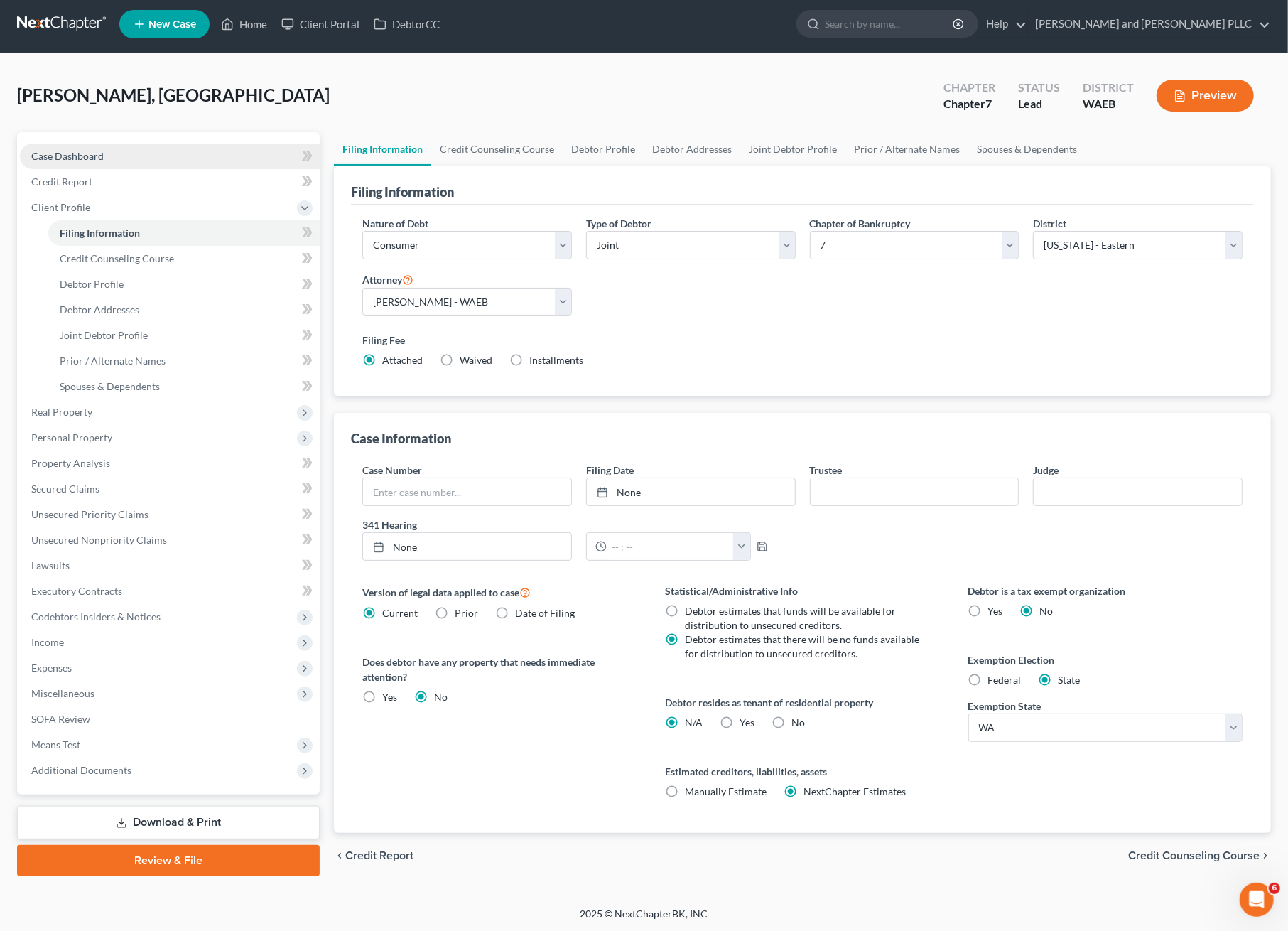
click at [190, 157] on link "Case Dashboard" at bounding box center [169, 156] width 300 height 26
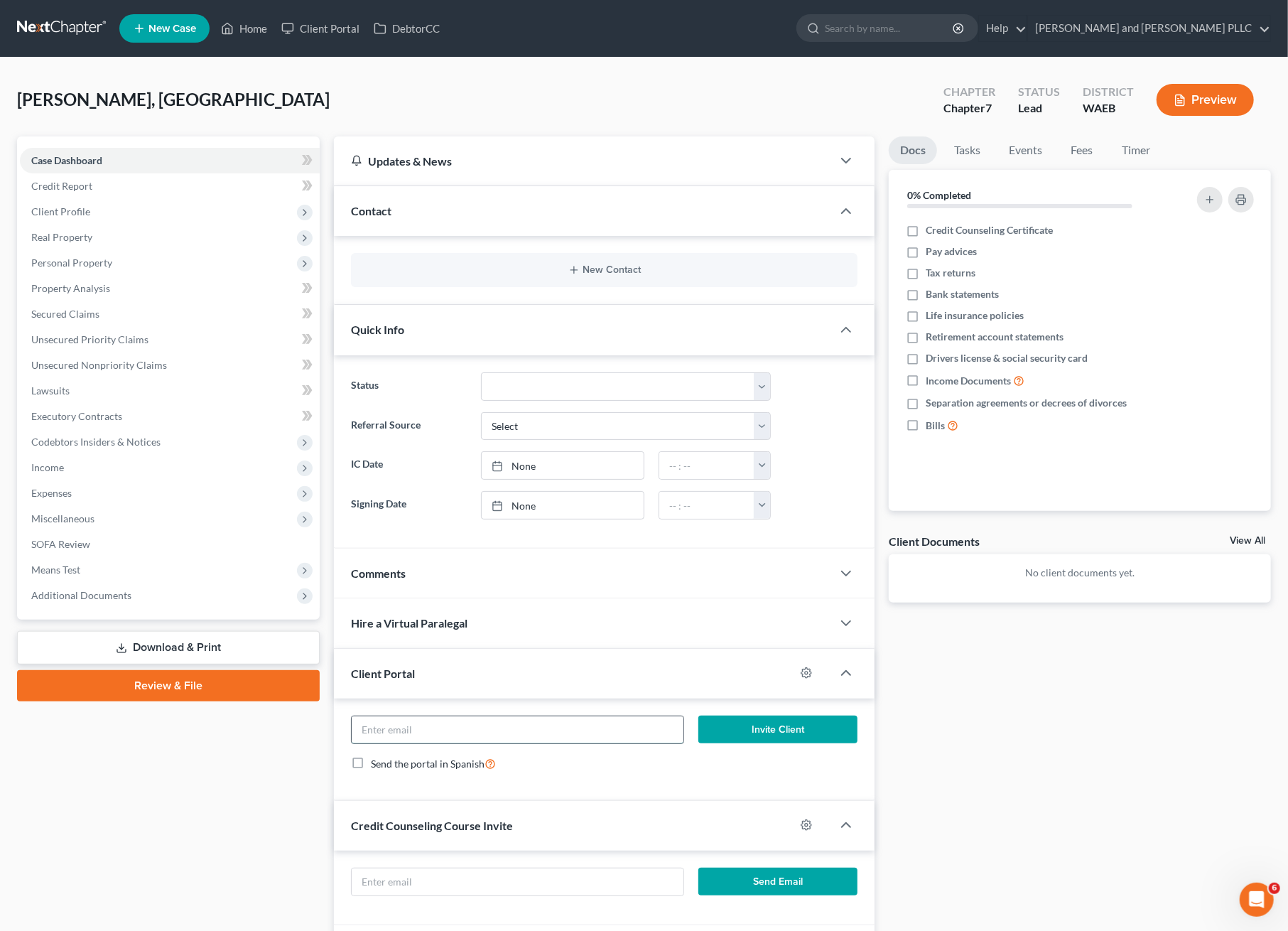
click at [479, 725] on input "email" at bounding box center [518, 730] width 332 height 27
paste input "katshowalter@gmail.com"
type input "katshowalter@gmail.com"
click at [813, 733] on button "Invite Client" at bounding box center [778, 730] width 160 height 28
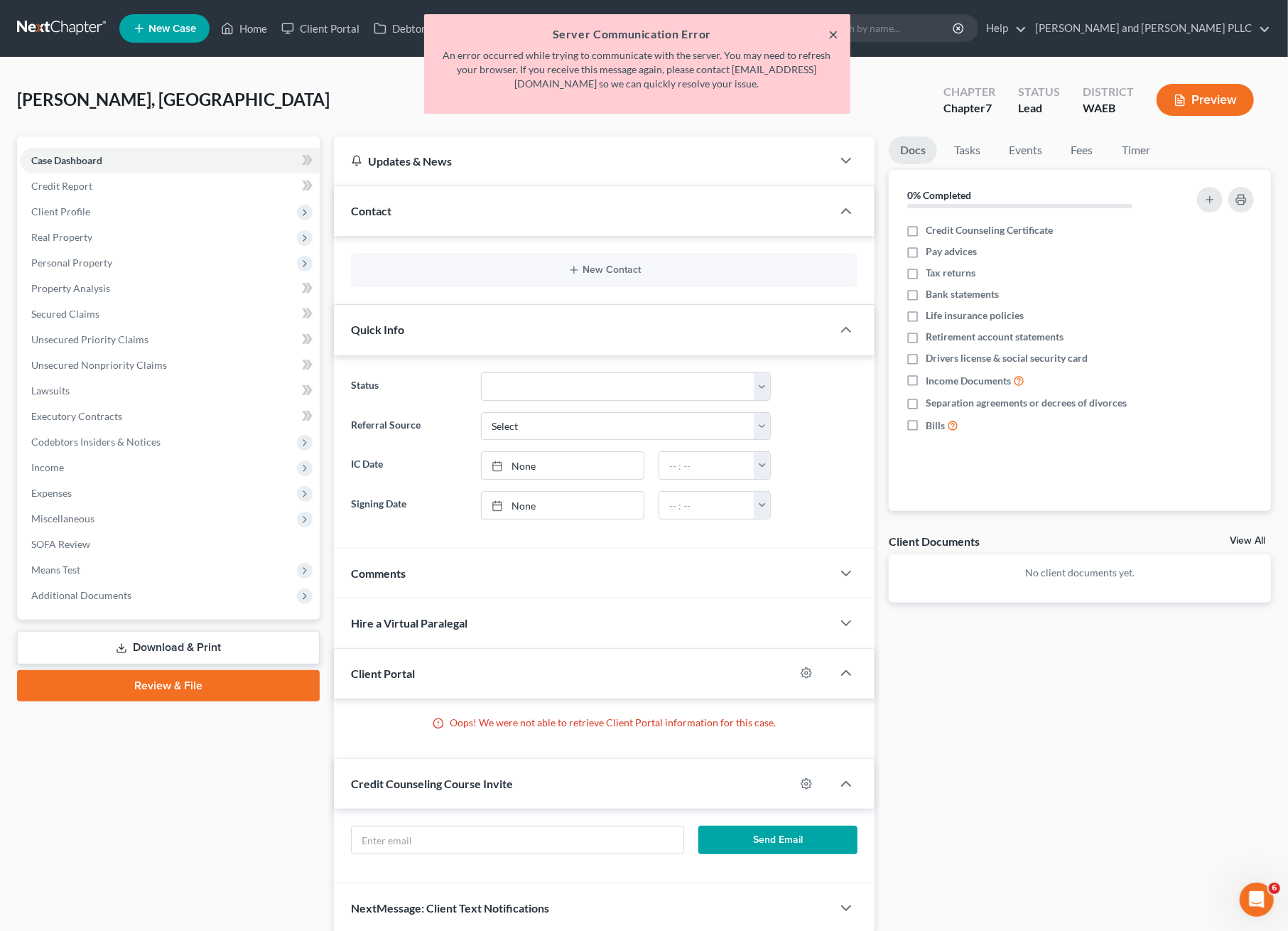
click at [836, 28] on button "×" at bounding box center [834, 34] width 10 height 17
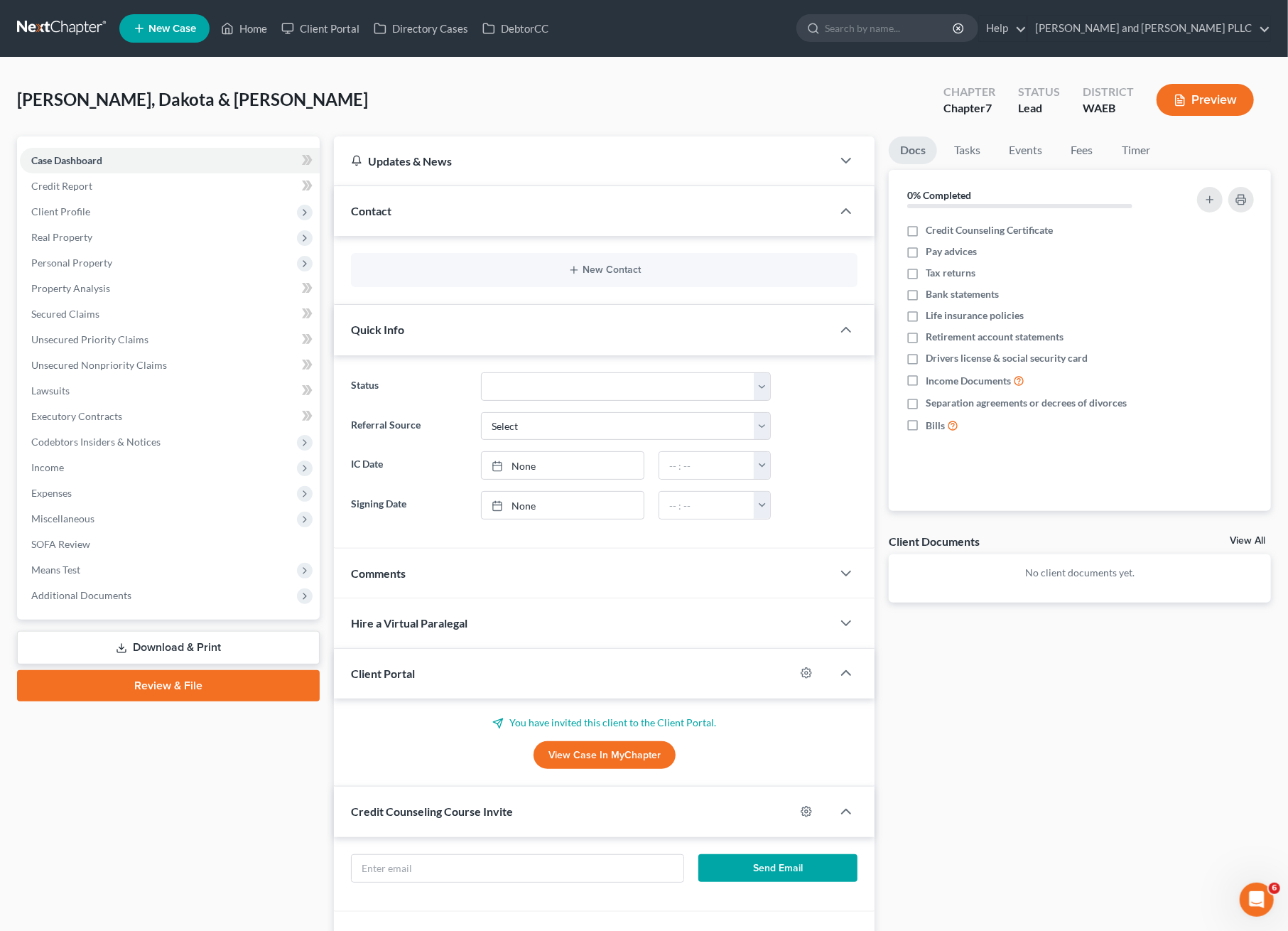
click at [621, 755] on link "View Case in MyChapter" at bounding box center [605, 756] width 142 height 28
click at [548, 376] on select "Discharged Discharged & Reported Discharge Litigation Dismissal Notice Dismisse…" at bounding box center [626, 386] width 290 height 28
click at [550, 98] on div "[PERSON_NAME], [PERSON_NAME] & [PERSON_NAME] Chapter Chapter 7 Status Lead Dist…" at bounding box center [644, 105] width 1254 height 62
